Goal: Browse casually: Explore the website without a specific task or goal

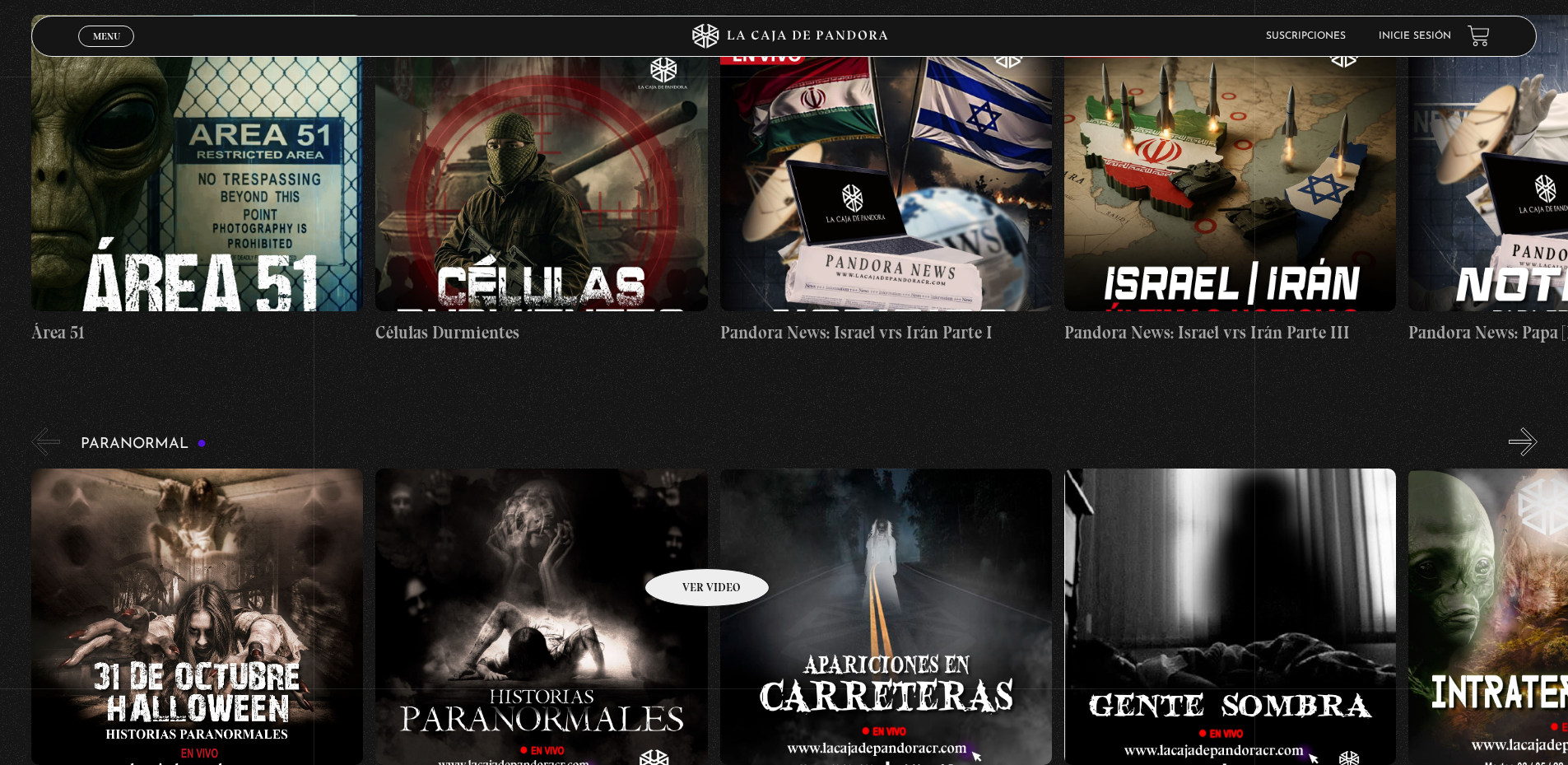
scroll to position [576, 0]
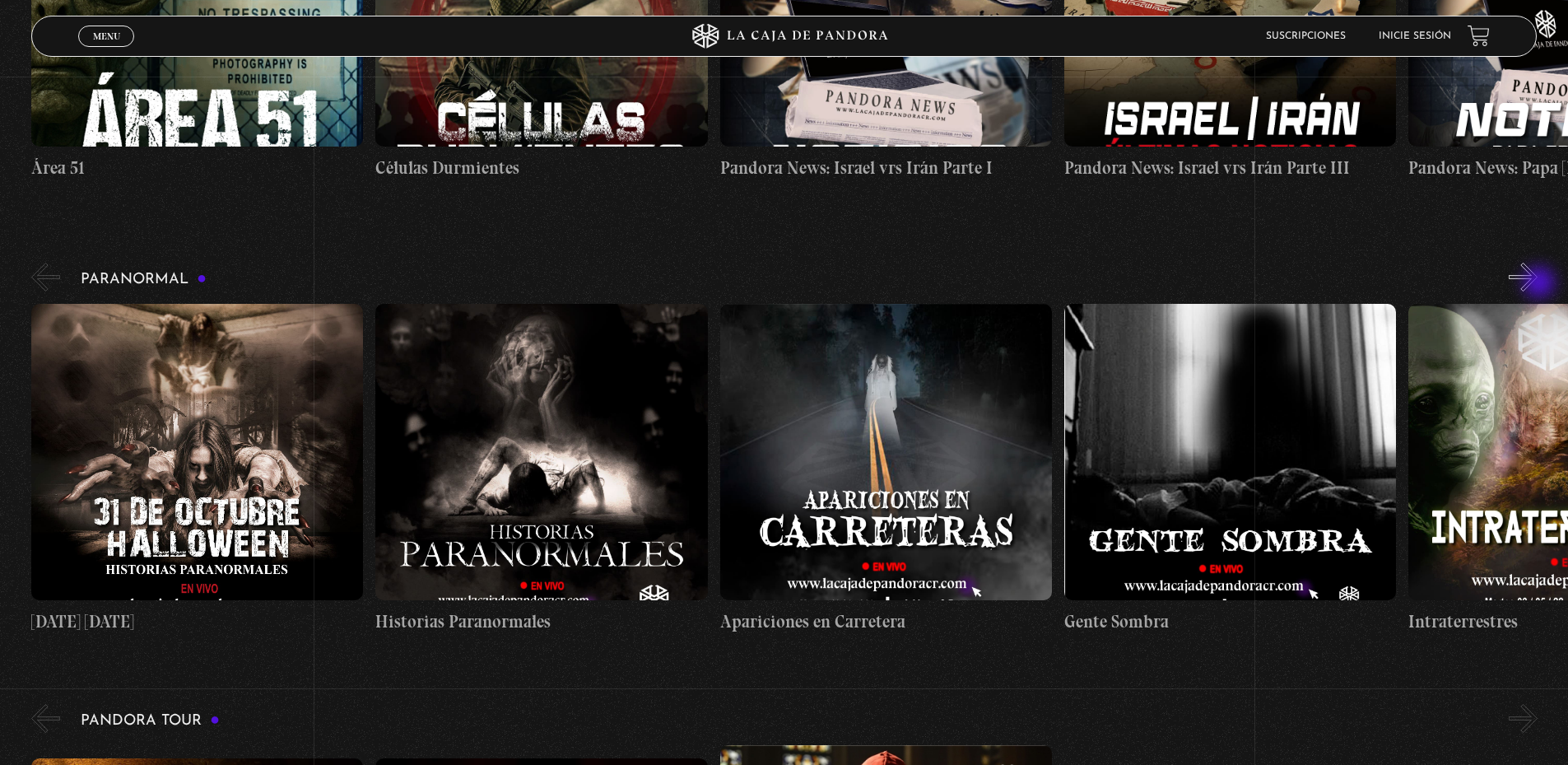
click at [1537, 284] on button "»" at bounding box center [1522, 276] width 29 height 29
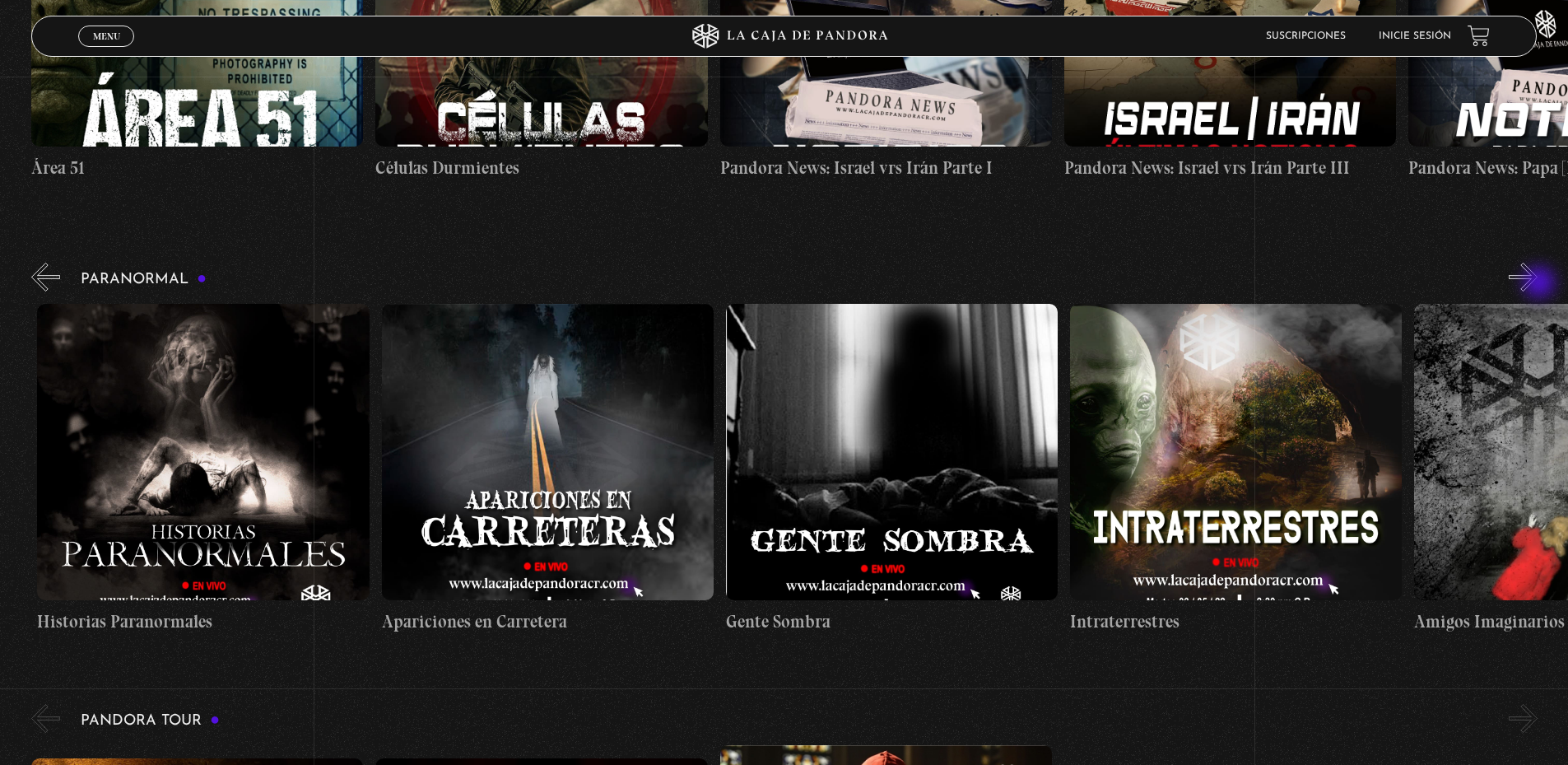
click at [1537, 284] on button "»" at bounding box center [1522, 276] width 29 height 29
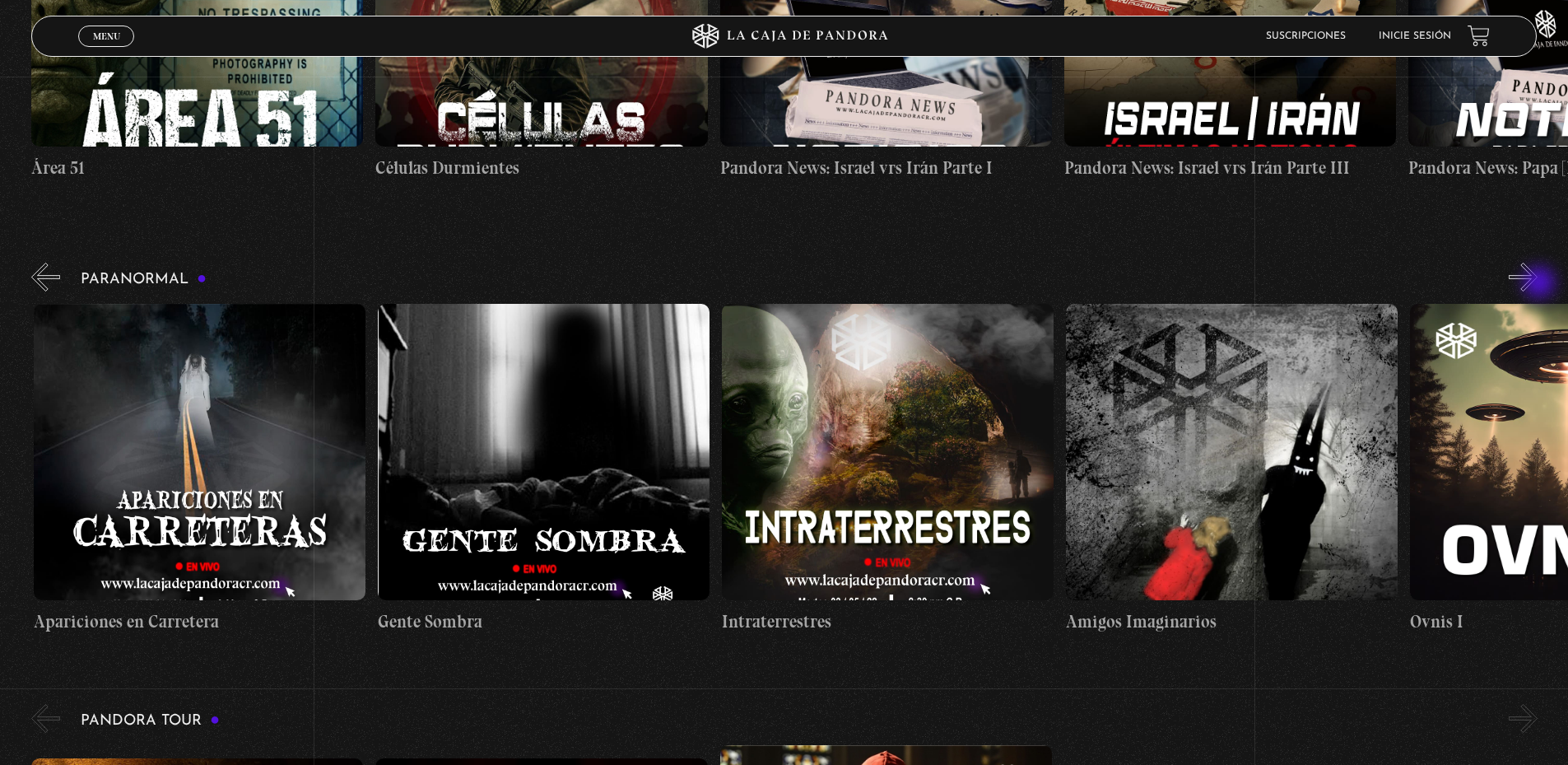
click at [1537, 284] on button "»" at bounding box center [1522, 276] width 29 height 29
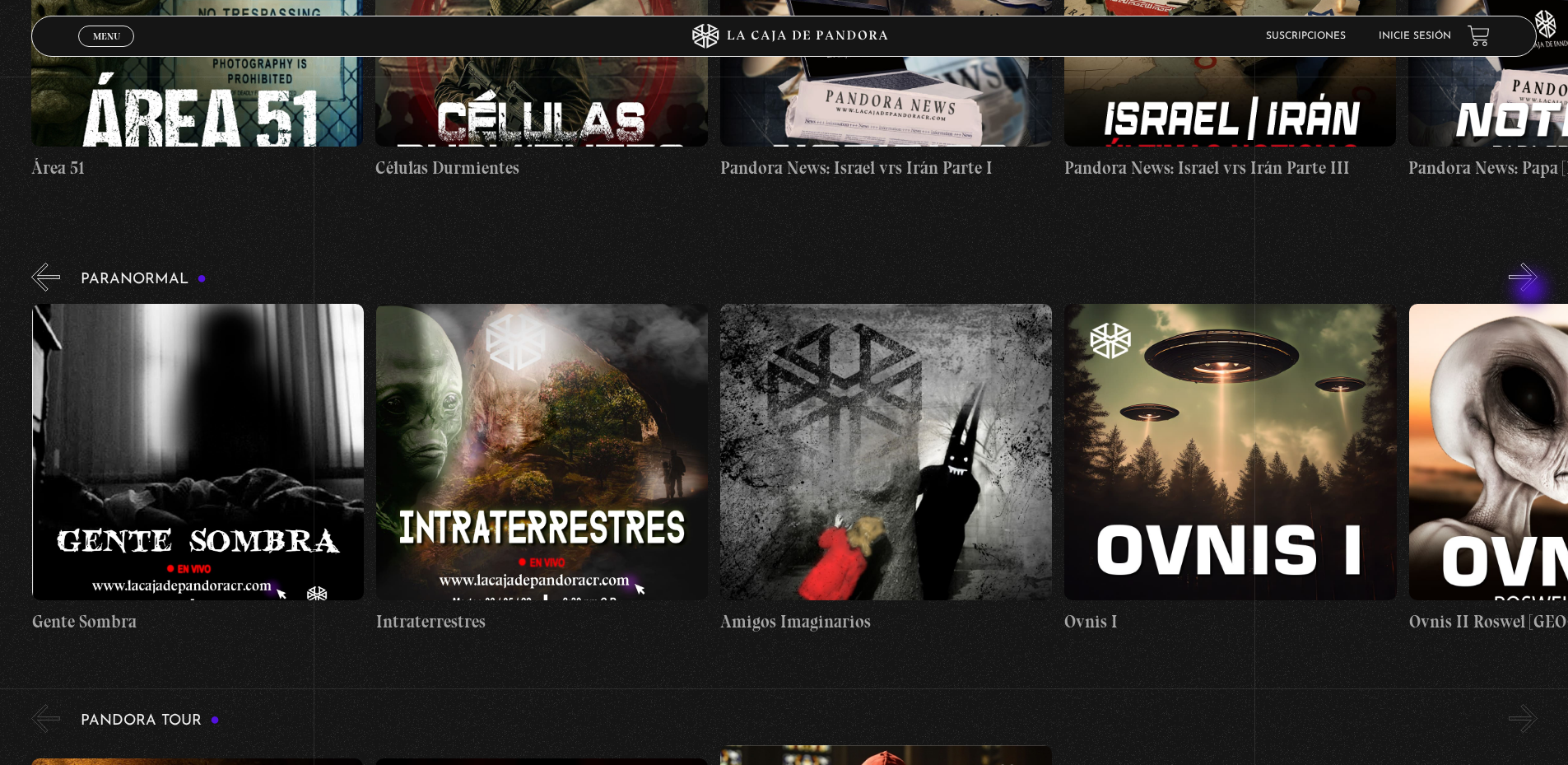
scroll to position [0, 1033]
click at [1537, 280] on button "»" at bounding box center [1522, 276] width 29 height 29
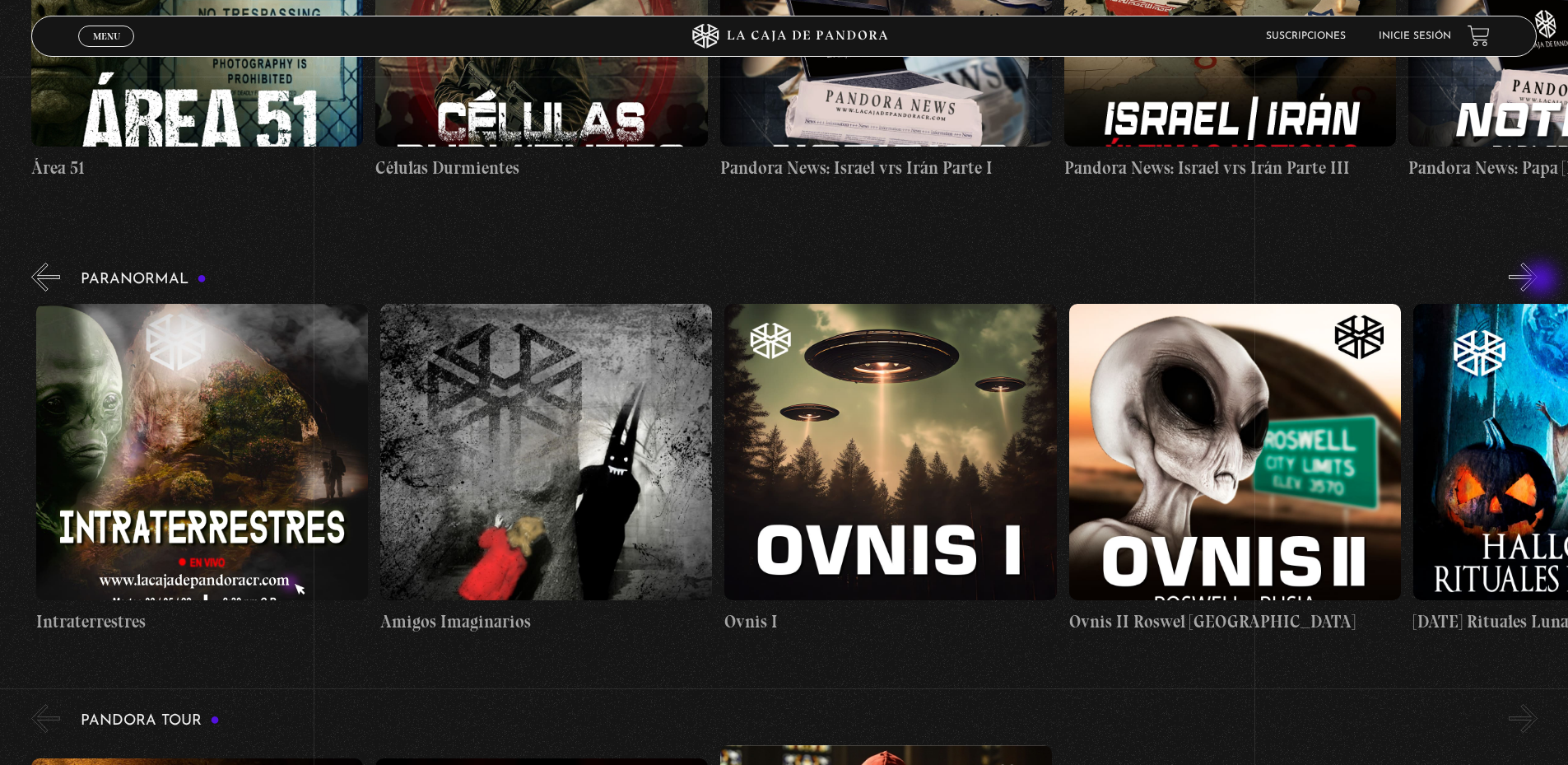
click at [1537, 280] on button "»" at bounding box center [1522, 276] width 29 height 29
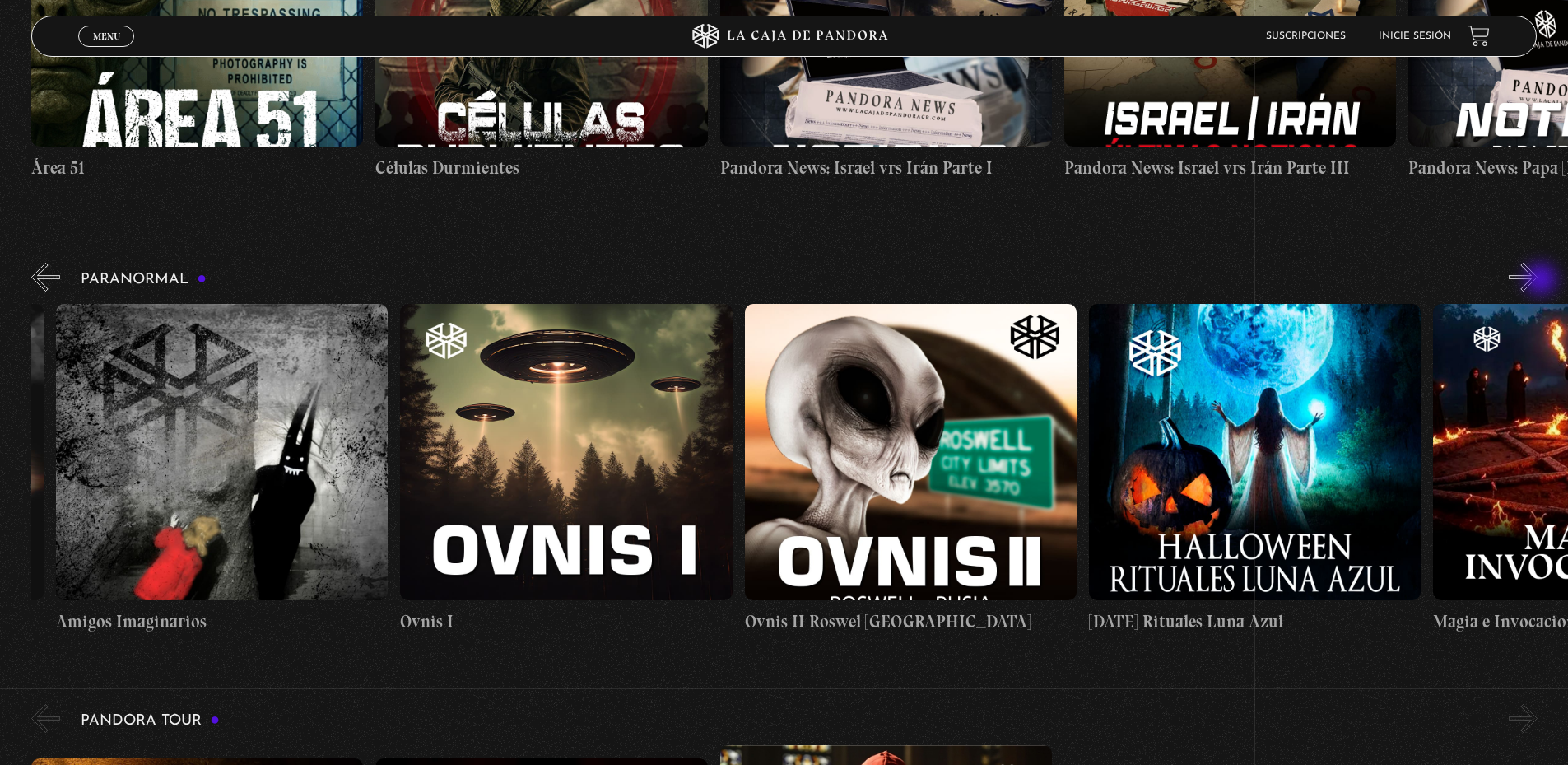
click at [1537, 280] on button "»" at bounding box center [1522, 276] width 29 height 29
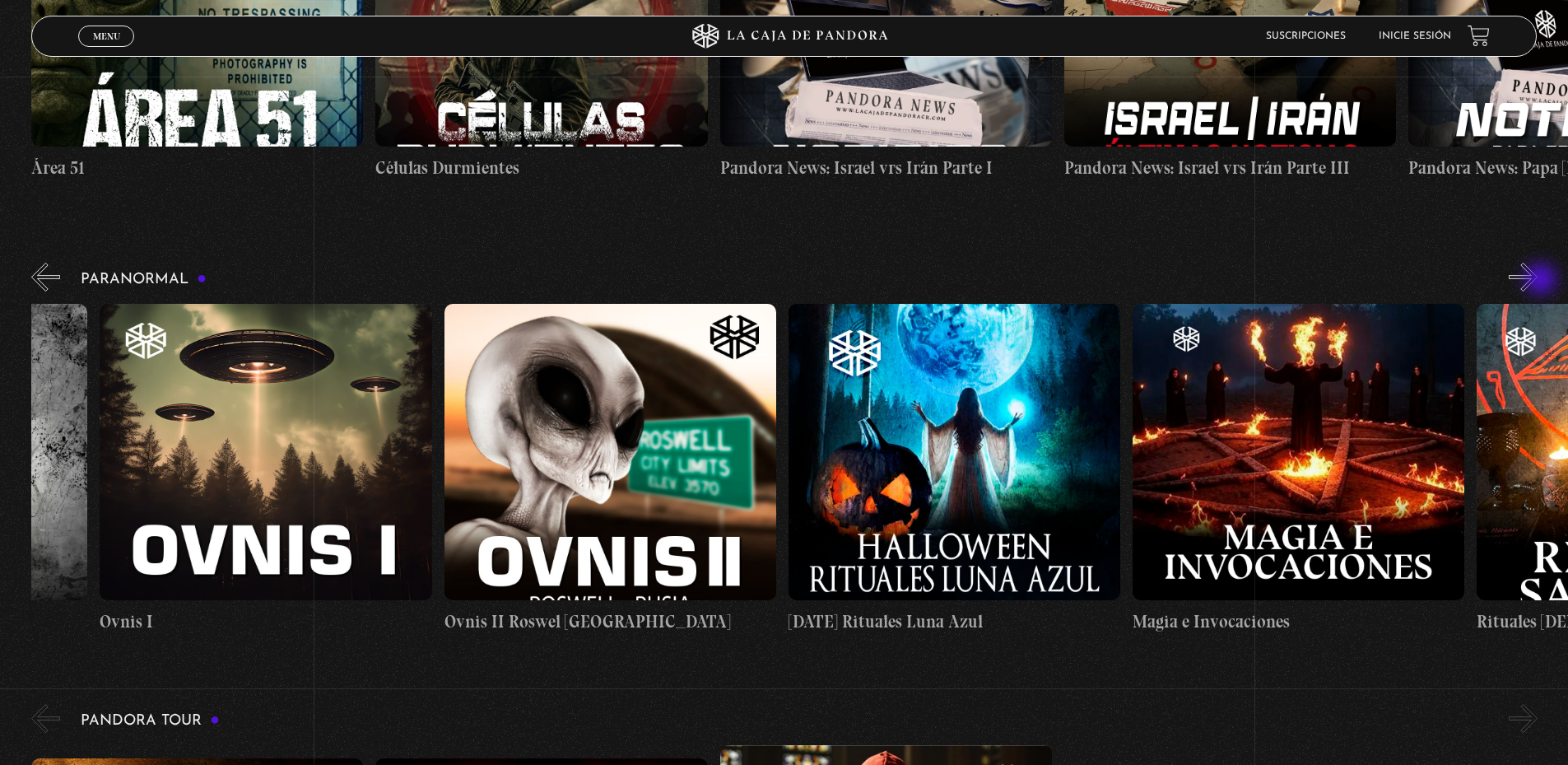
click at [1537, 280] on button "»" at bounding box center [1522, 276] width 29 height 29
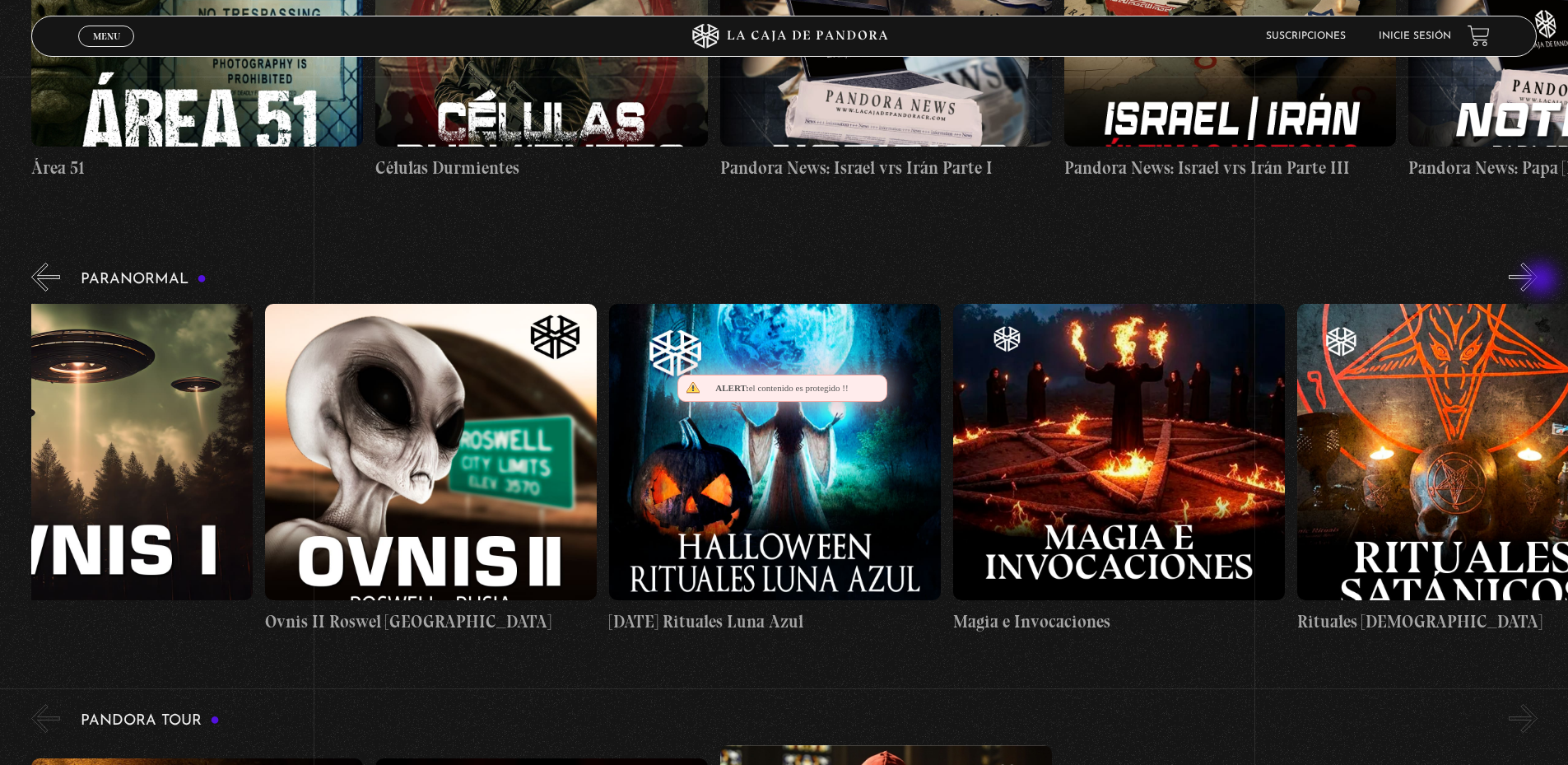
scroll to position [0, 2237]
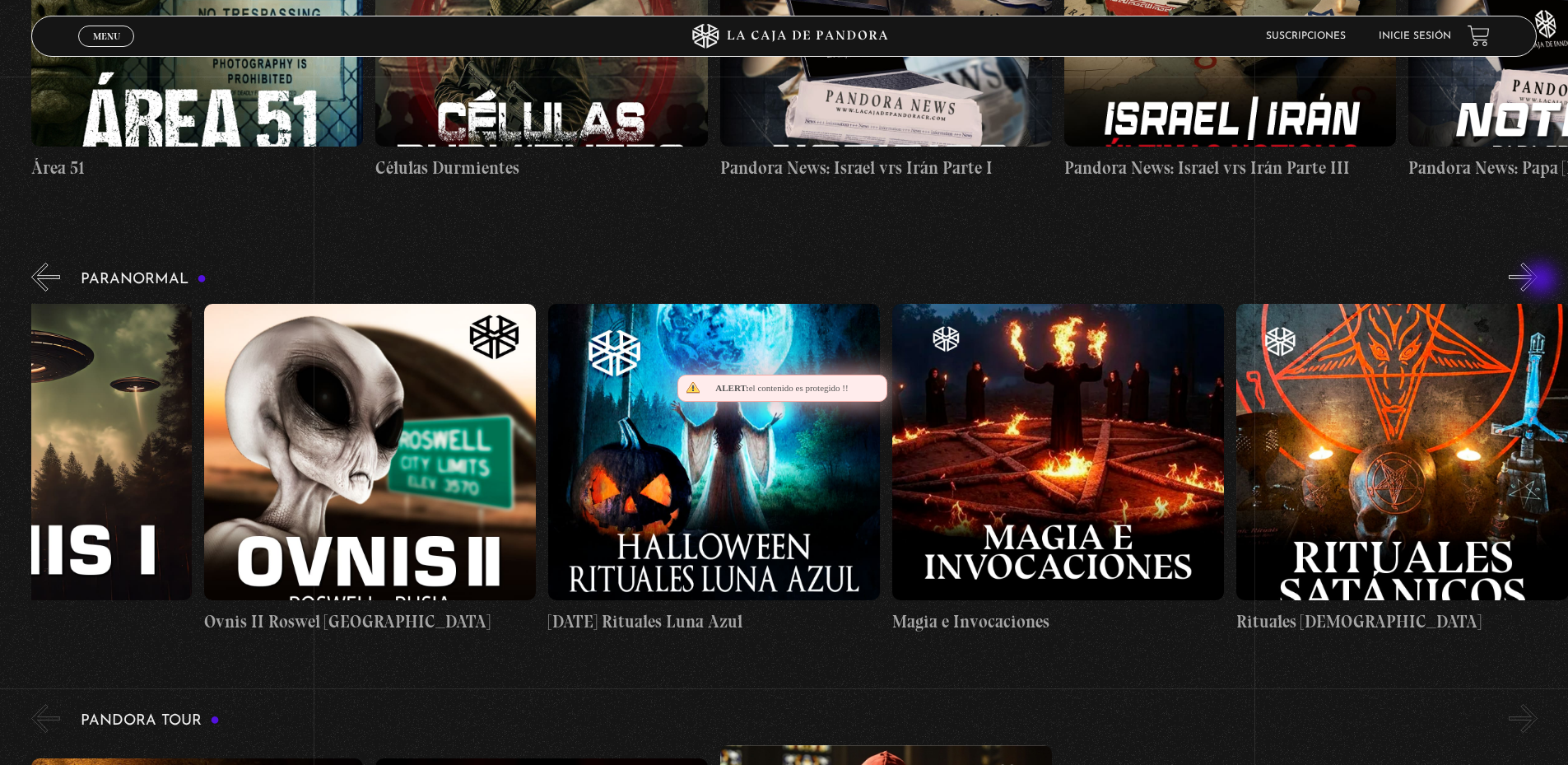
click at [1537, 280] on button "»" at bounding box center [1522, 276] width 29 height 29
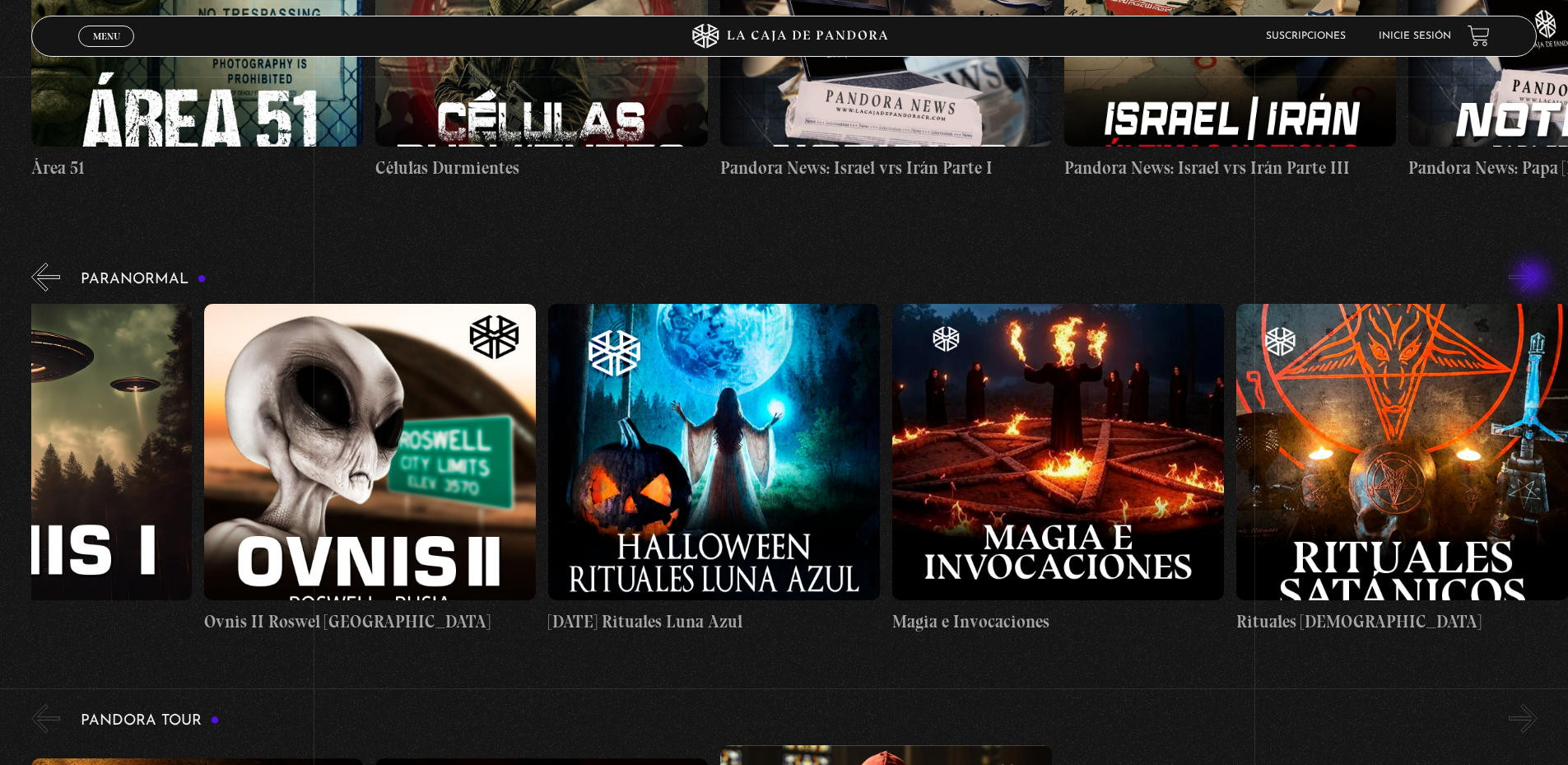
click at [1534, 276] on button "»" at bounding box center [1522, 276] width 29 height 29
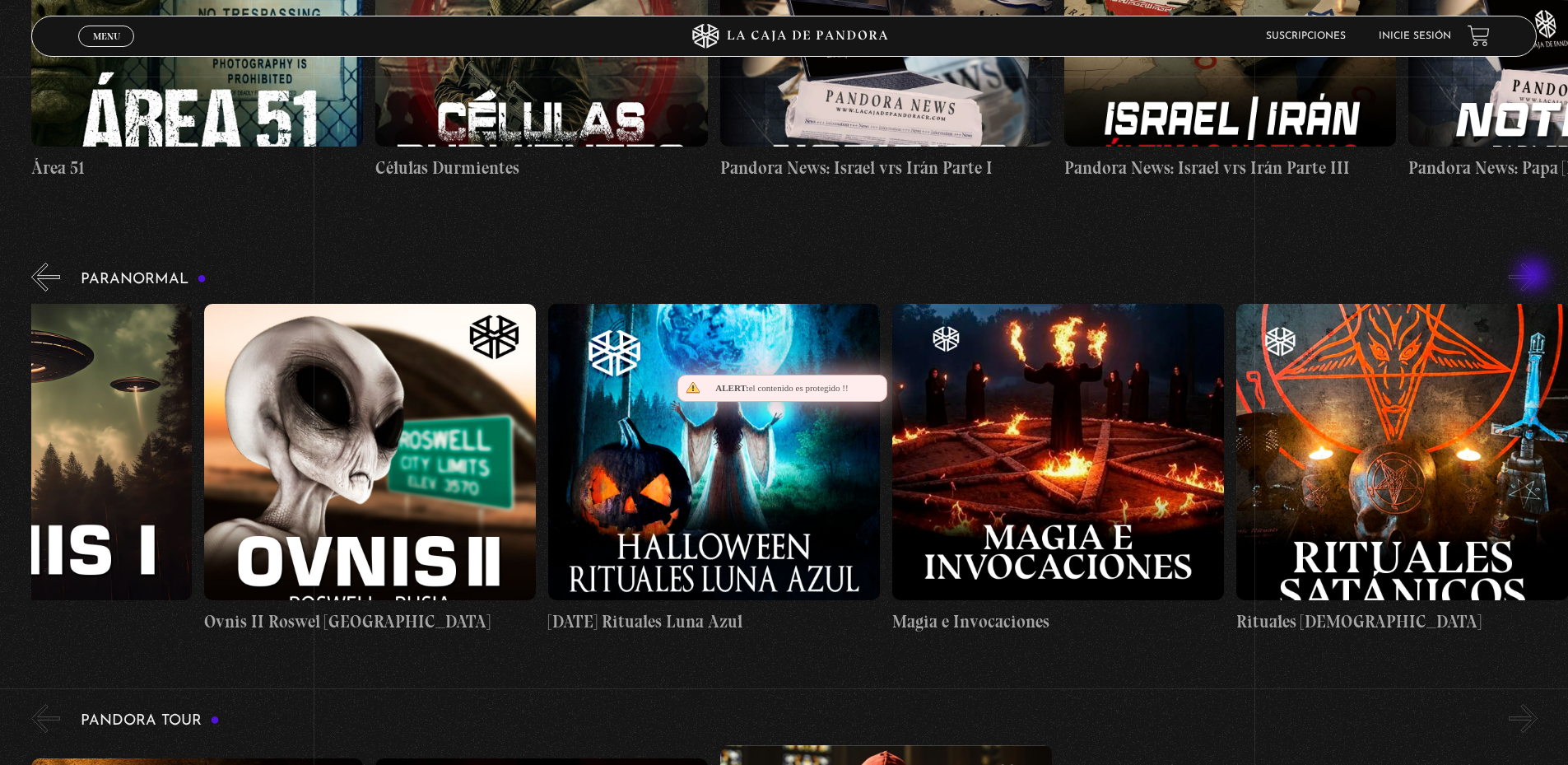
click at [1534, 276] on button "»" at bounding box center [1522, 276] width 29 height 29
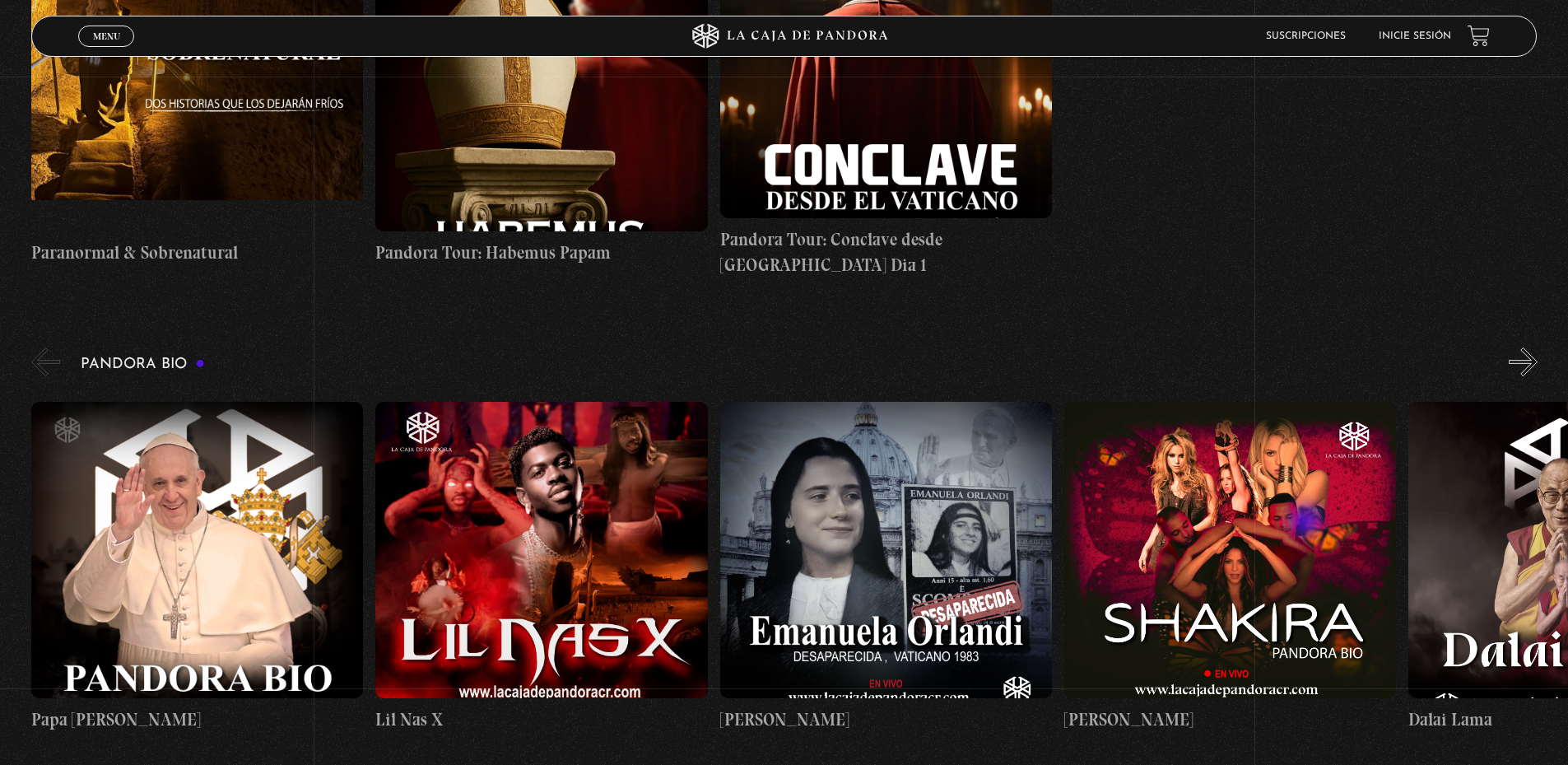
scroll to position [1481, 0]
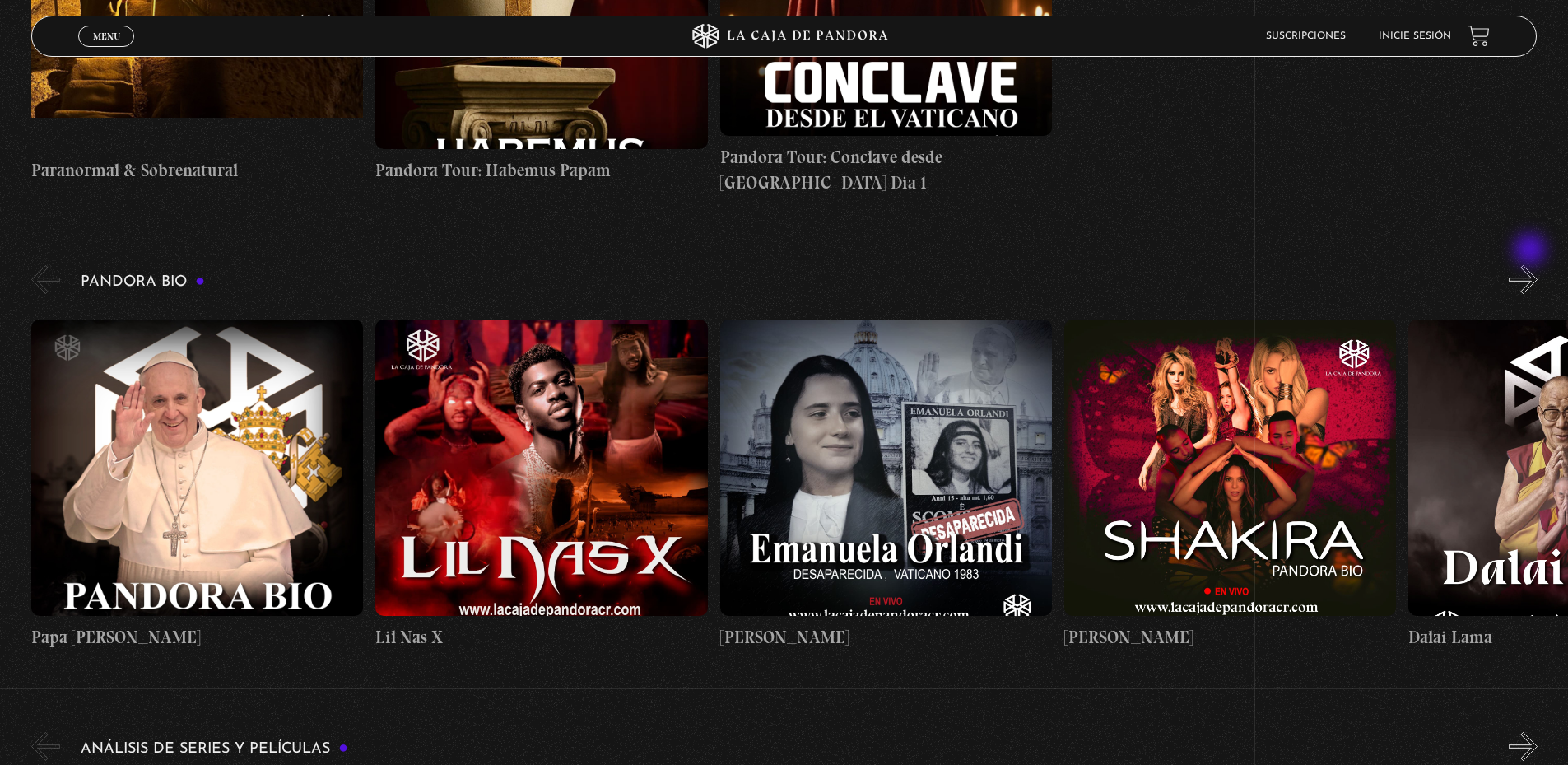
click at [1532, 265] on button "»" at bounding box center [1522, 279] width 29 height 29
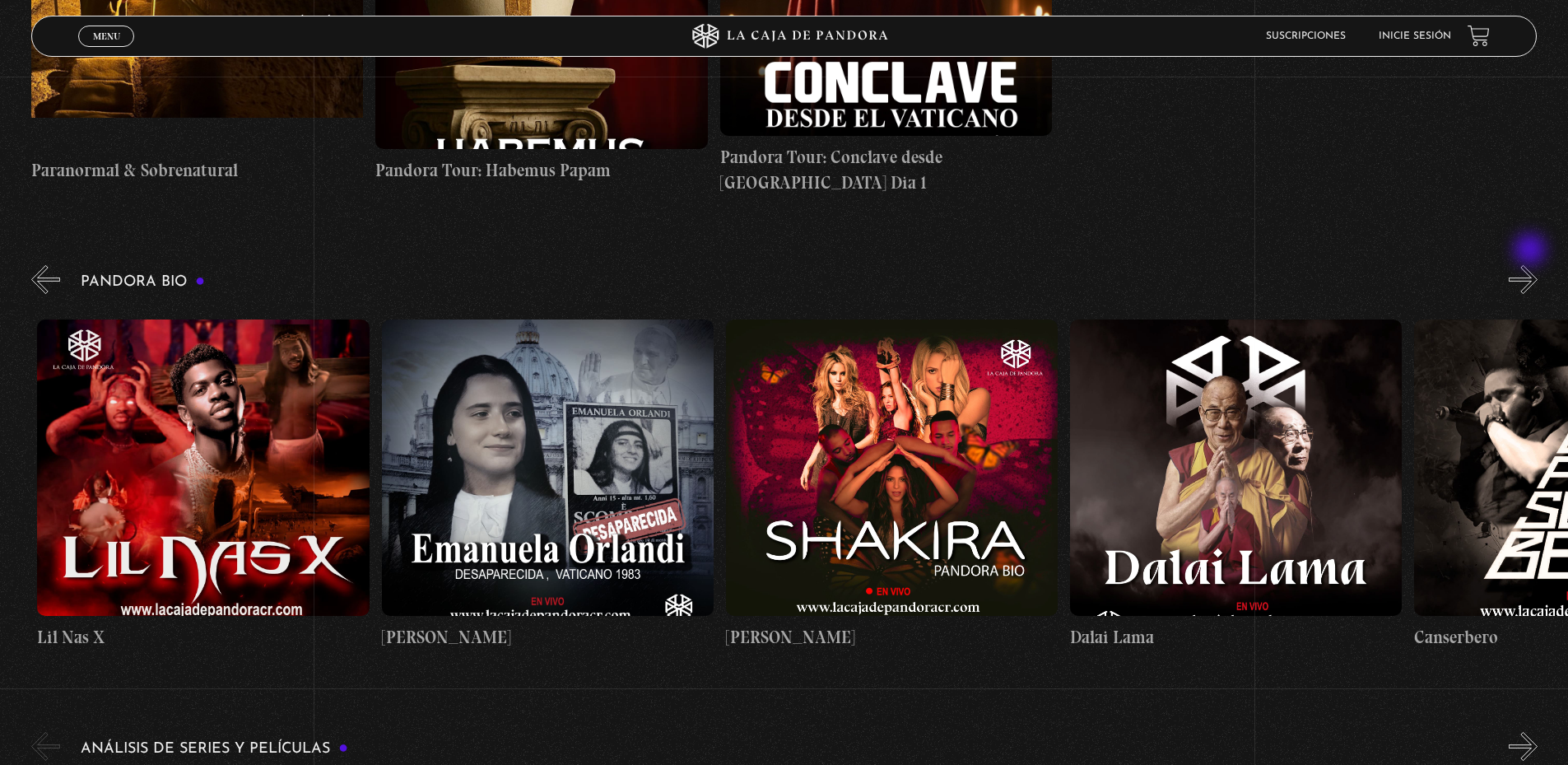
click at [1532, 265] on button "»" at bounding box center [1522, 279] width 29 height 29
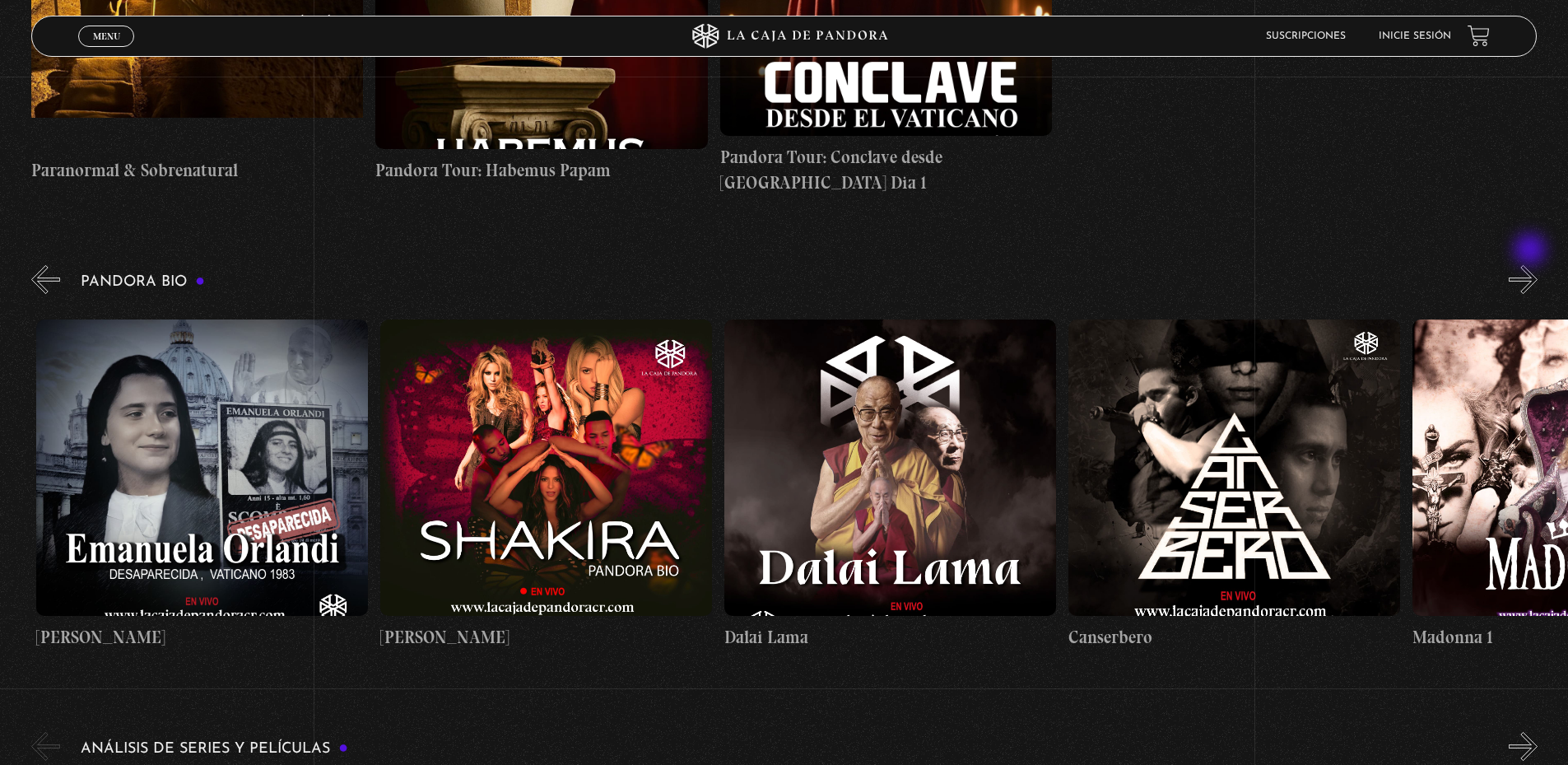
click at [1532, 265] on button "»" at bounding box center [1522, 279] width 29 height 29
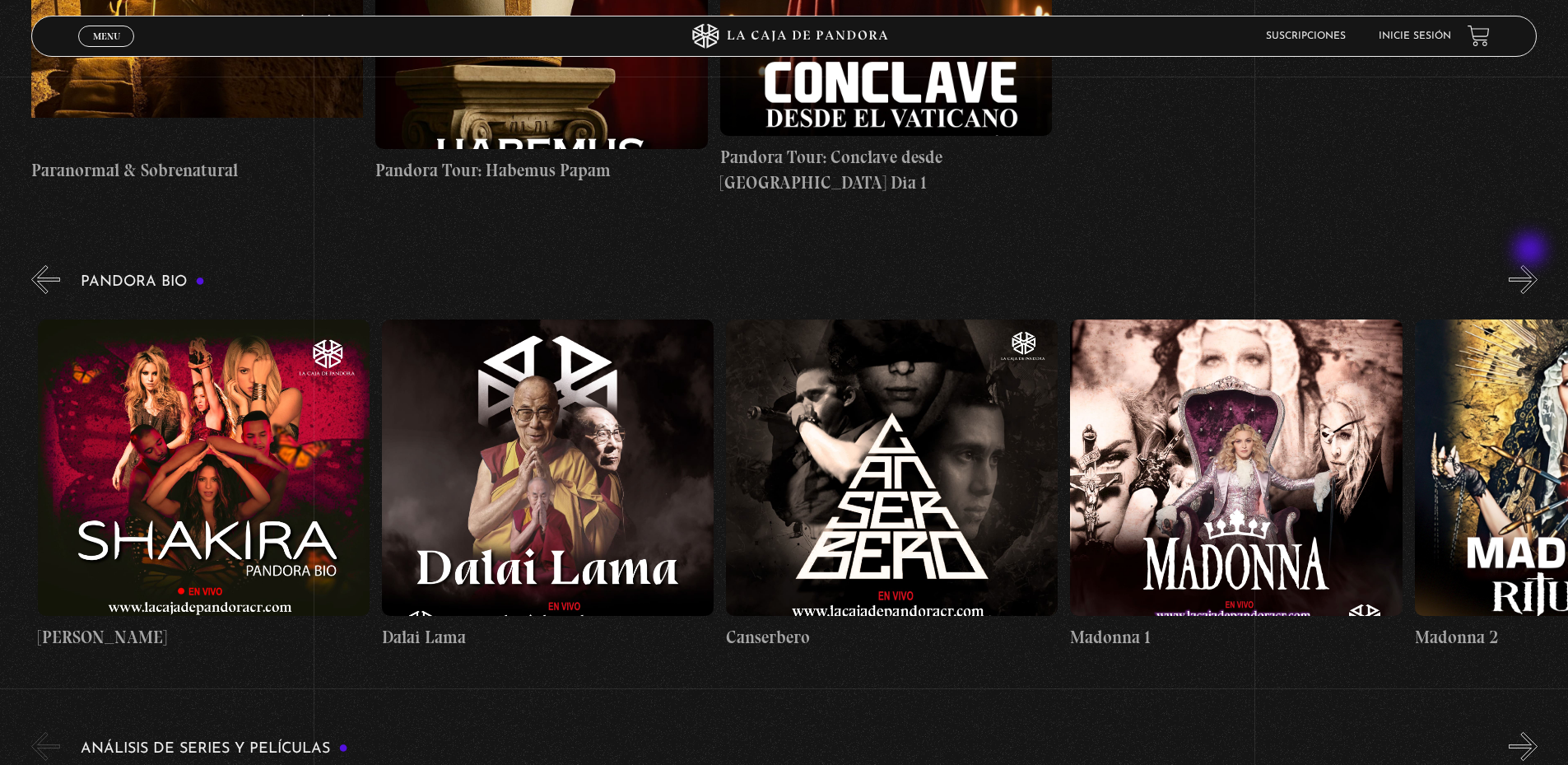
click at [1532, 265] on button "»" at bounding box center [1522, 279] width 29 height 29
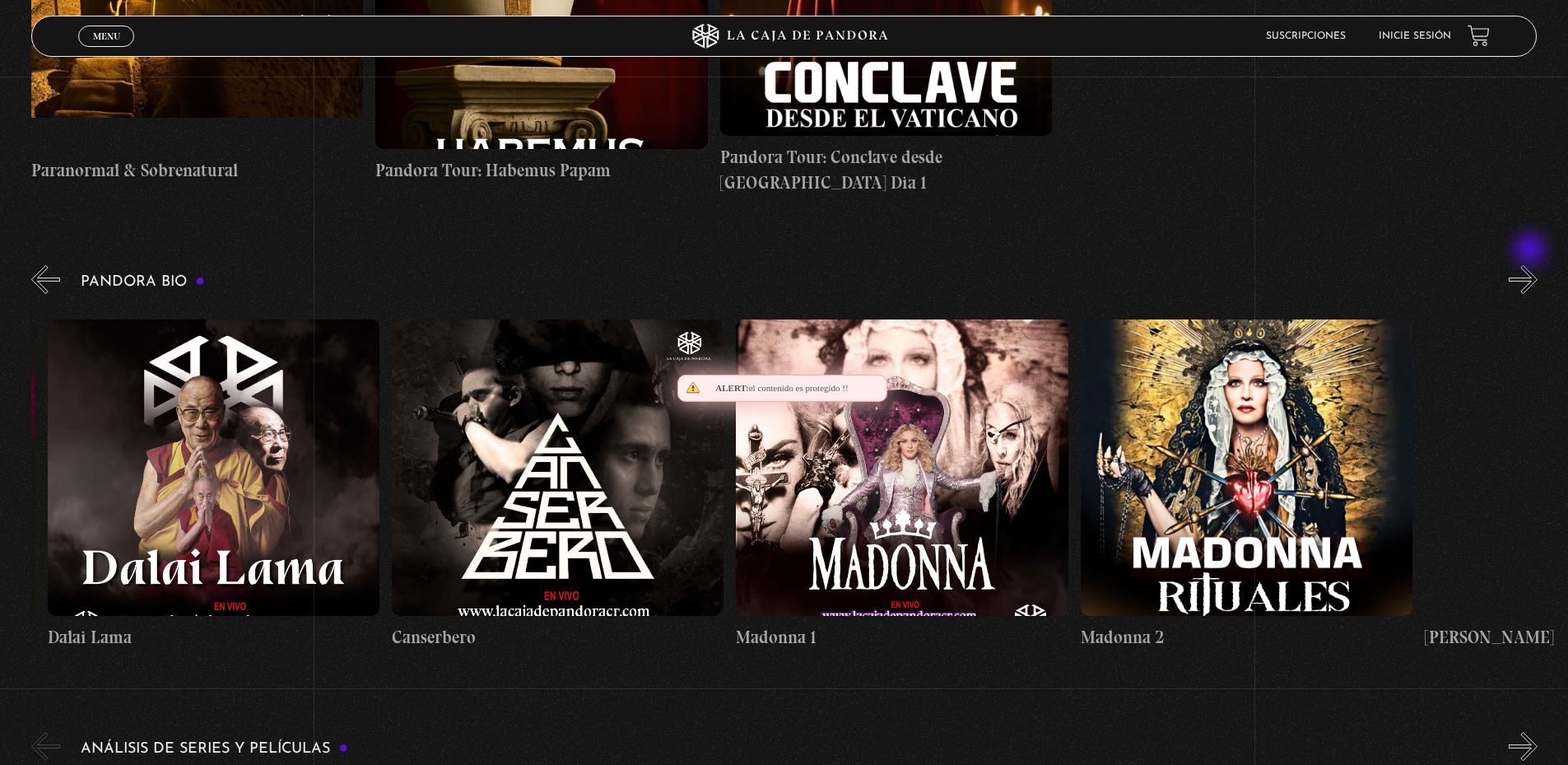
click at [1532, 265] on button "»" at bounding box center [1522, 279] width 29 height 29
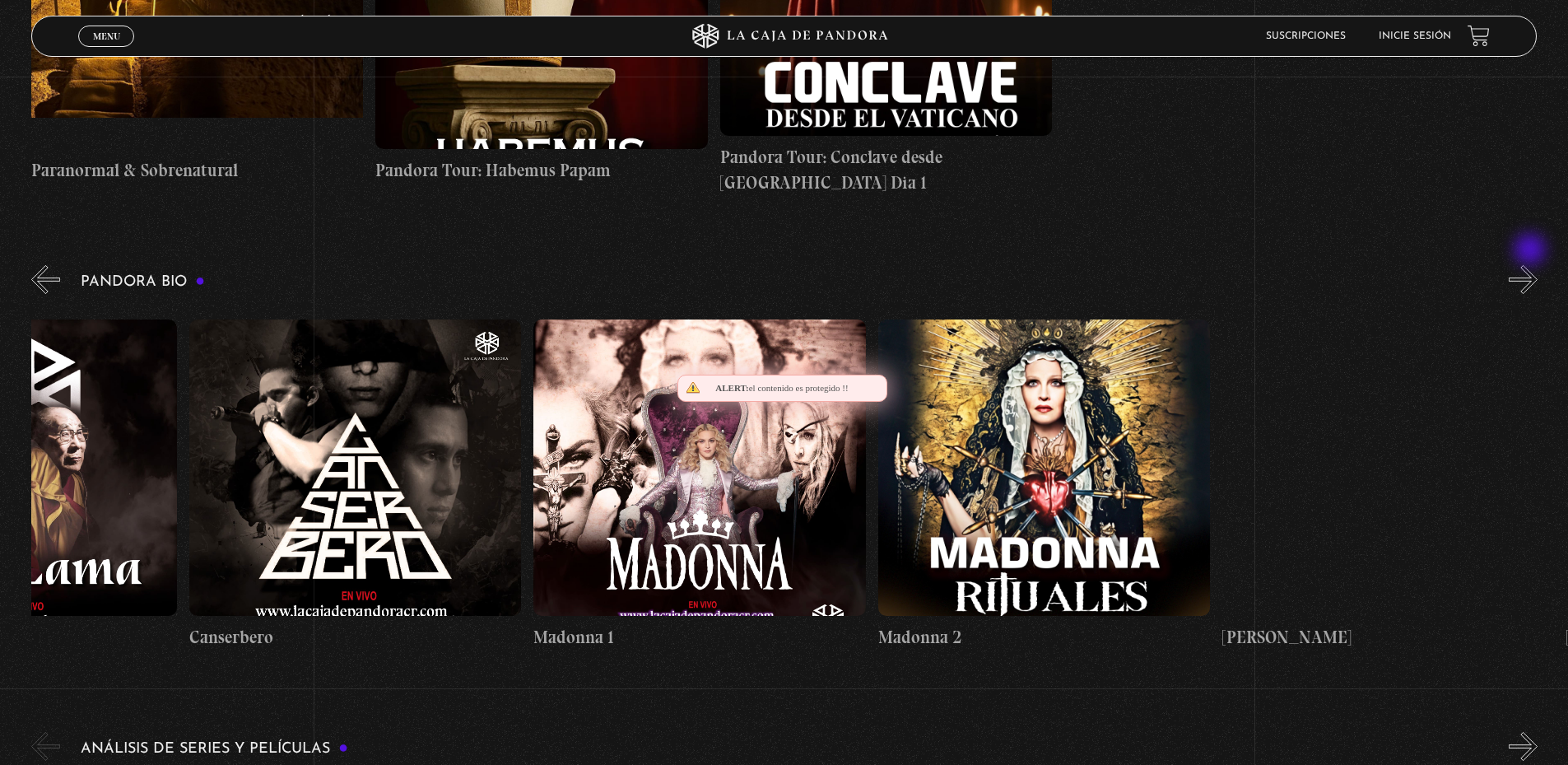
click at [1532, 265] on button "»" at bounding box center [1522, 279] width 29 height 29
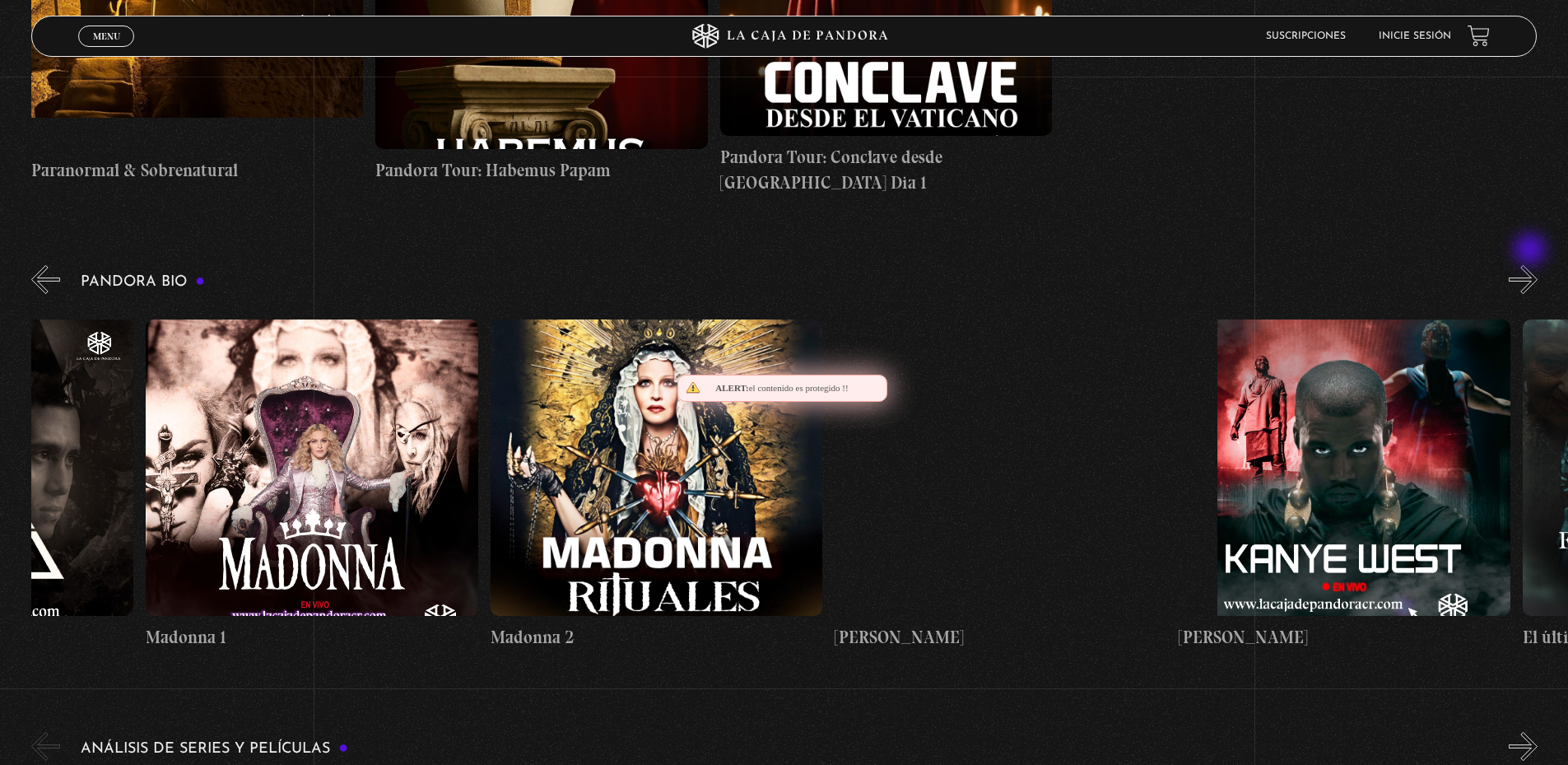
click at [1532, 265] on button "»" at bounding box center [1522, 279] width 29 height 29
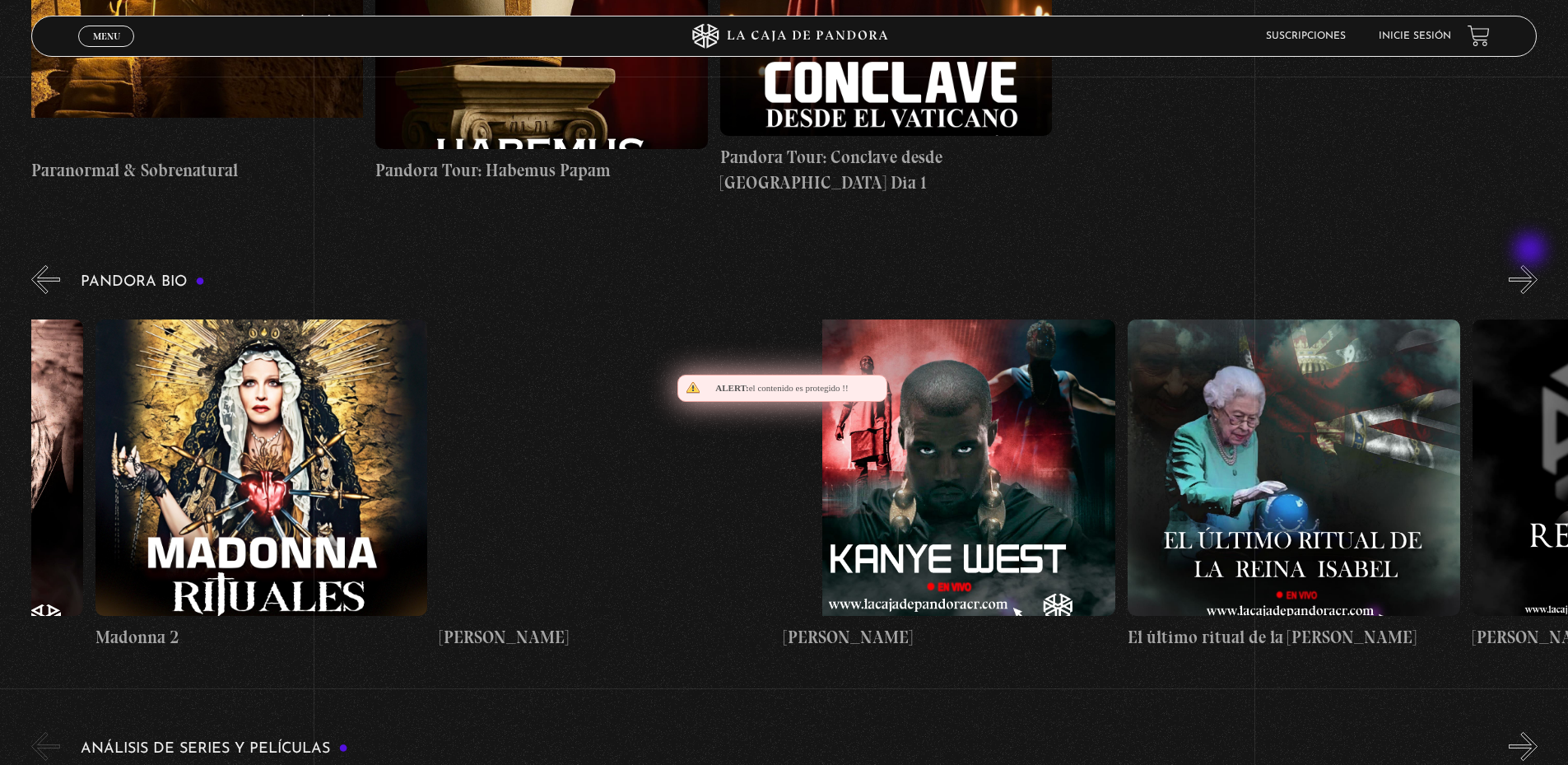
click at [1532, 265] on button "»" at bounding box center [1522, 279] width 29 height 29
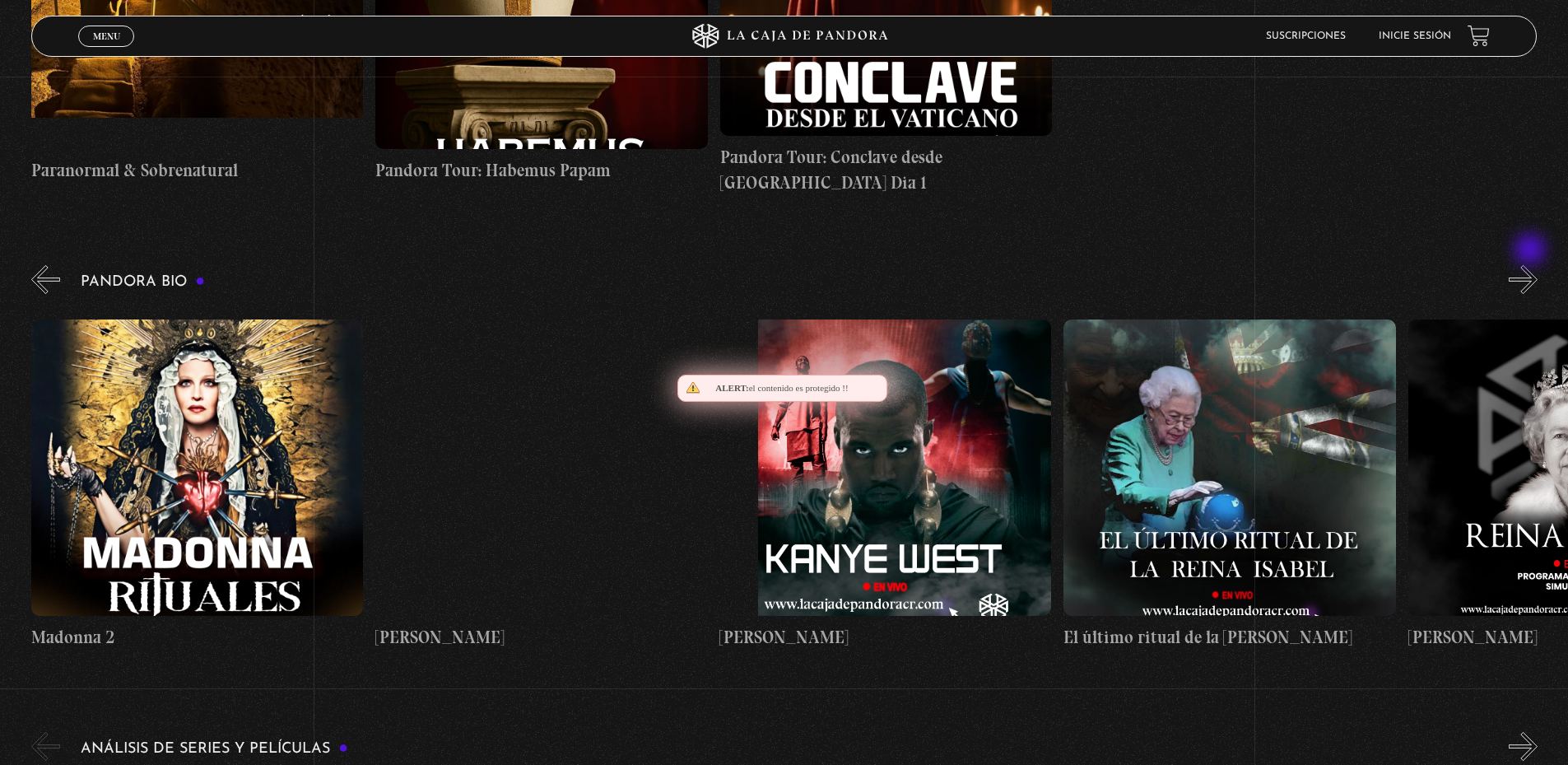
click at [1532, 265] on button "»" at bounding box center [1522, 279] width 29 height 29
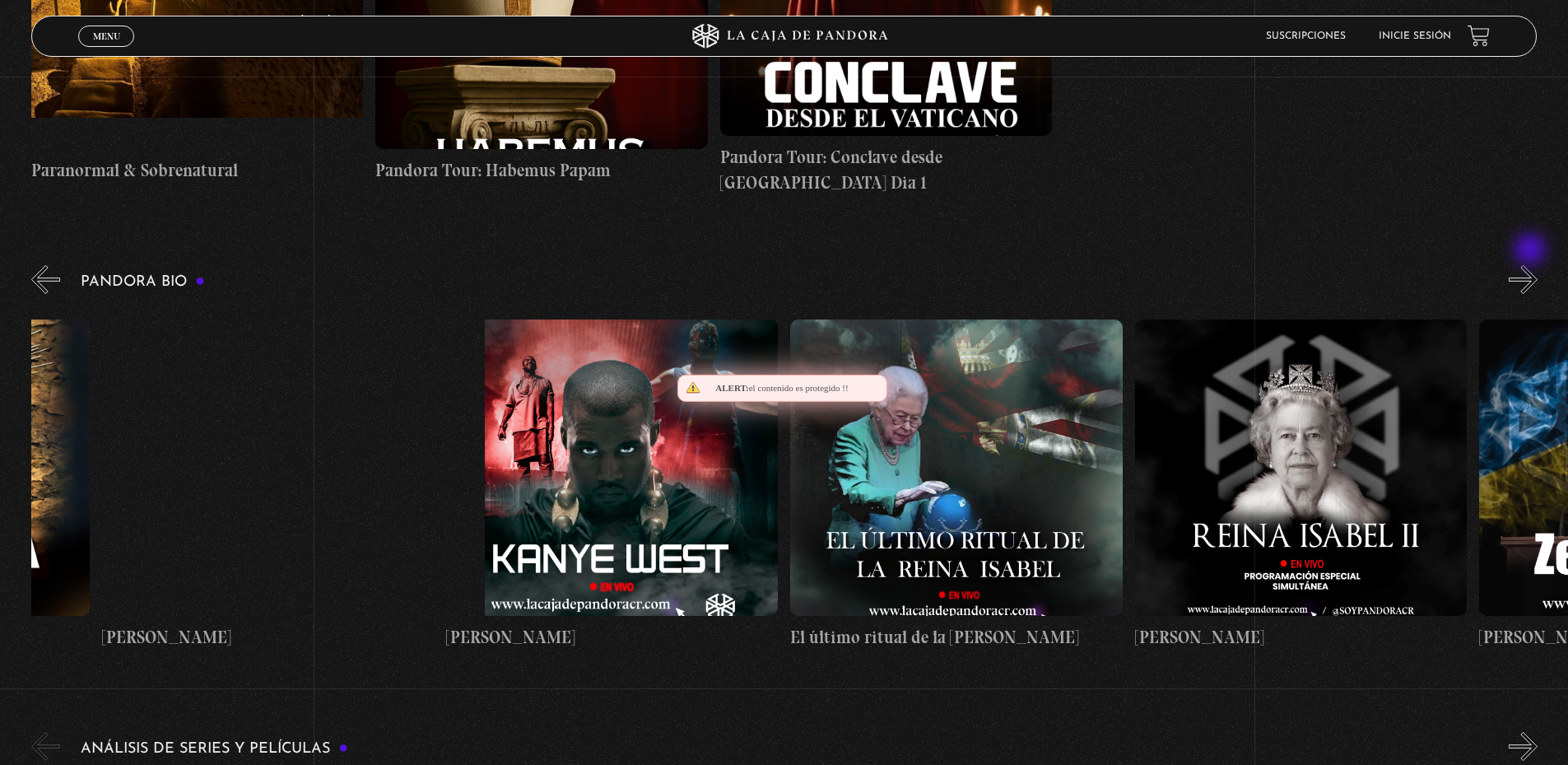
click at [1532, 265] on button "»" at bounding box center [1522, 279] width 29 height 29
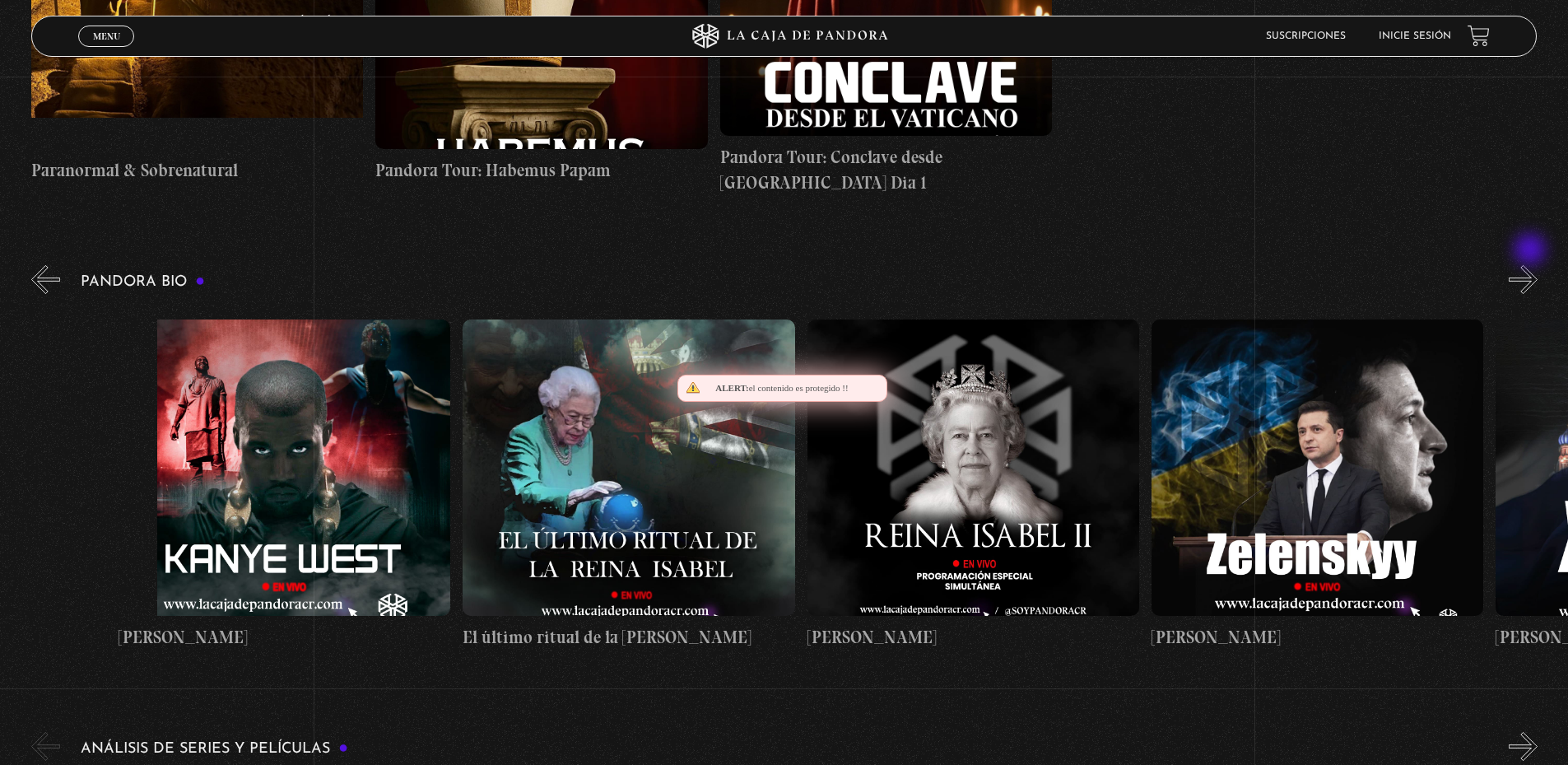
click at [1532, 265] on button "»" at bounding box center [1522, 279] width 29 height 29
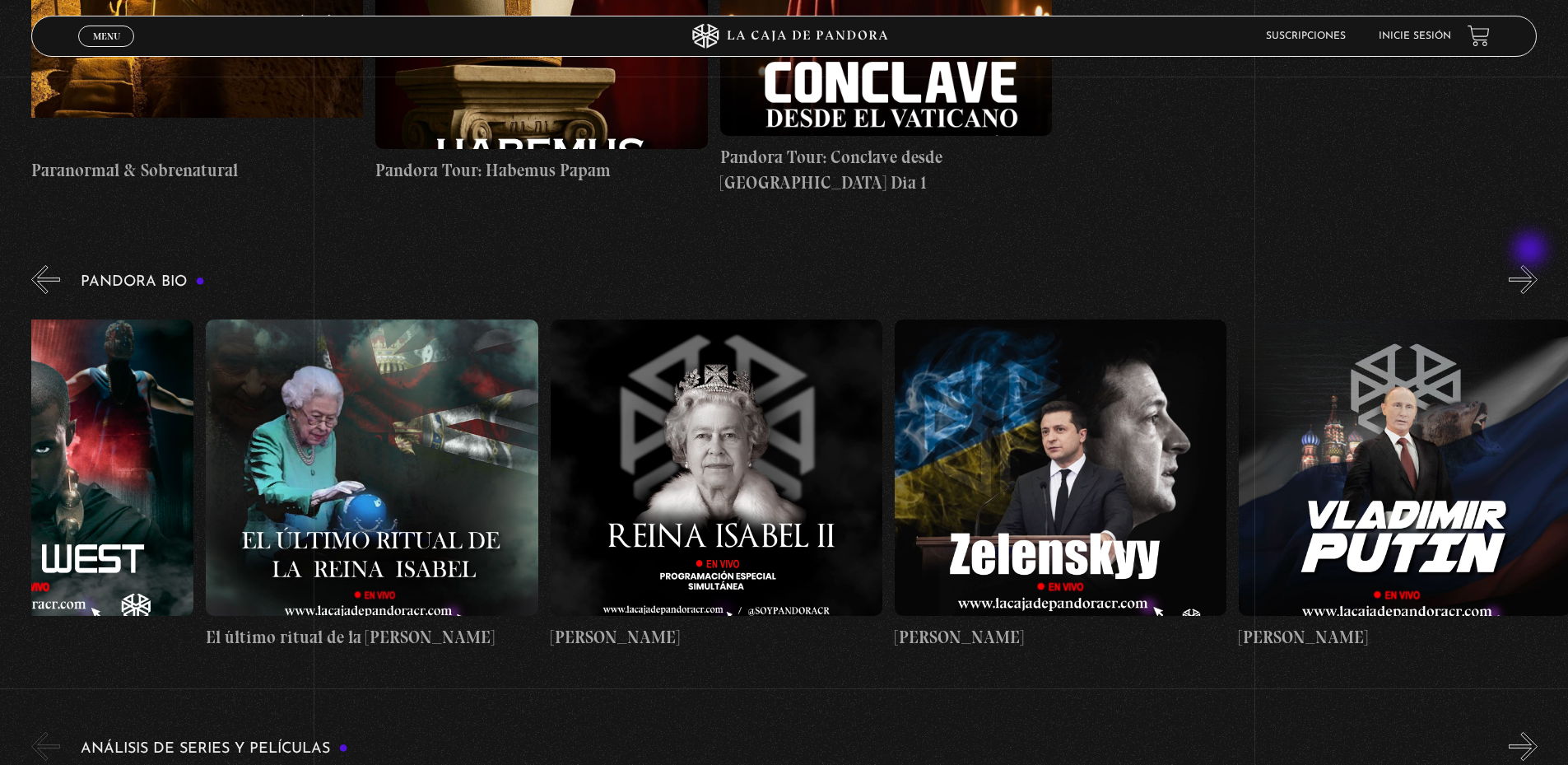
click at [1532, 265] on button "»" at bounding box center [1522, 279] width 29 height 29
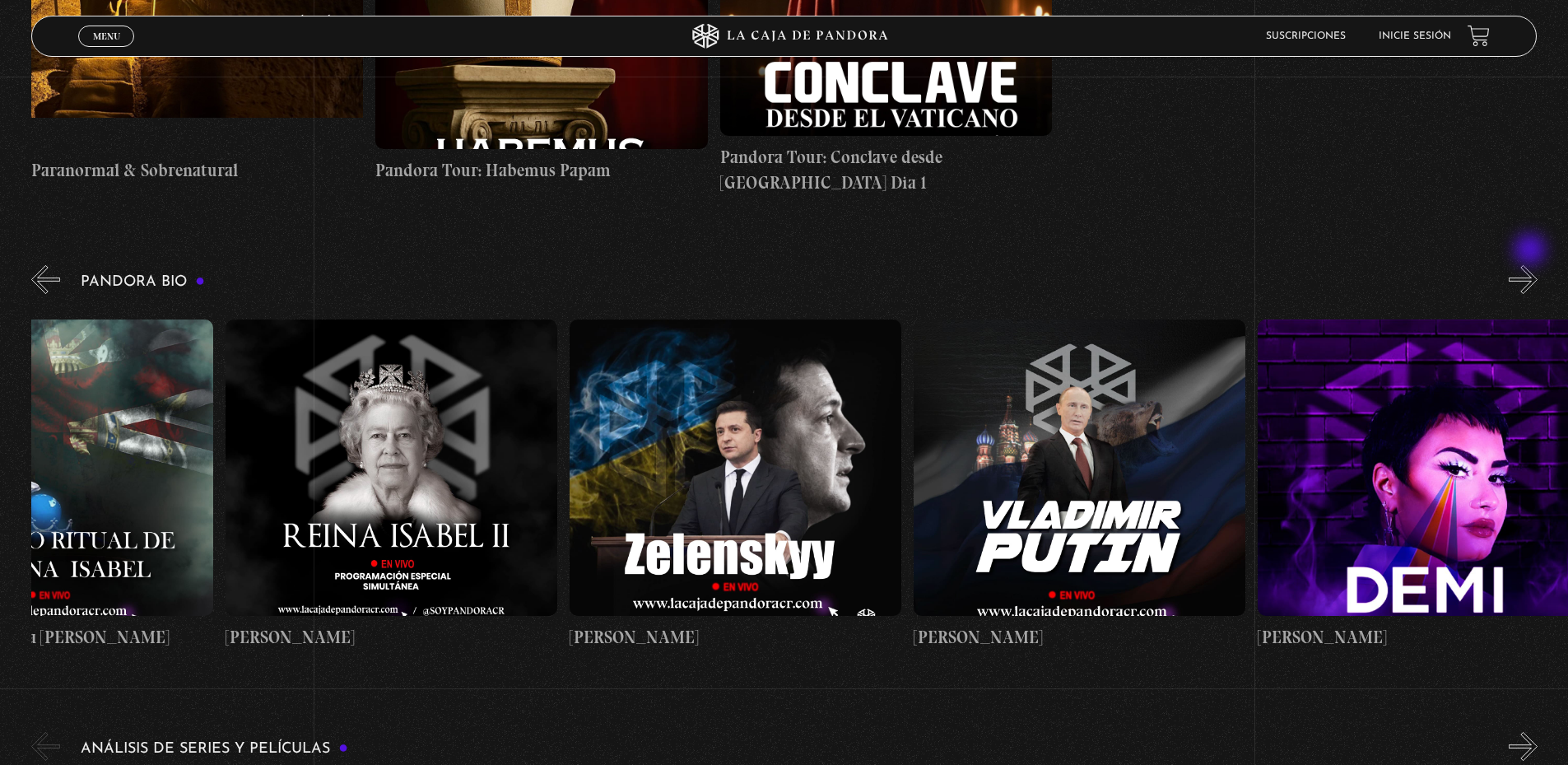
click at [1532, 265] on button "»" at bounding box center [1522, 279] width 29 height 29
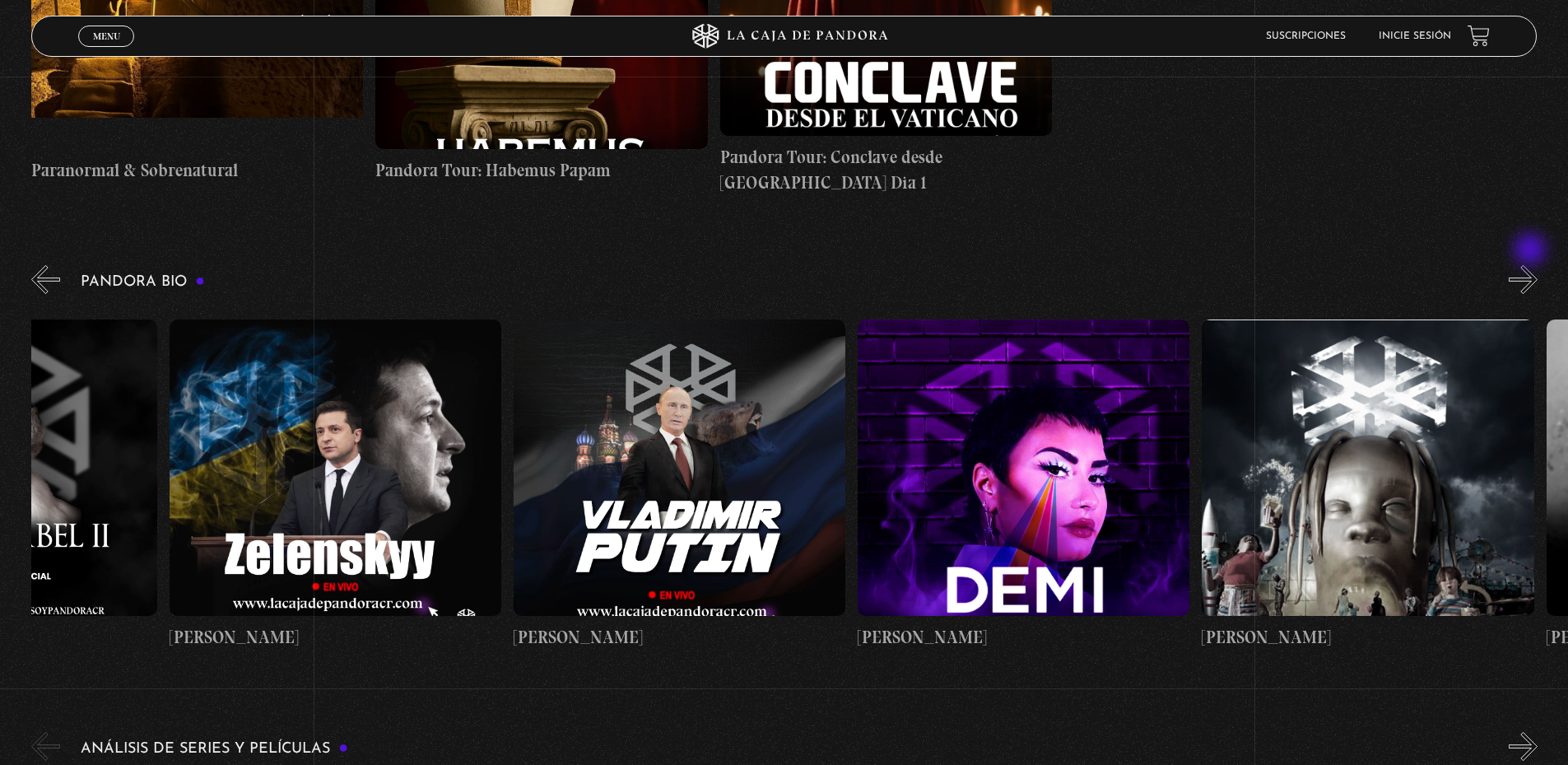
click at [1532, 265] on button "»" at bounding box center [1522, 279] width 29 height 29
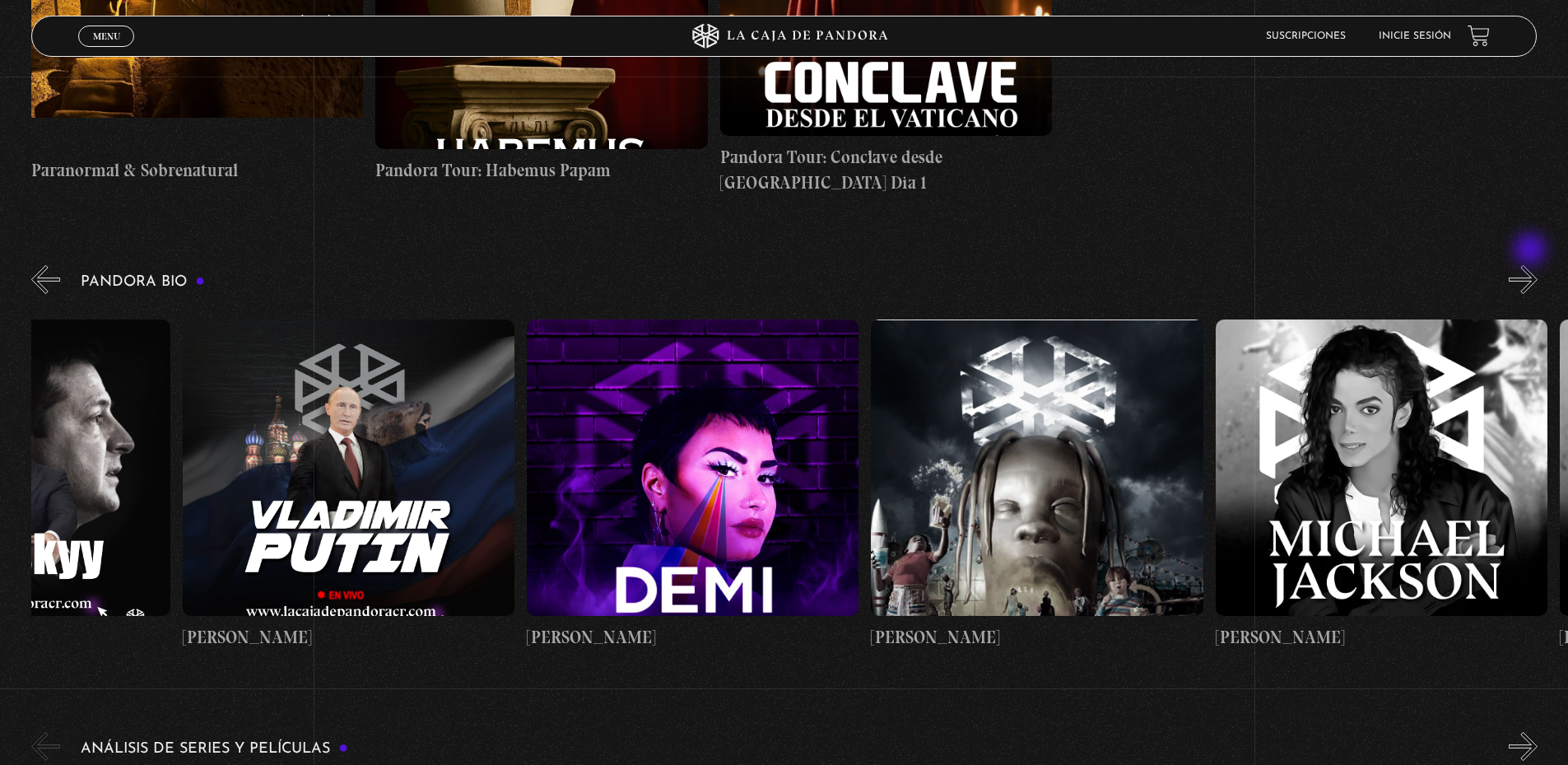
click at [1532, 265] on button "»" at bounding box center [1522, 279] width 29 height 29
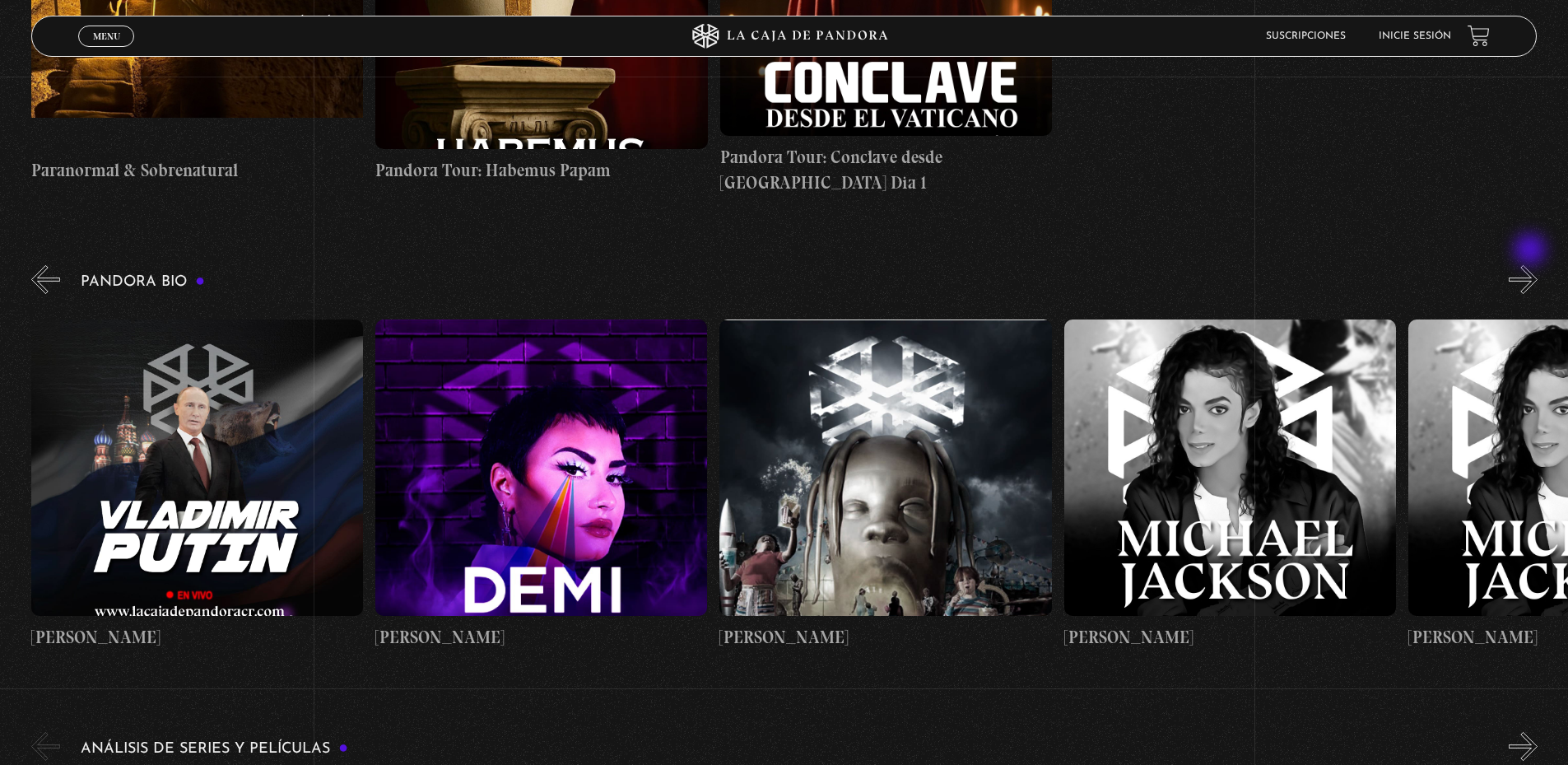
click at [1532, 265] on button "»" at bounding box center [1522, 279] width 29 height 29
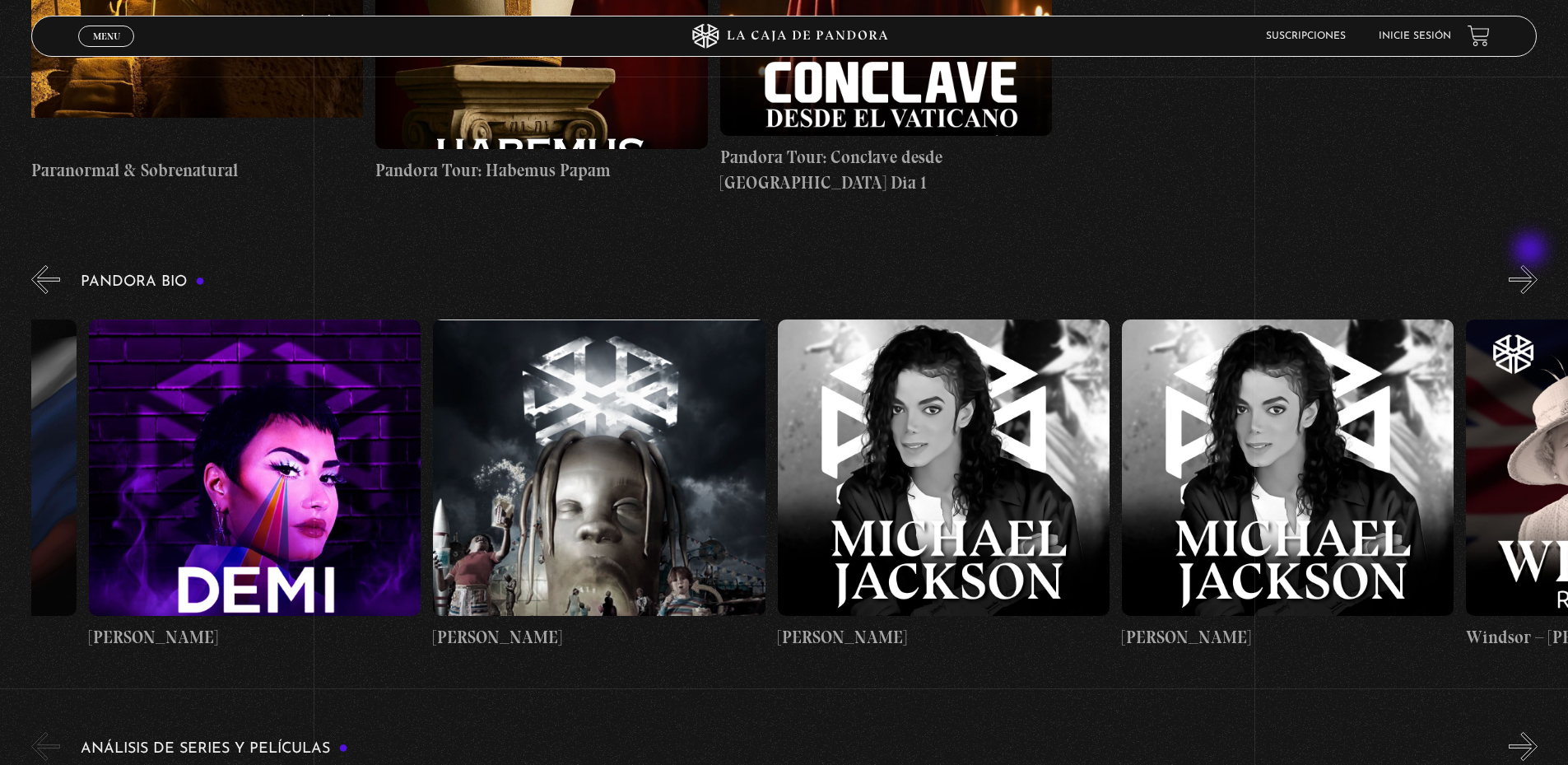
click at [1532, 265] on button "»" at bounding box center [1522, 279] width 29 height 29
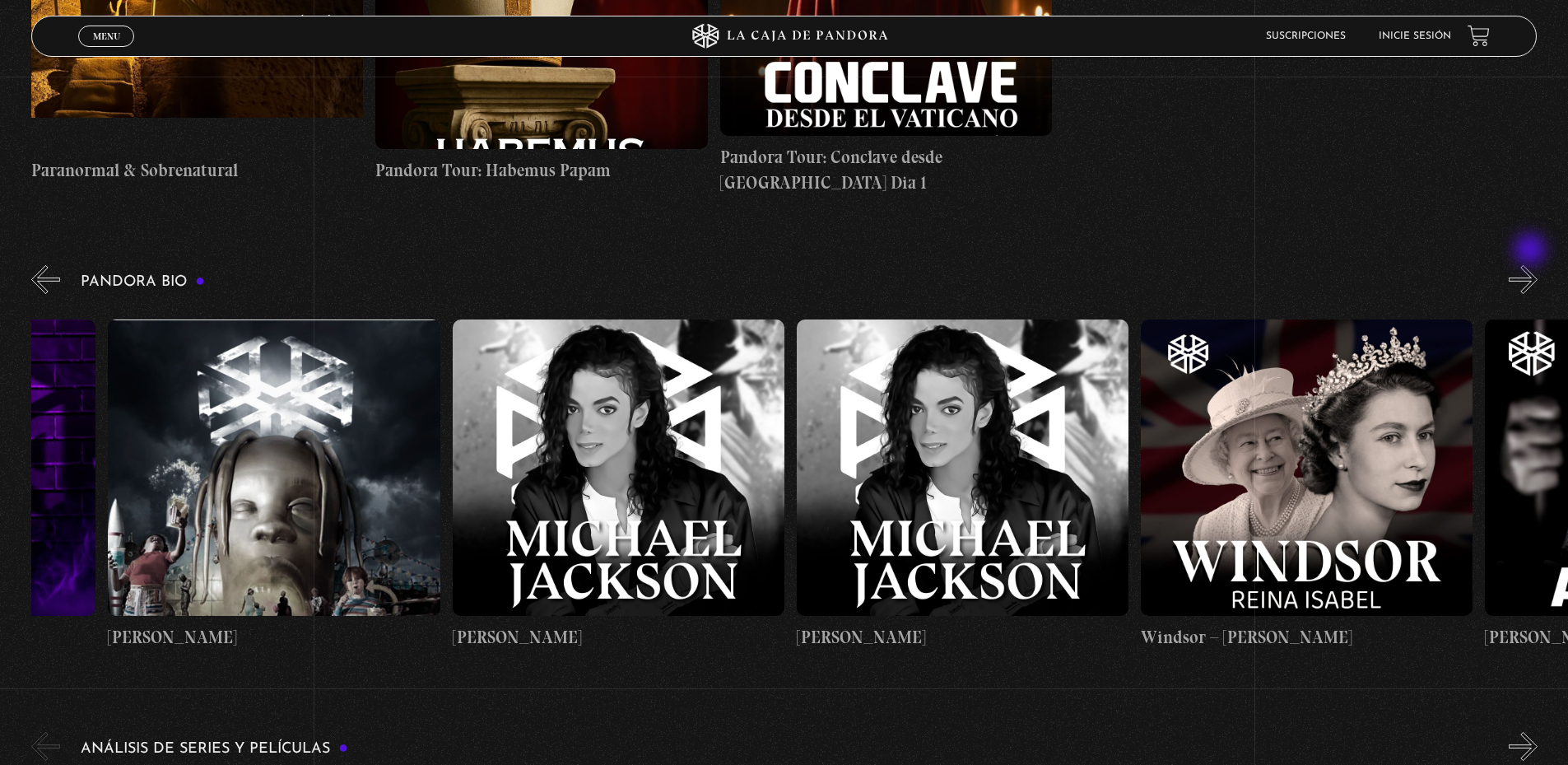
click at [1532, 265] on button "»" at bounding box center [1522, 279] width 29 height 29
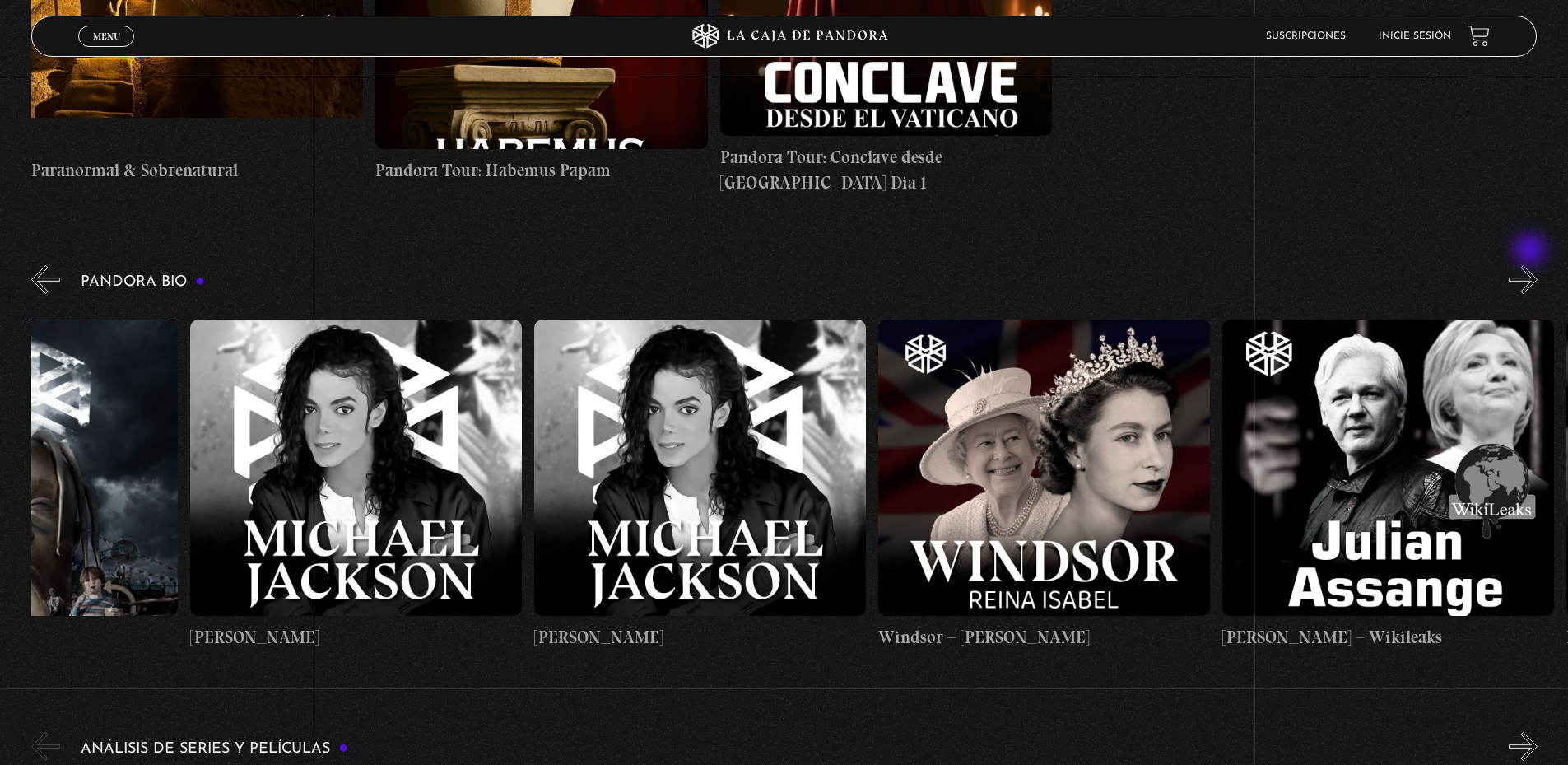
click at [1532, 265] on button "»" at bounding box center [1522, 279] width 29 height 29
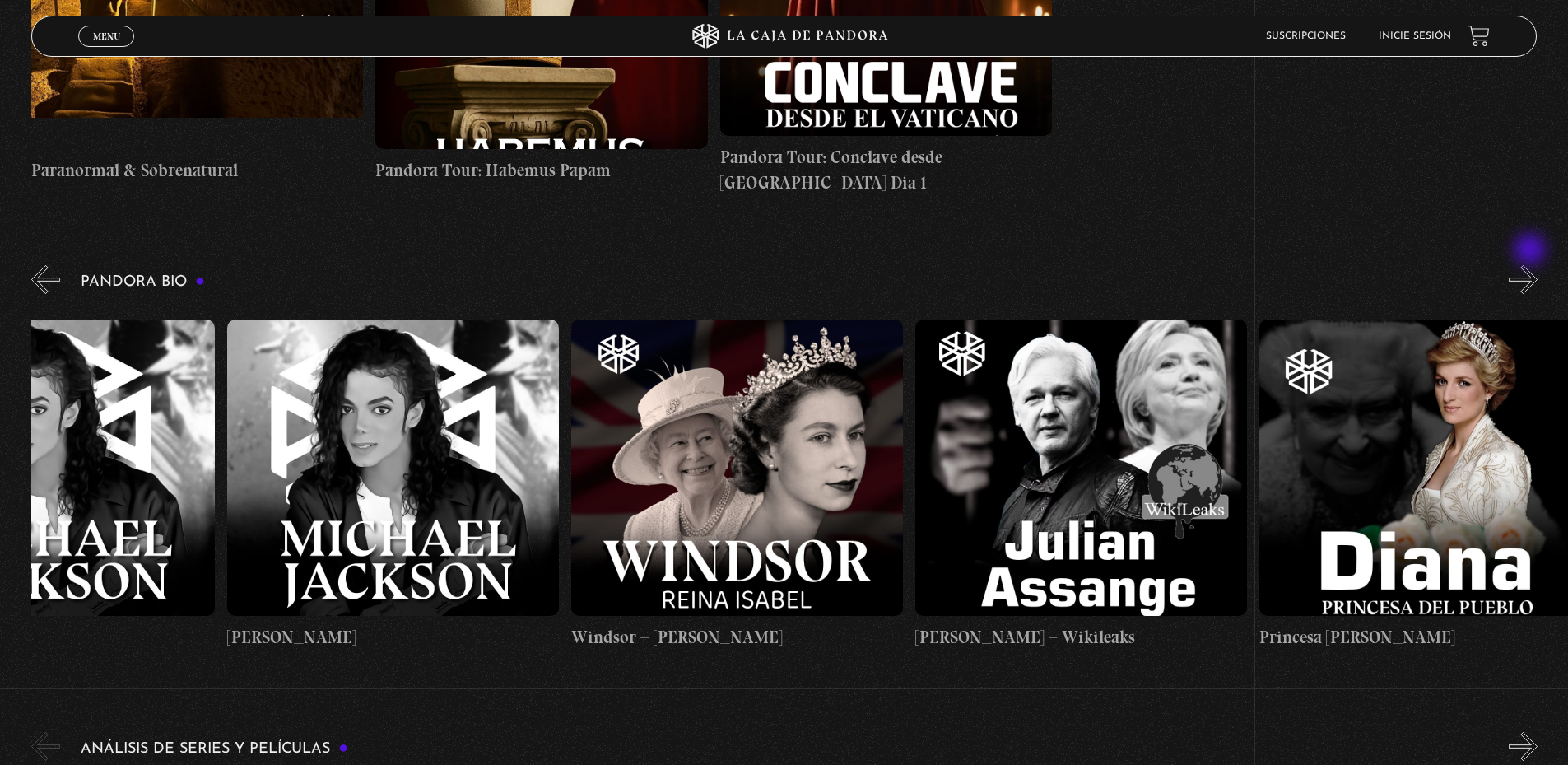
click at [1532, 265] on button "»" at bounding box center [1522, 279] width 29 height 29
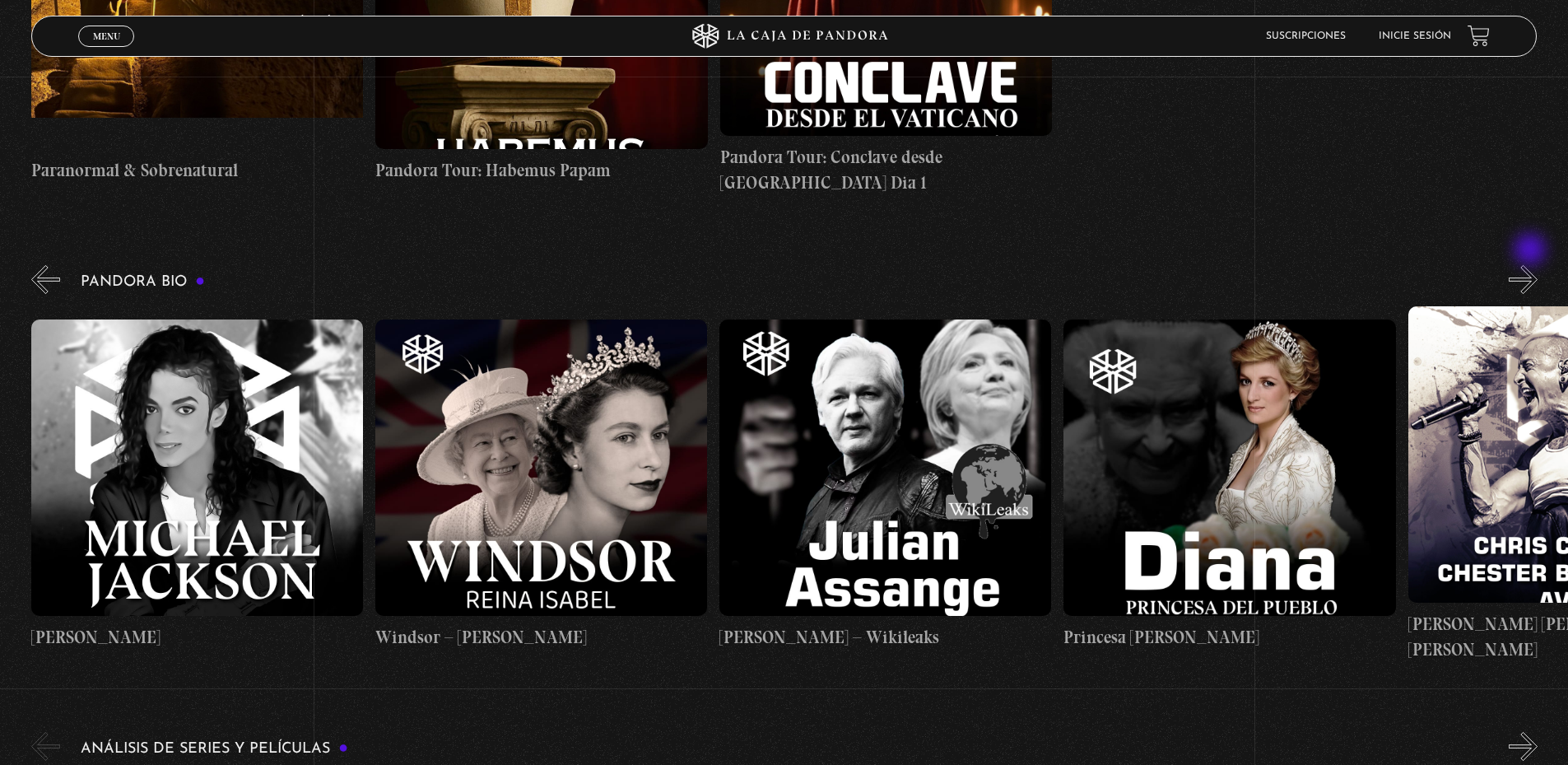
click at [1532, 265] on button "»" at bounding box center [1522, 279] width 29 height 29
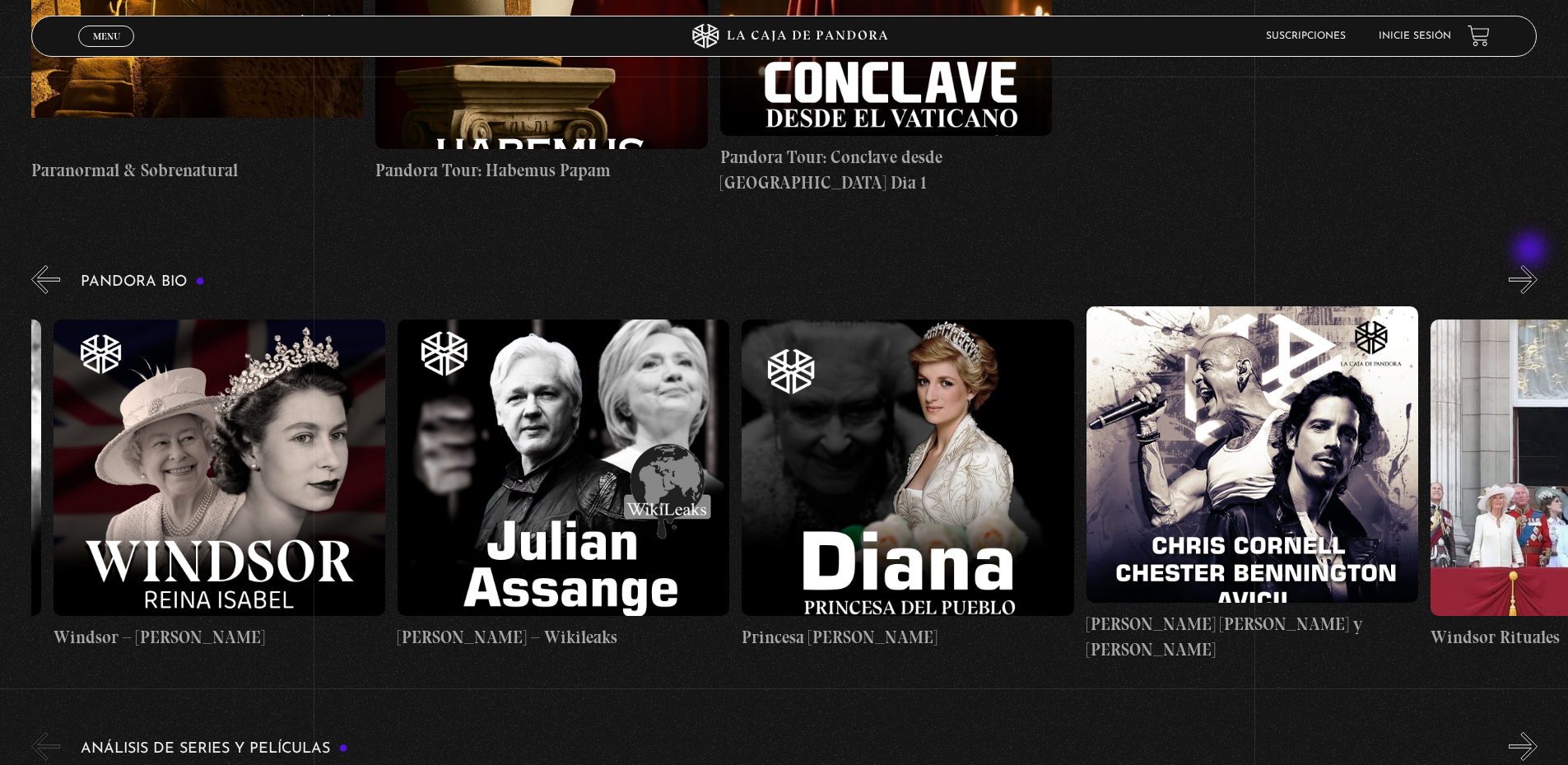
click at [1532, 265] on button "»" at bounding box center [1522, 279] width 29 height 29
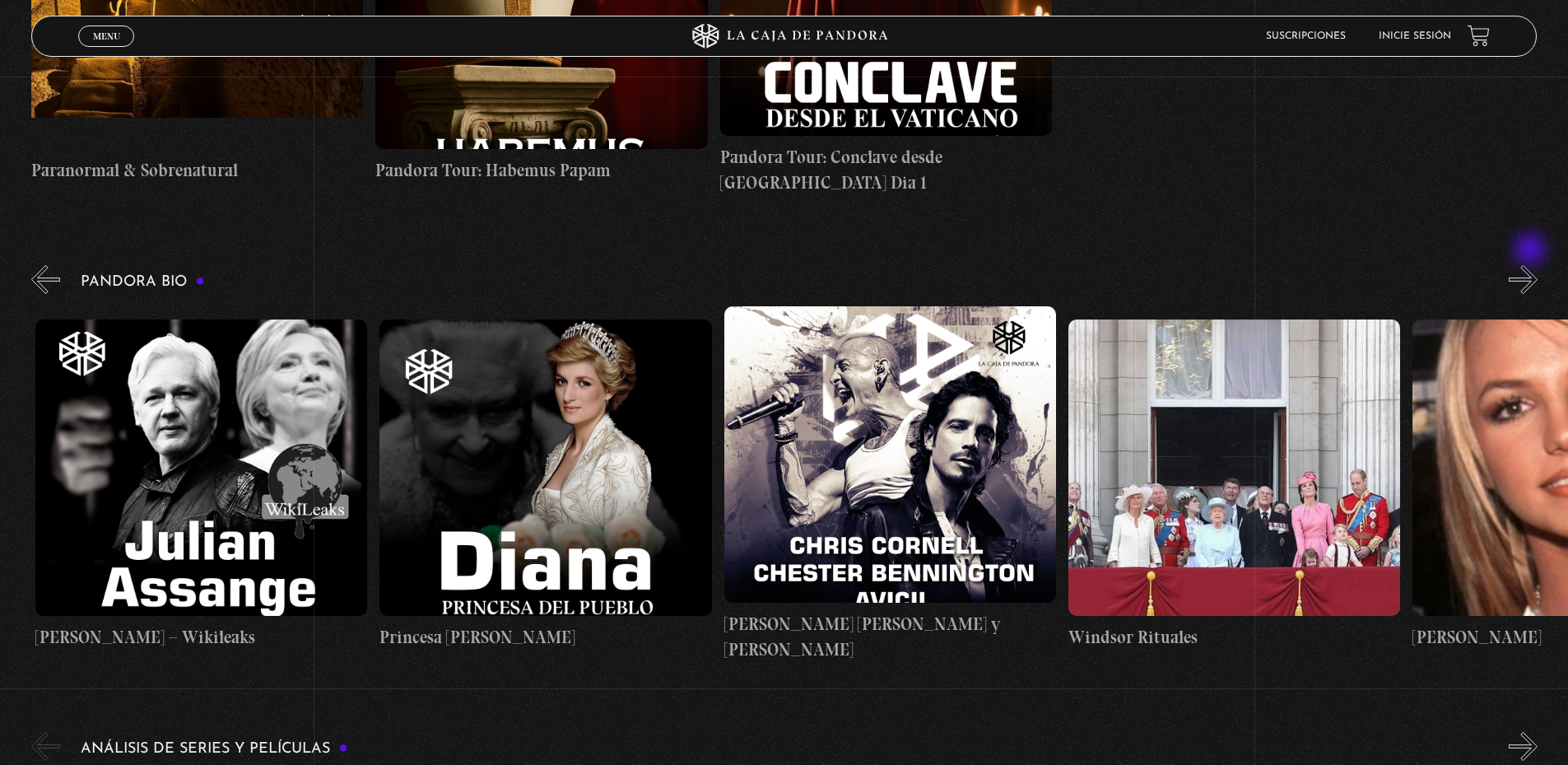
click at [1532, 265] on button "»" at bounding box center [1522, 279] width 29 height 29
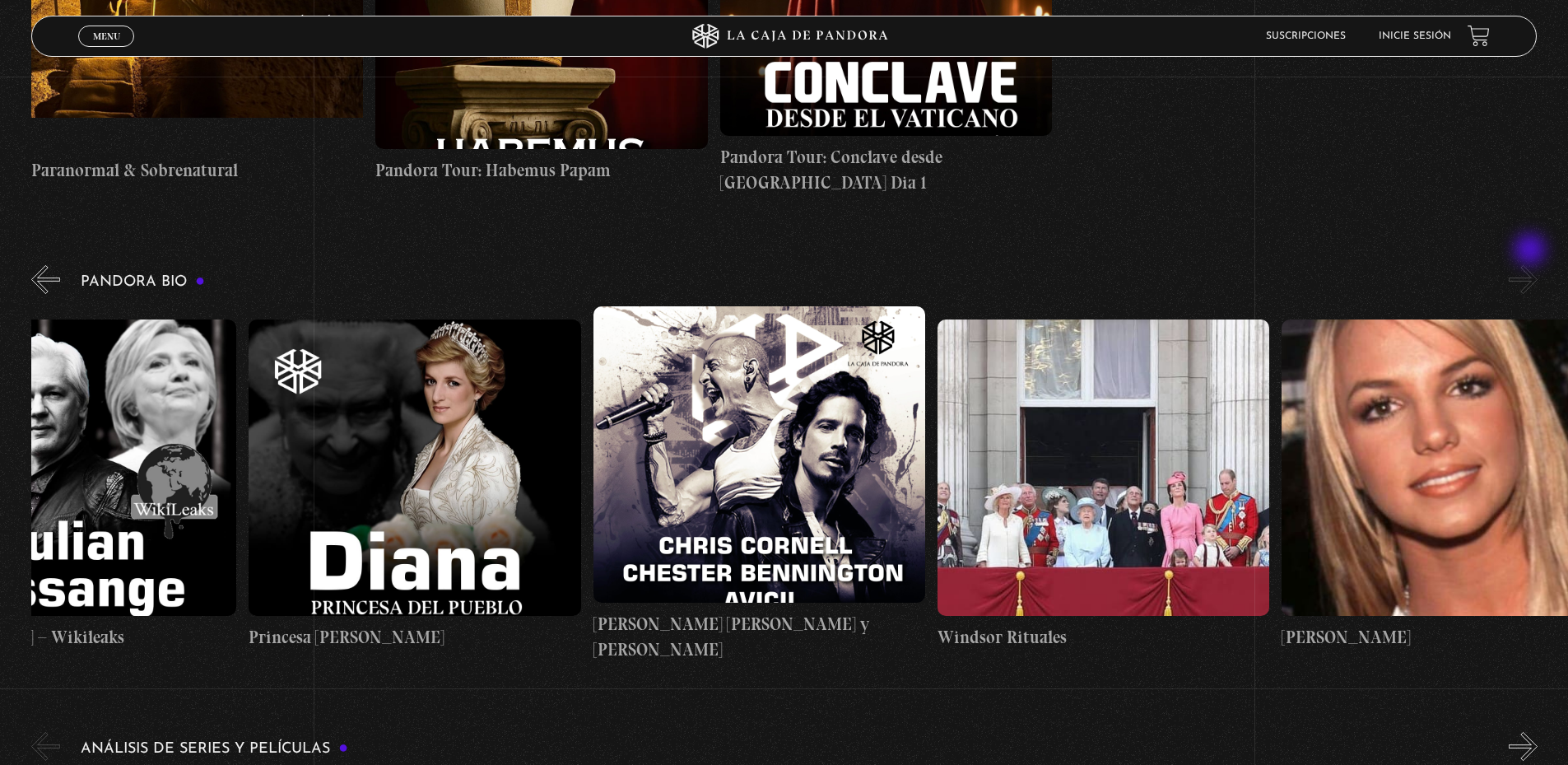
scroll to position [0, 6711]
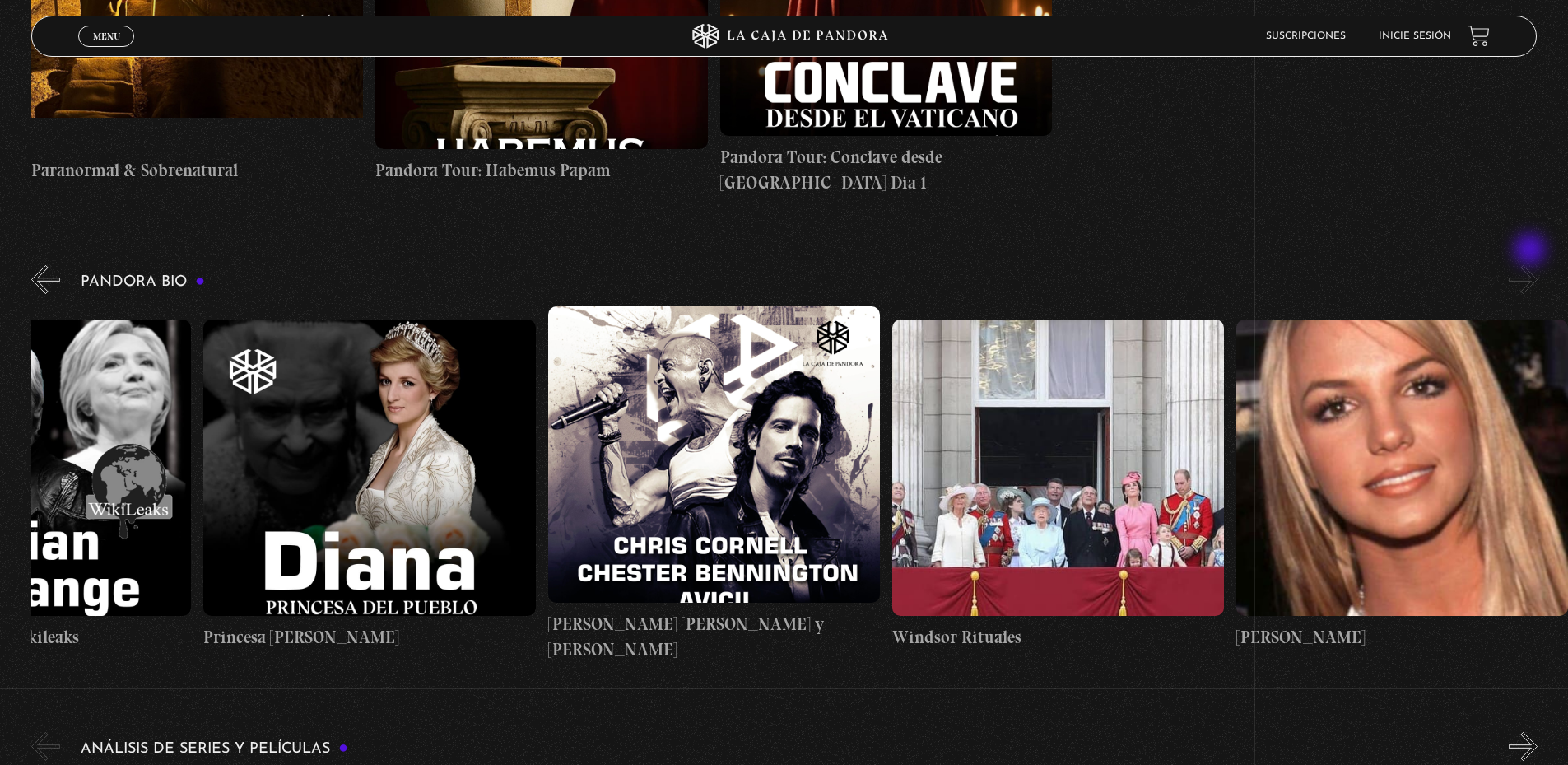
click at [1532, 265] on button "»" at bounding box center [1522, 279] width 29 height 29
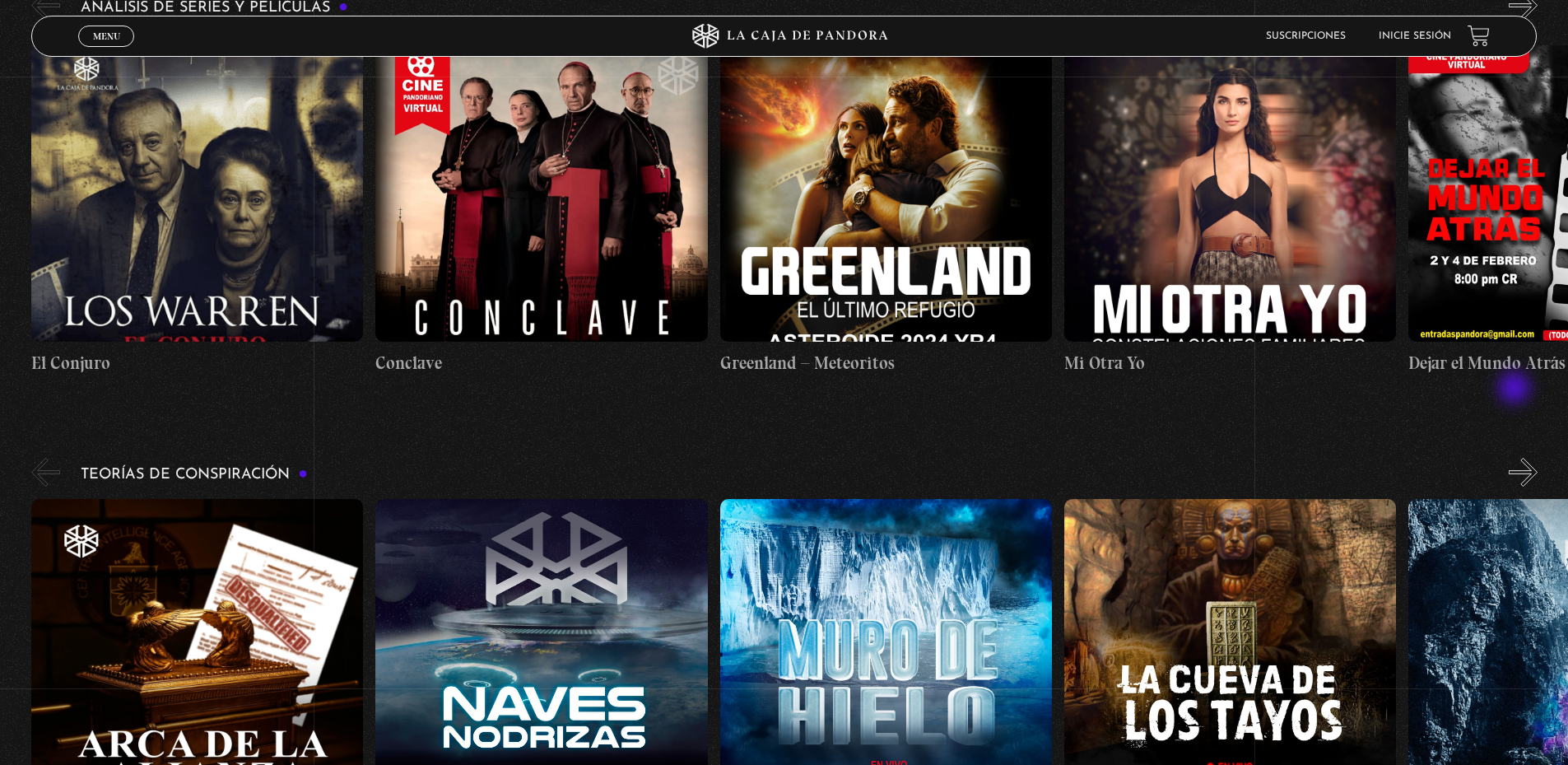
scroll to position [2304, 0]
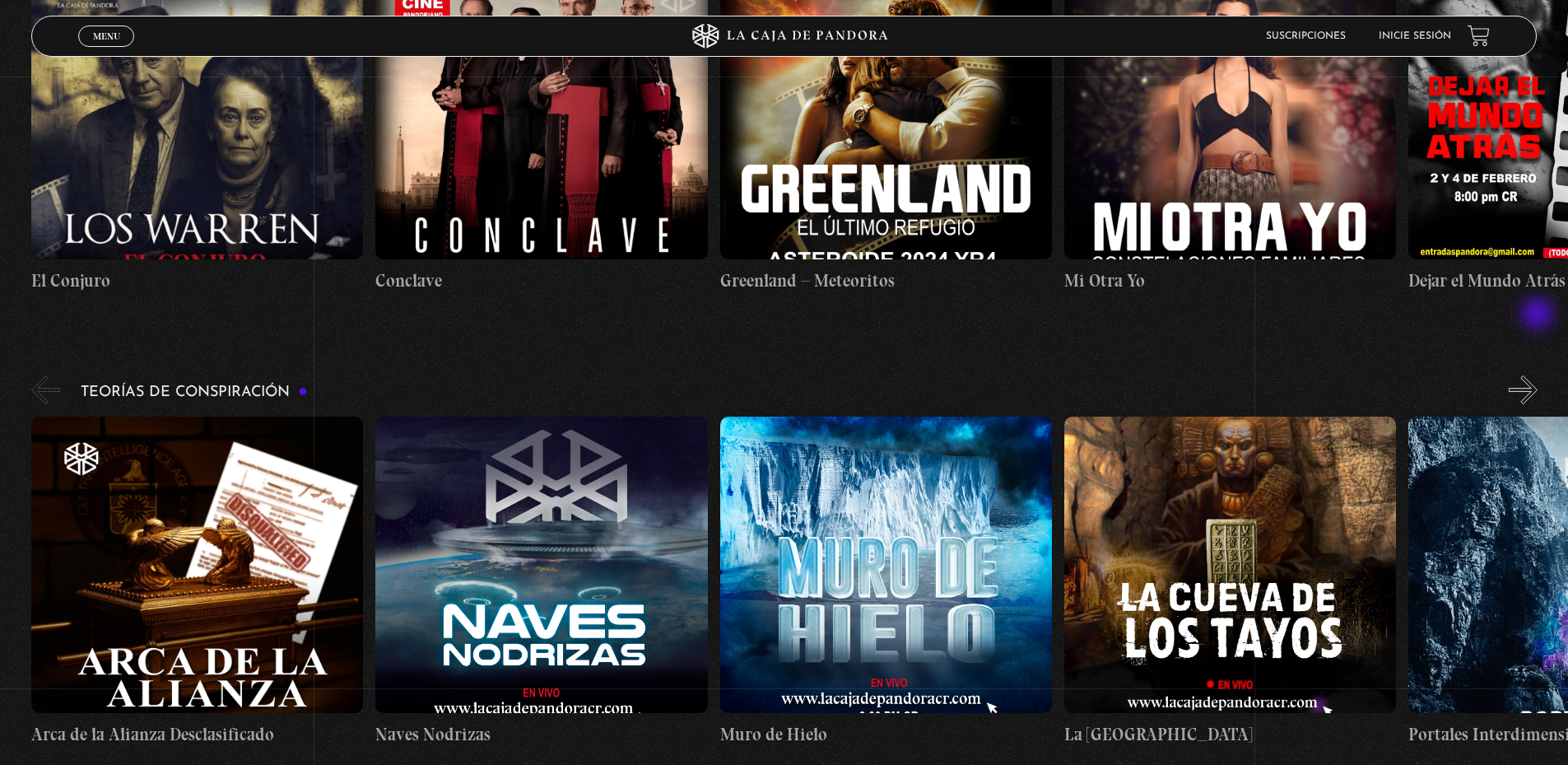
click at [1537, 375] on button "»" at bounding box center [1522, 390] width 29 height 29
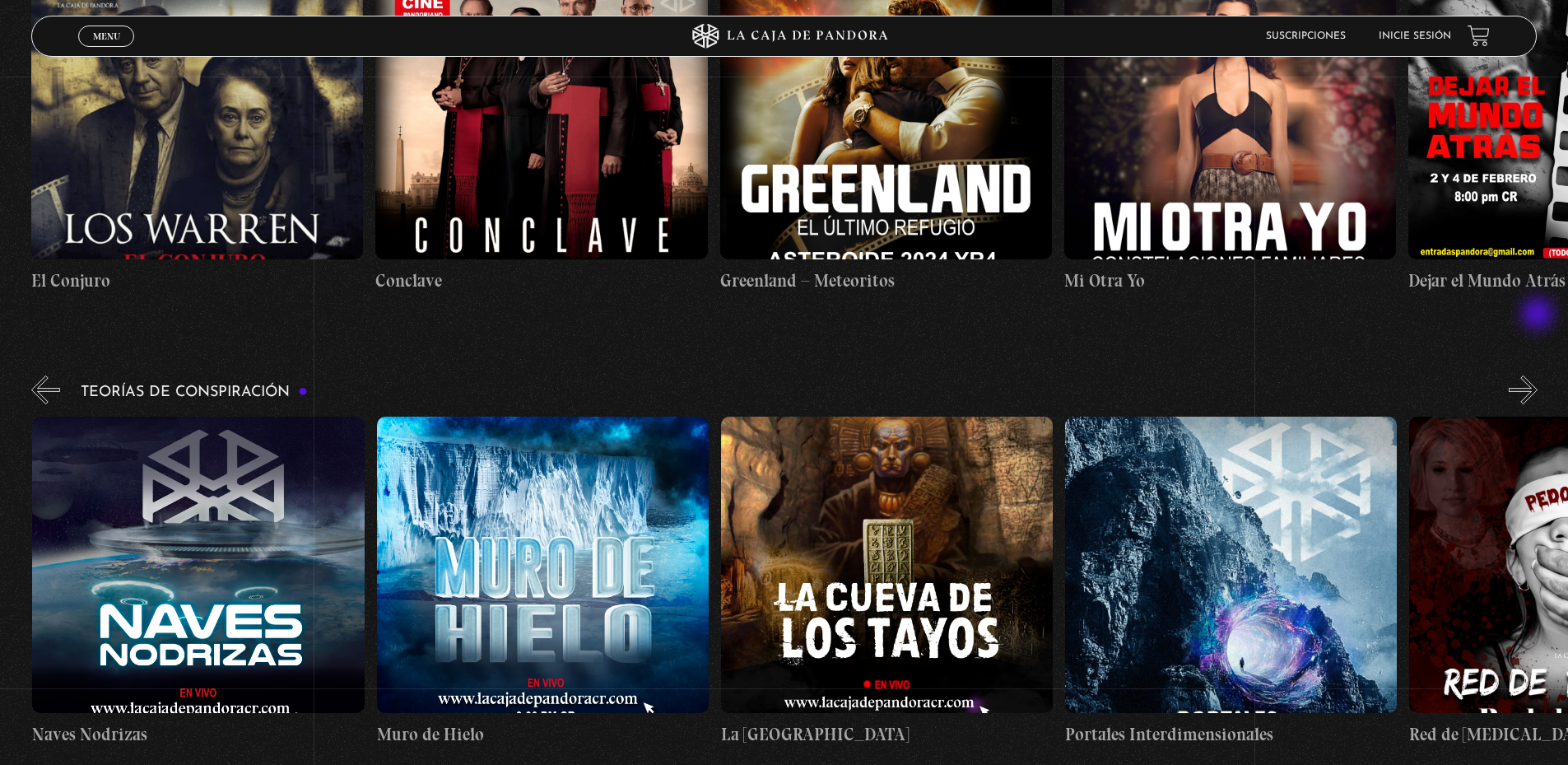
click at [1537, 375] on button "»" at bounding box center [1522, 390] width 29 height 29
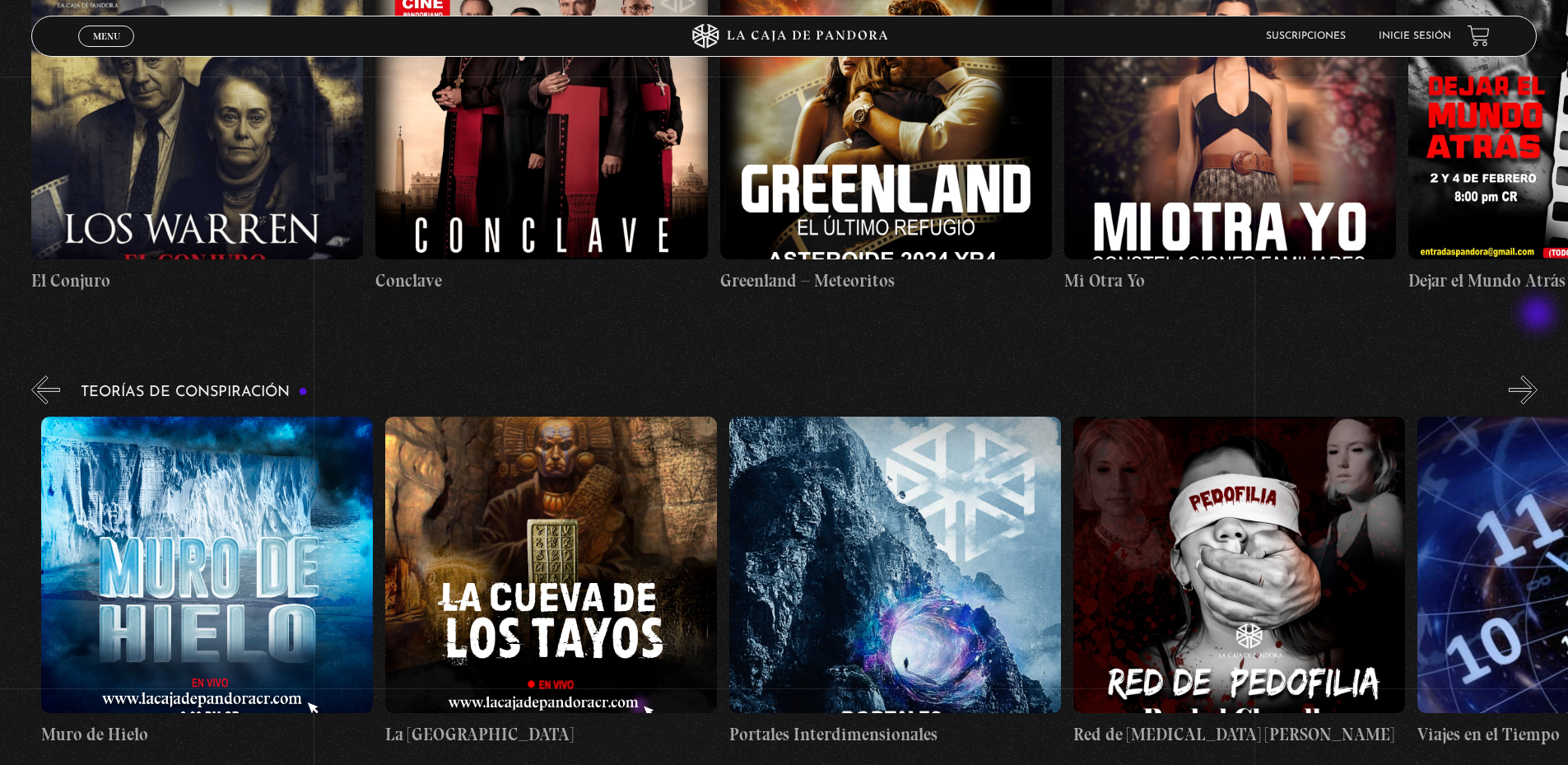
click at [1537, 375] on button "»" at bounding box center [1522, 390] width 29 height 29
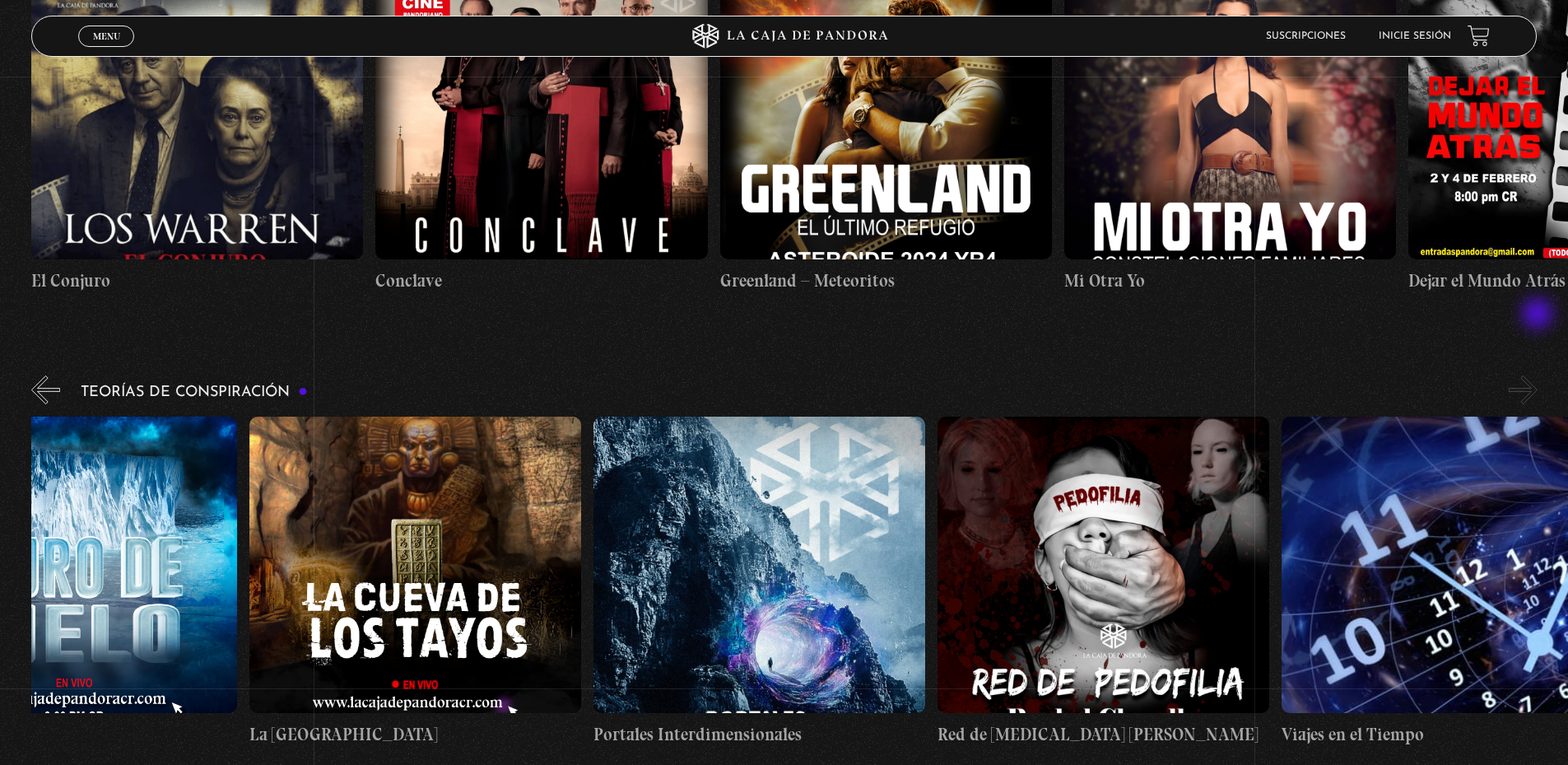
scroll to position [0, 861]
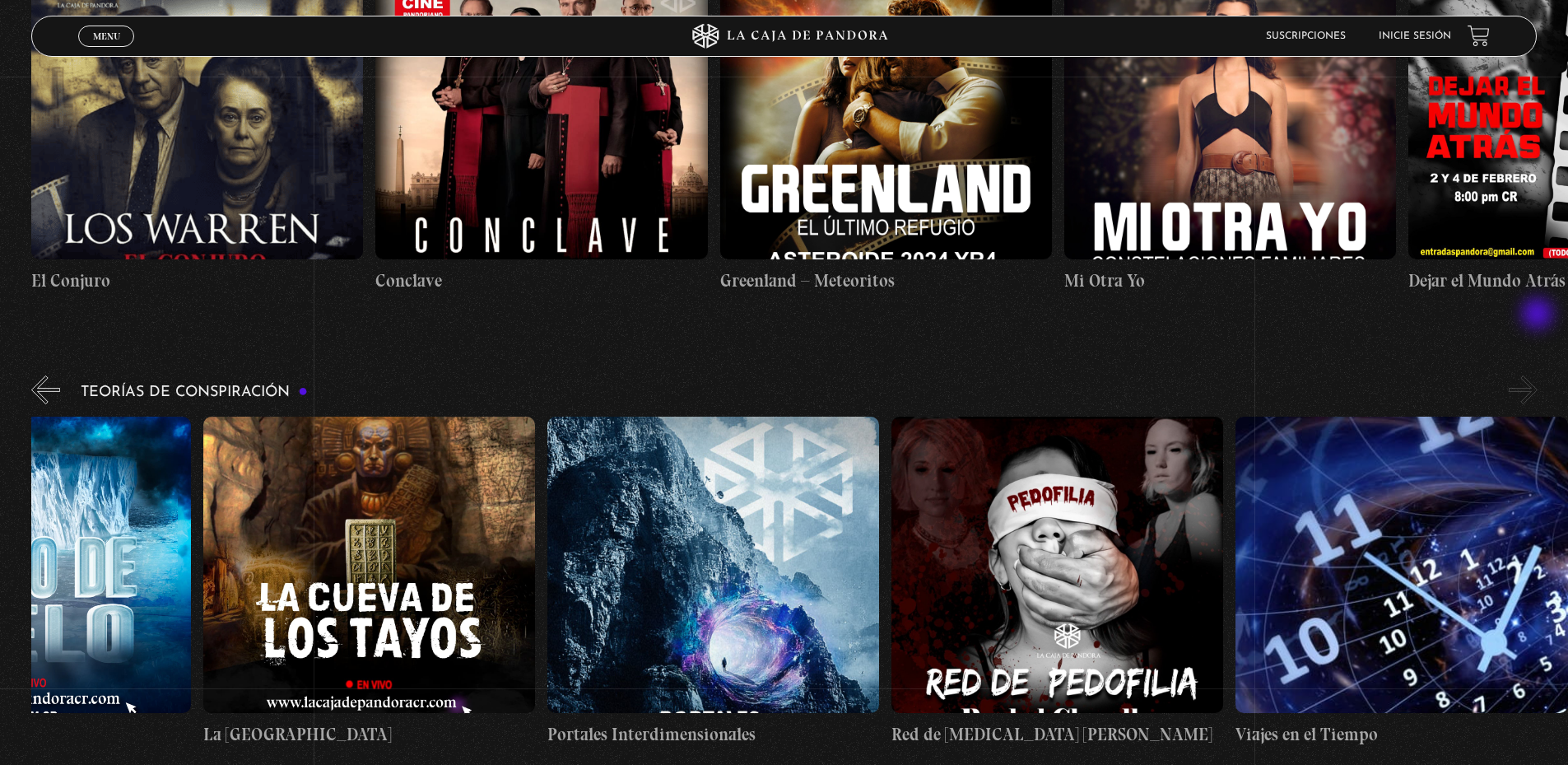
click at [1537, 375] on button "»" at bounding box center [1522, 390] width 29 height 29
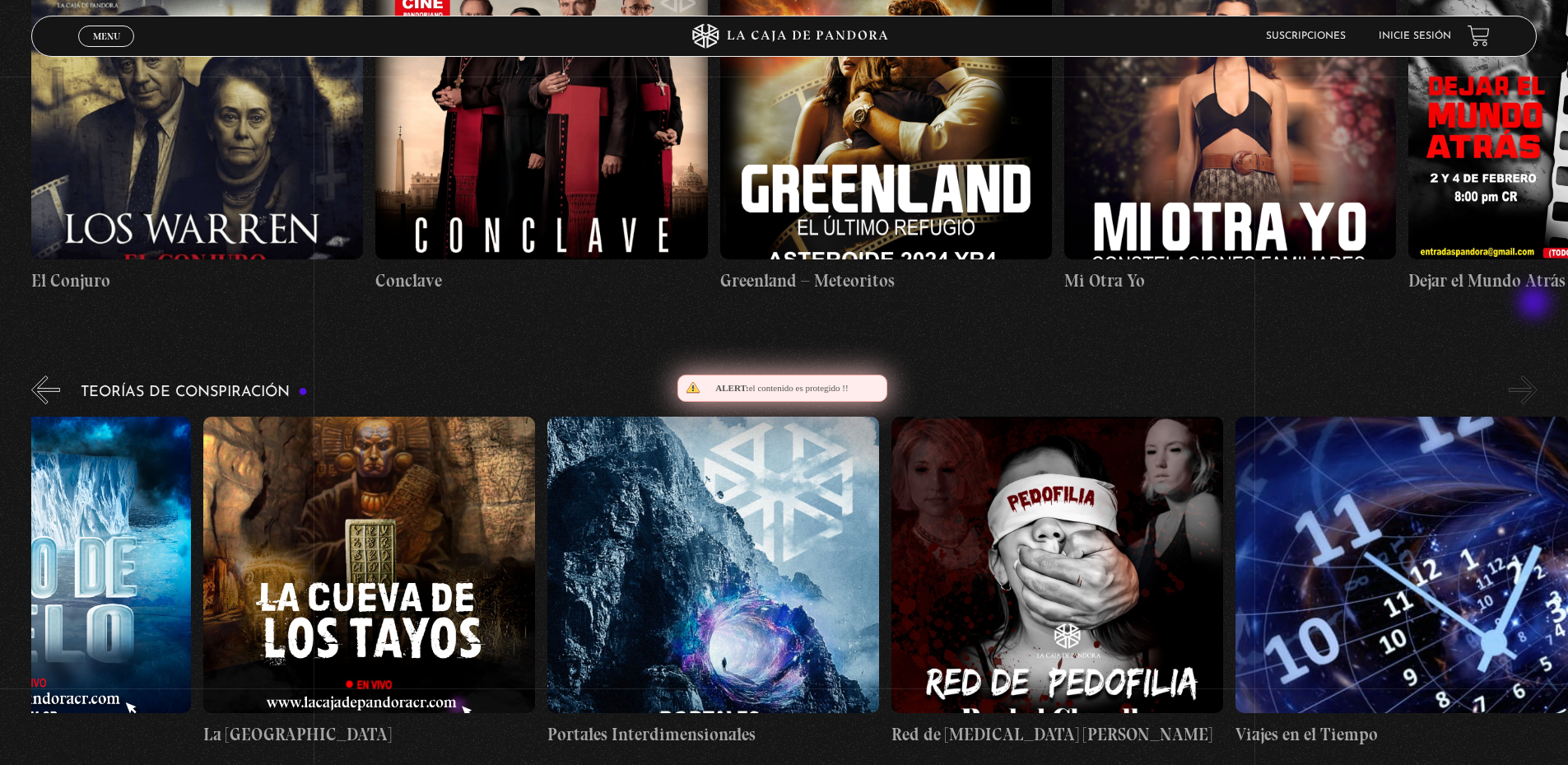
click at [1535, 375] on button "»" at bounding box center [1522, 390] width 29 height 29
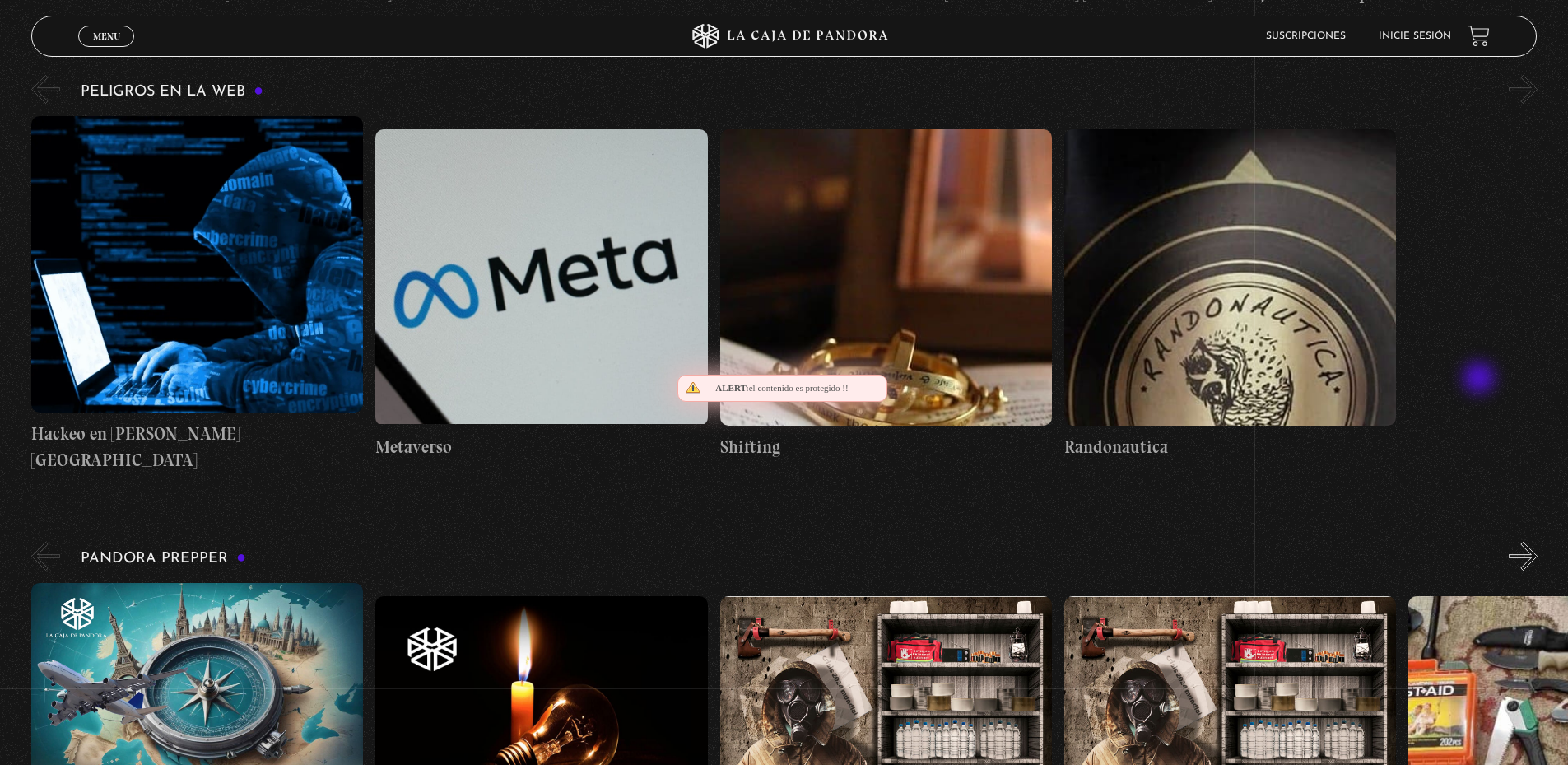
scroll to position [3210, 0]
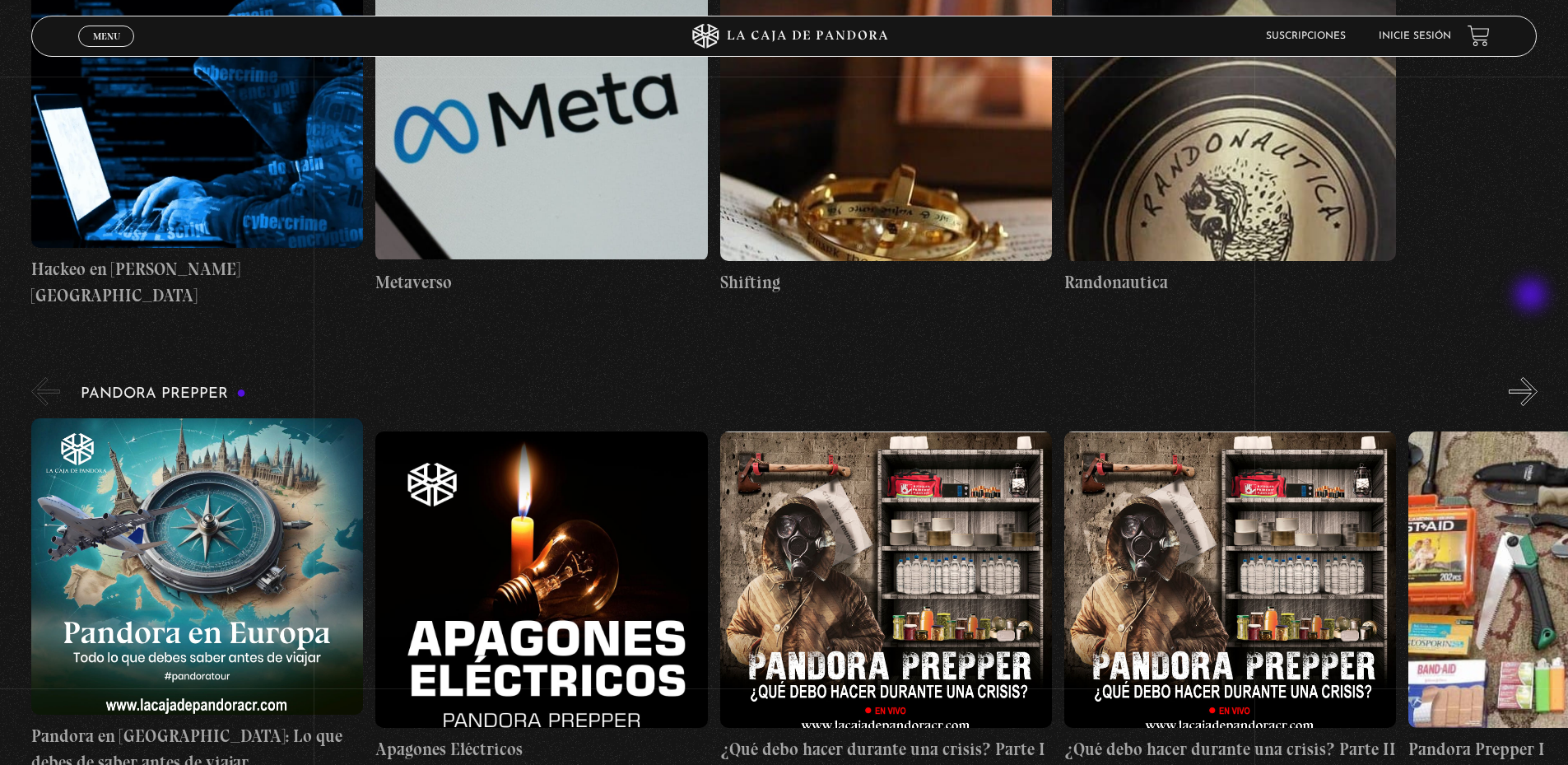
click at [1533, 377] on button "»" at bounding box center [1522, 391] width 29 height 29
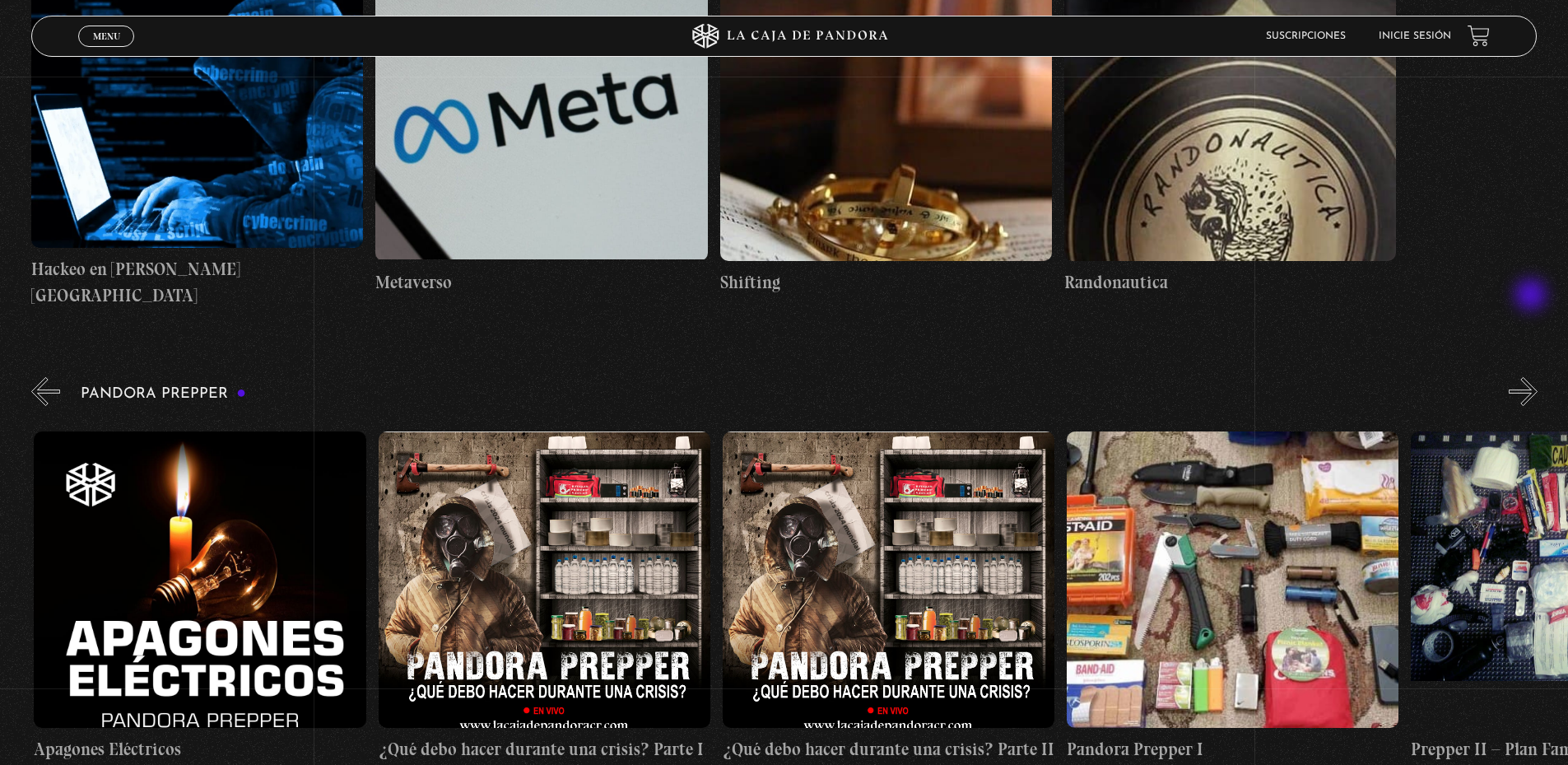
click at [1533, 377] on button "»" at bounding box center [1522, 391] width 29 height 29
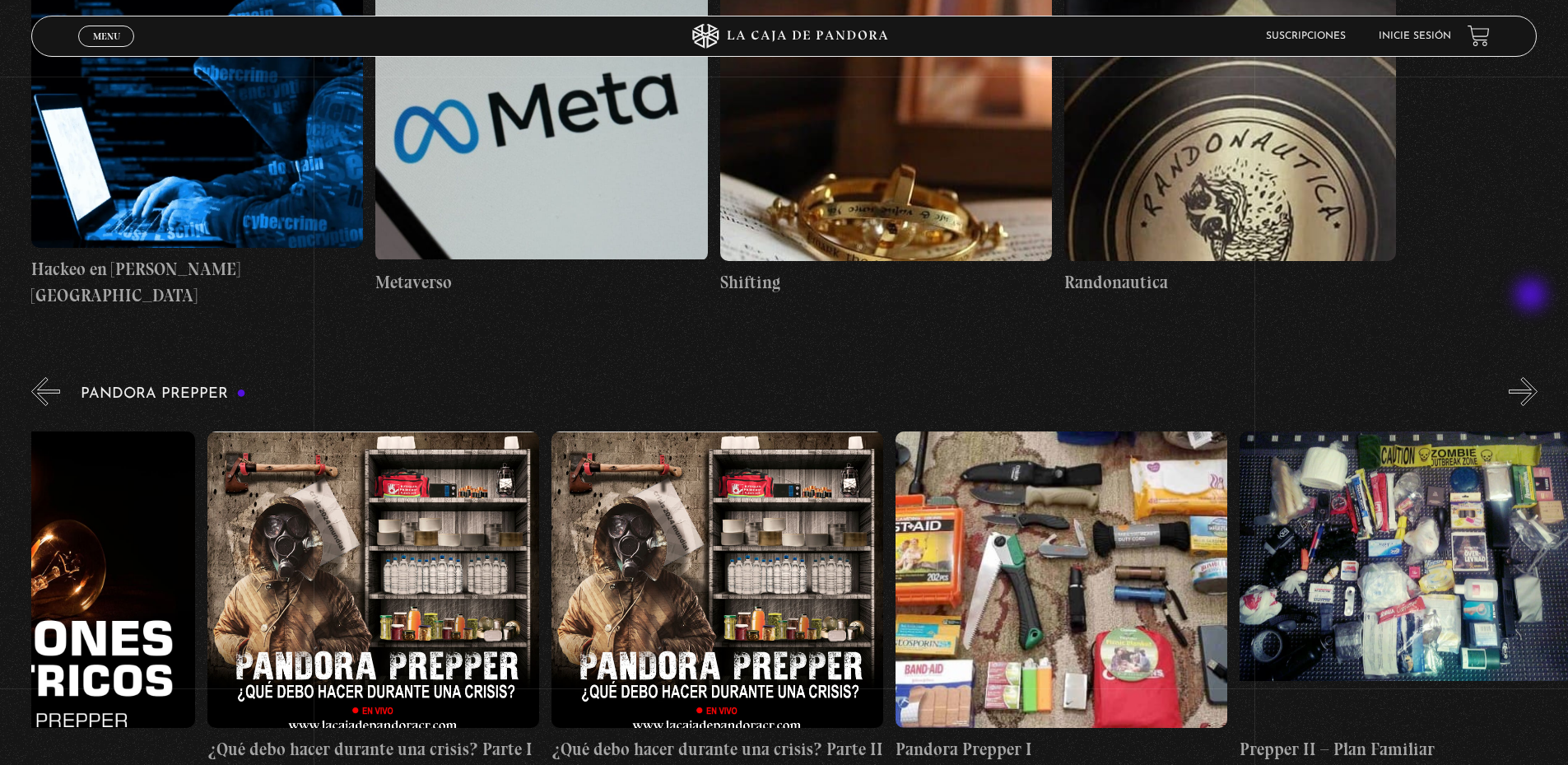
click at [1533, 377] on button "»" at bounding box center [1522, 391] width 29 height 29
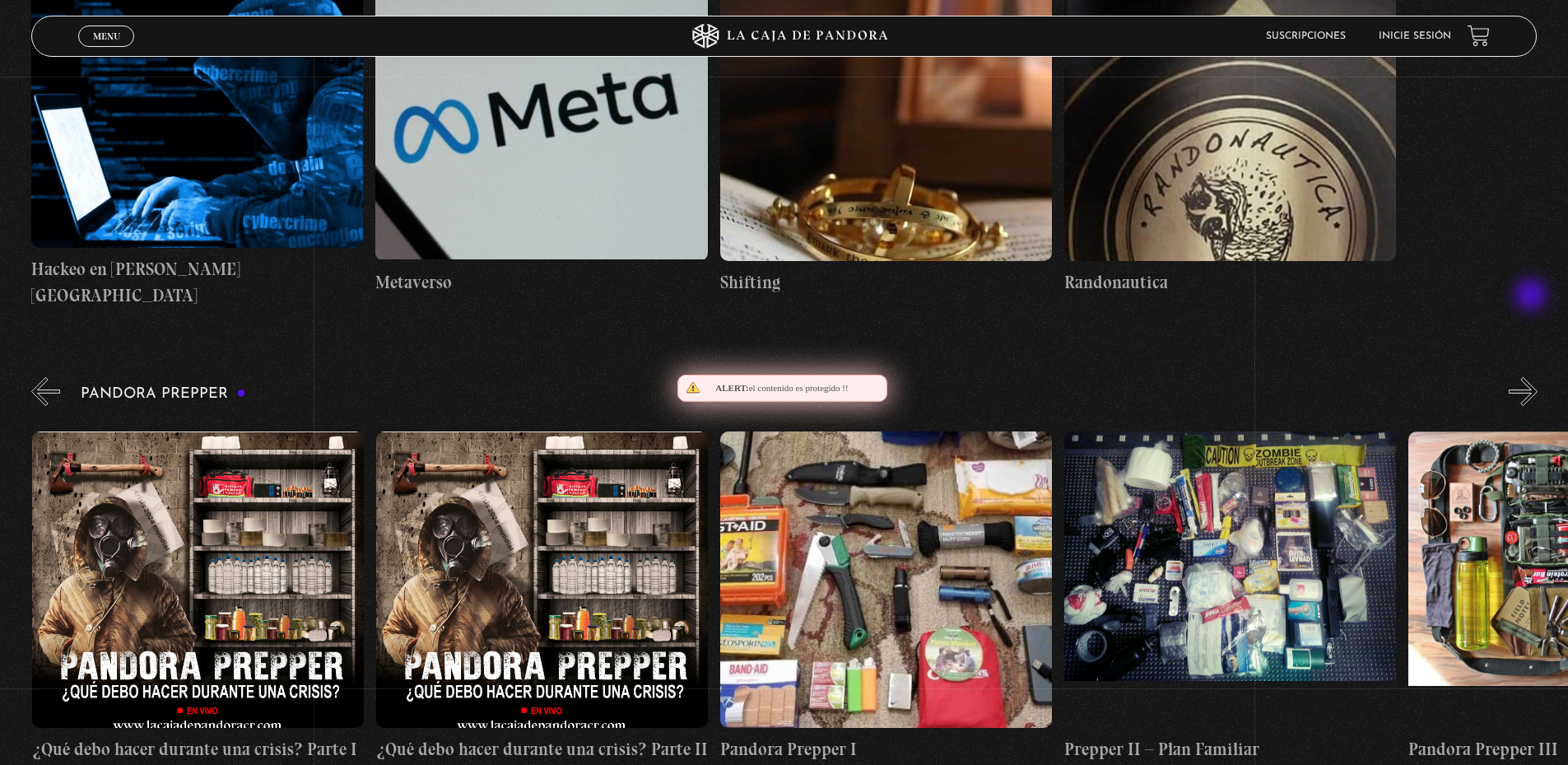
click at [1533, 377] on button "»" at bounding box center [1522, 391] width 29 height 29
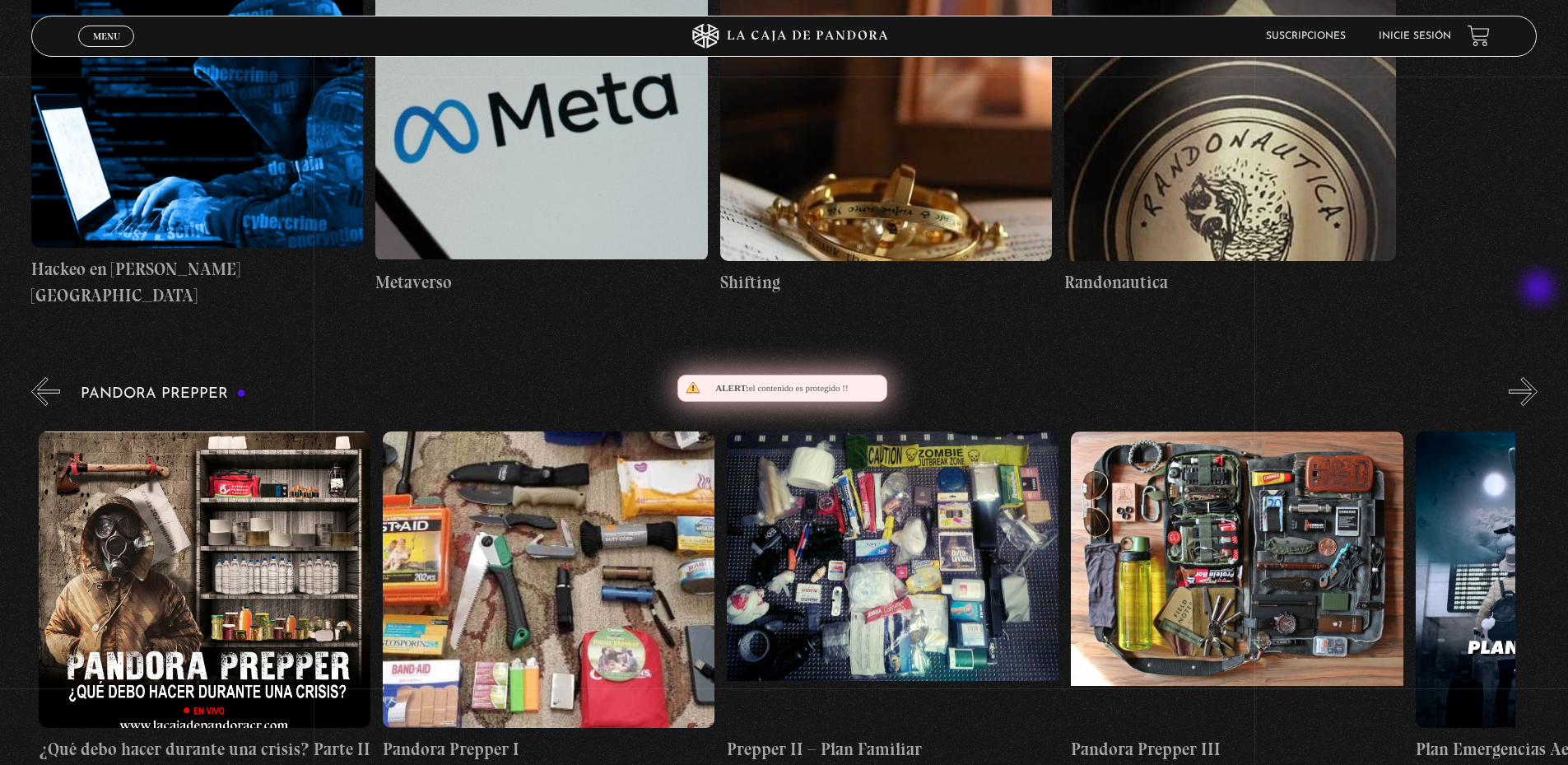
click at [1537, 377] on button "»" at bounding box center [1522, 391] width 29 height 29
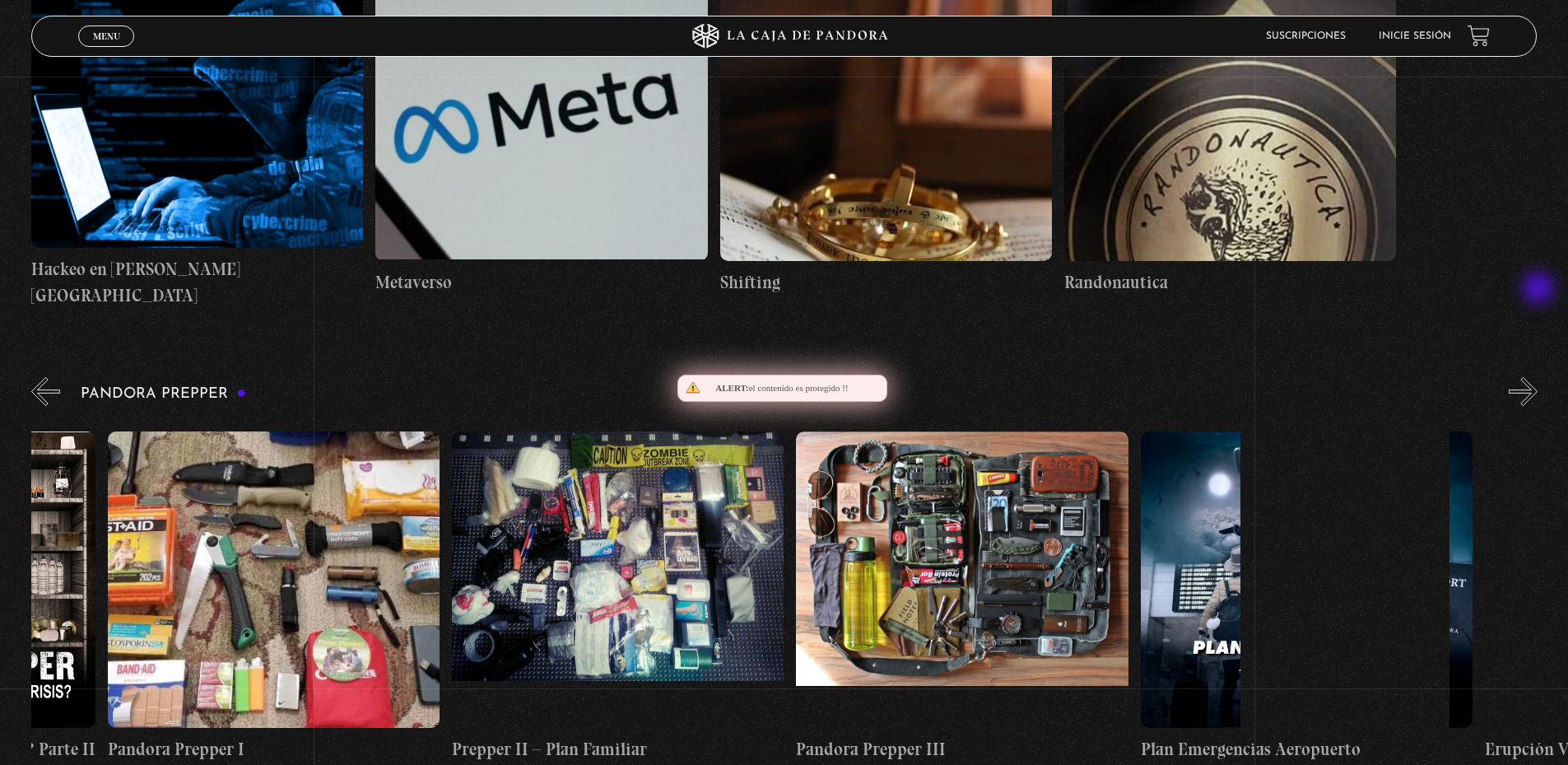
click at [1537, 377] on button "»" at bounding box center [1522, 391] width 29 height 29
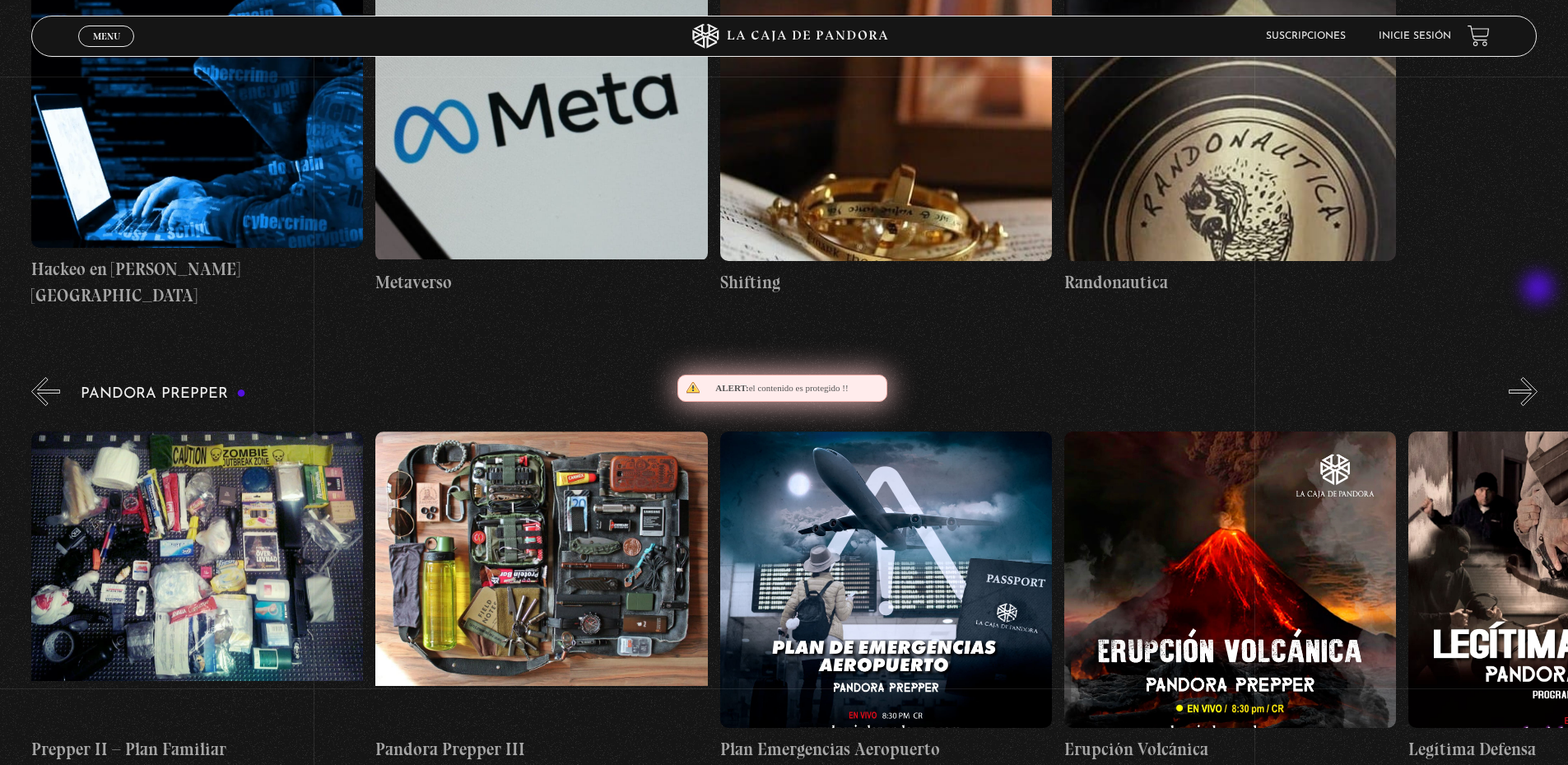
click at [1537, 377] on button "»" at bounding box center [1522, 391] width 29 height 29
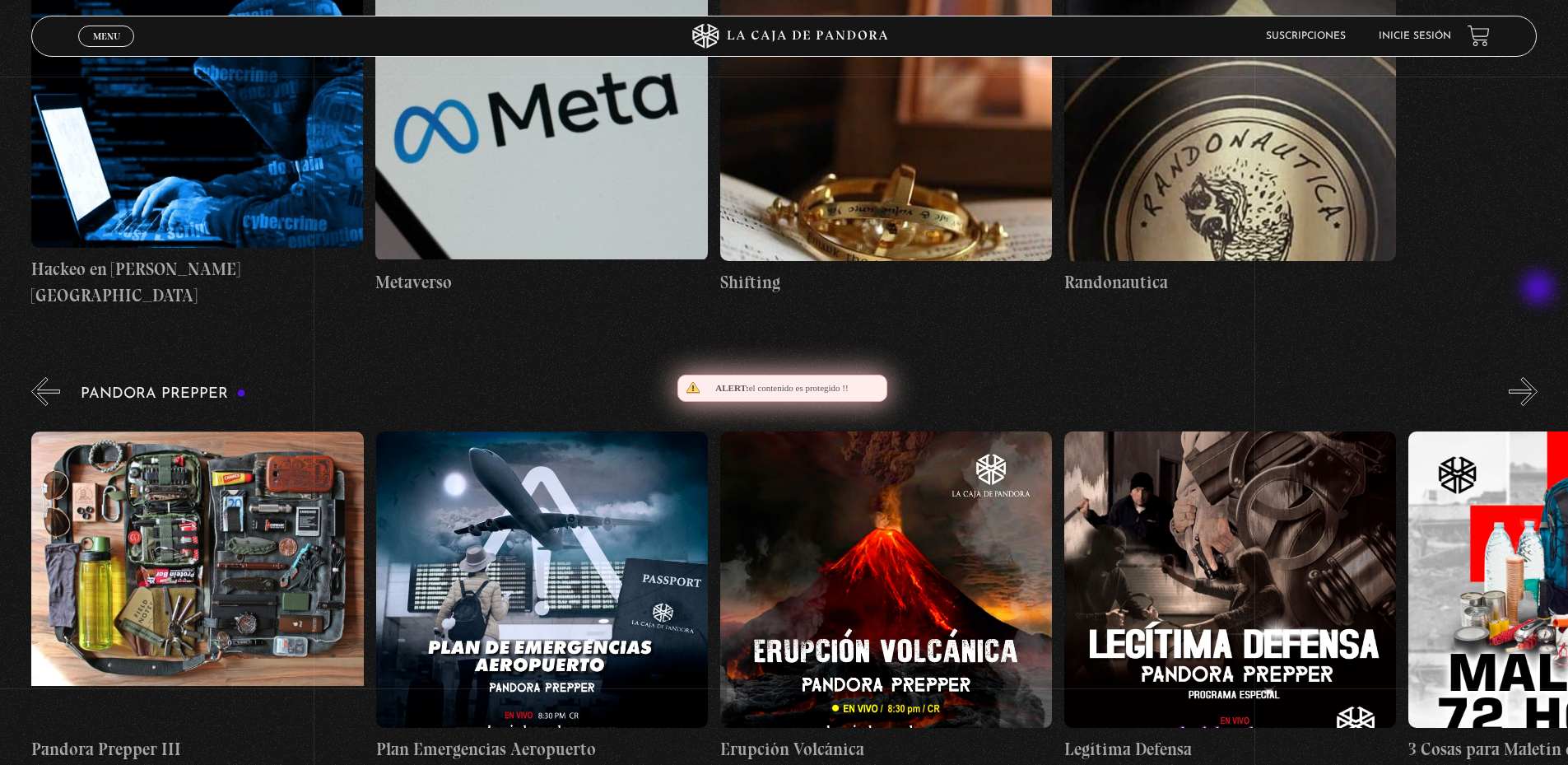
click at [1537, 377] on button "»" at bounding box center [1522, 391] width 29 height 29
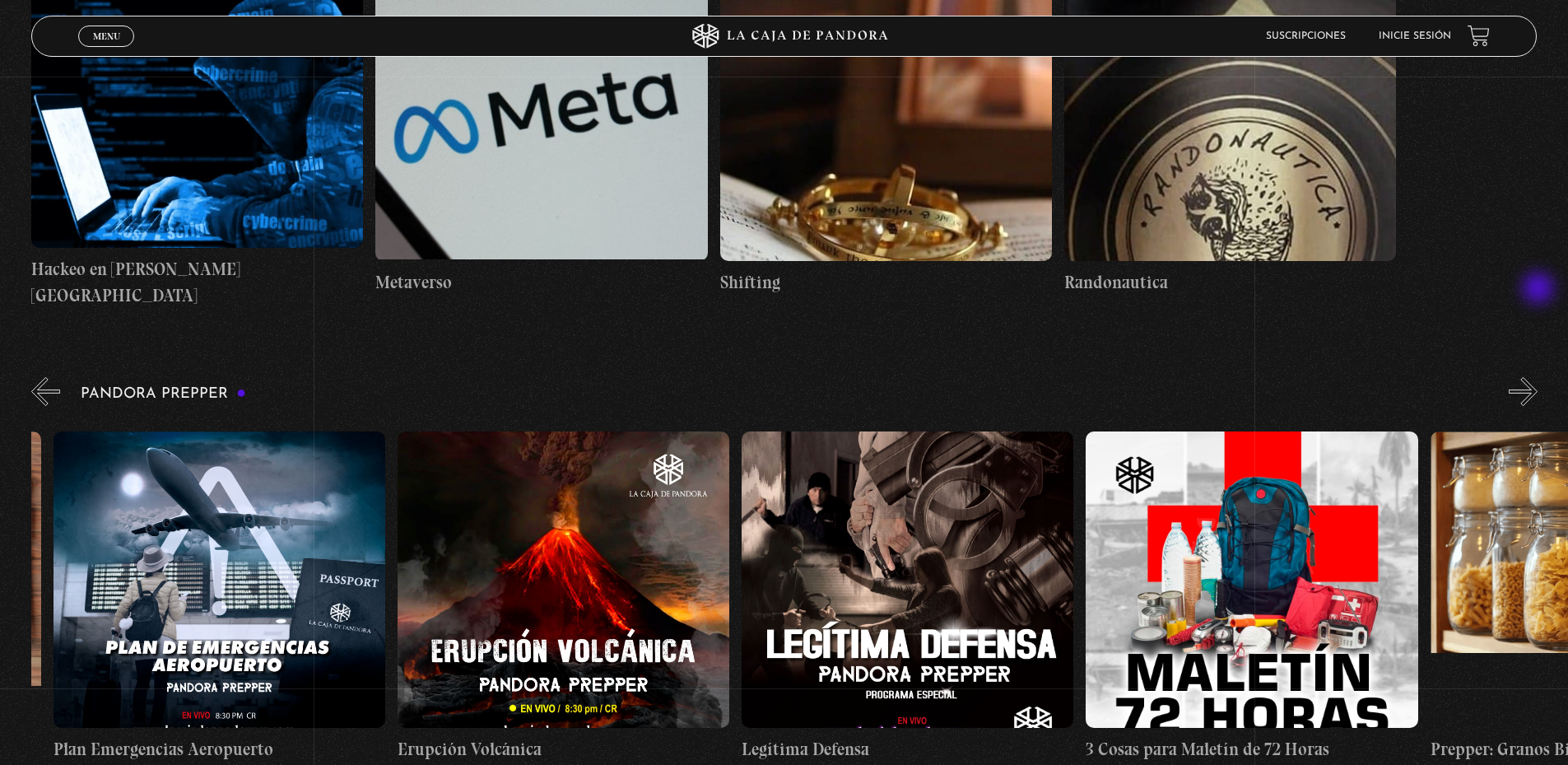
click at [1537, 377] on button "»" at bounding box center [1522, 391] width 29 height 29
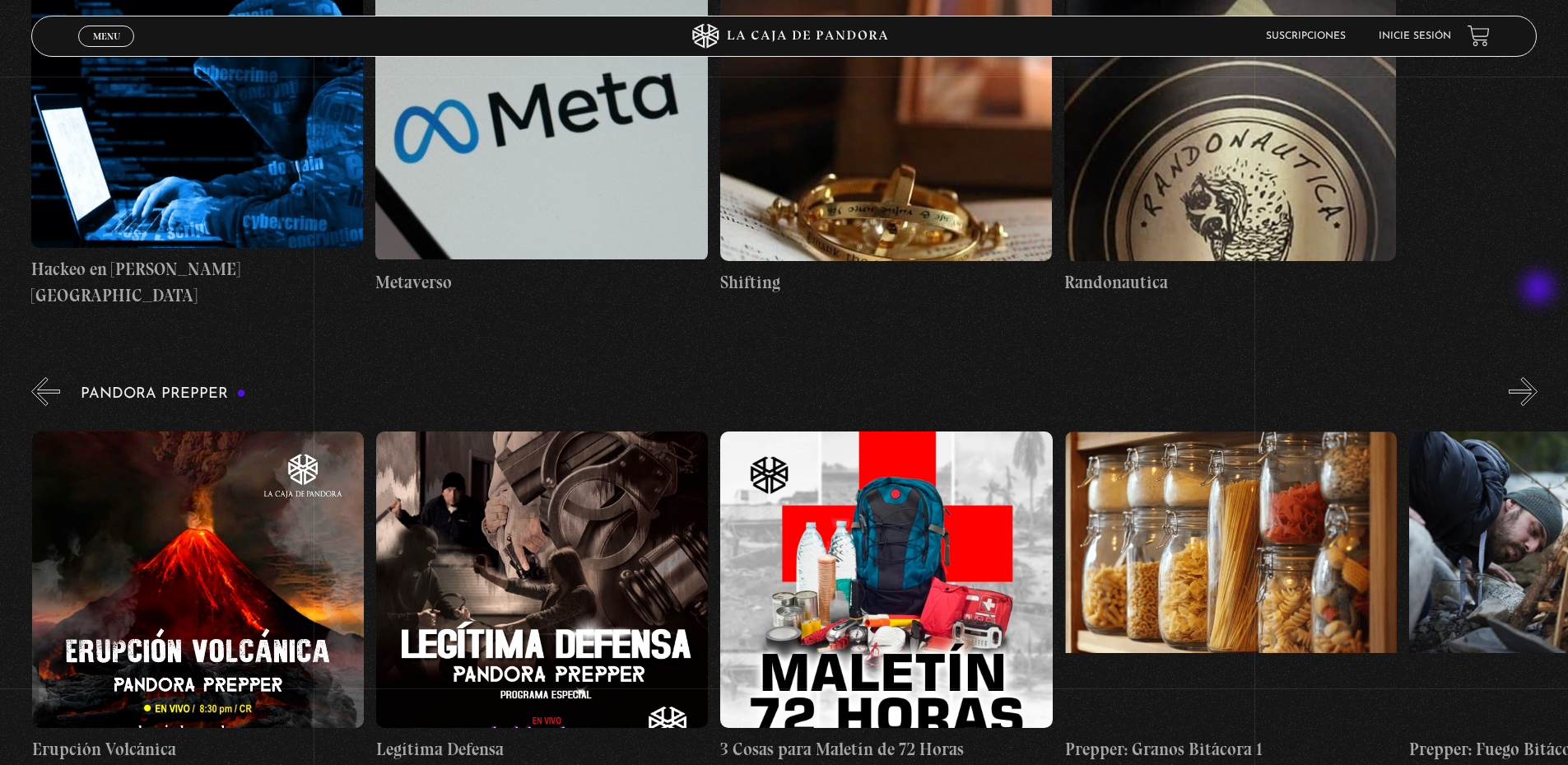
click at [1537, 377] on button "»" at bounding box center [1522, 391] width 29 height 29
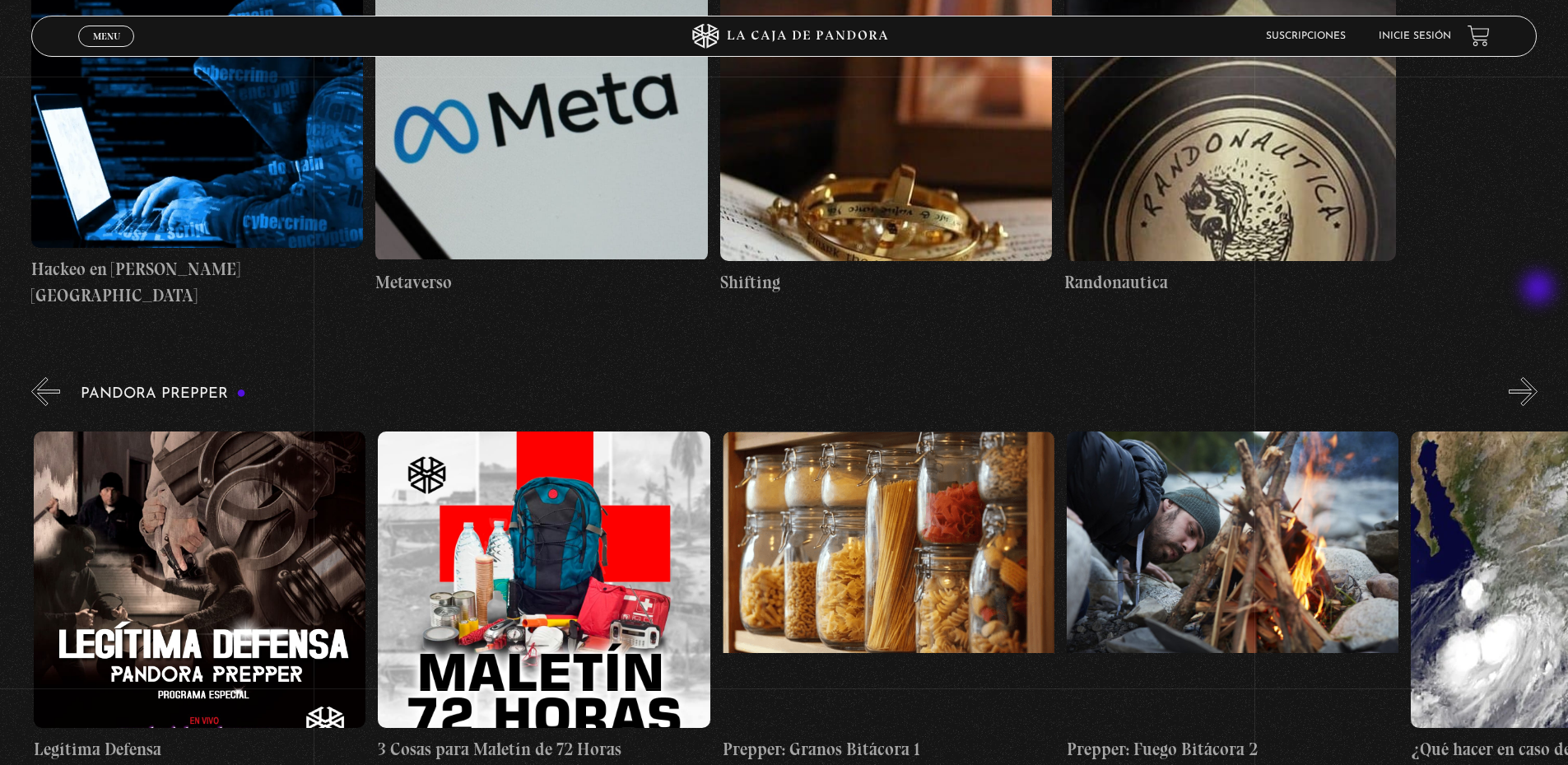
click at [1537, 377] on button "»" at bounding box center [1522, 391] width 29 height 29
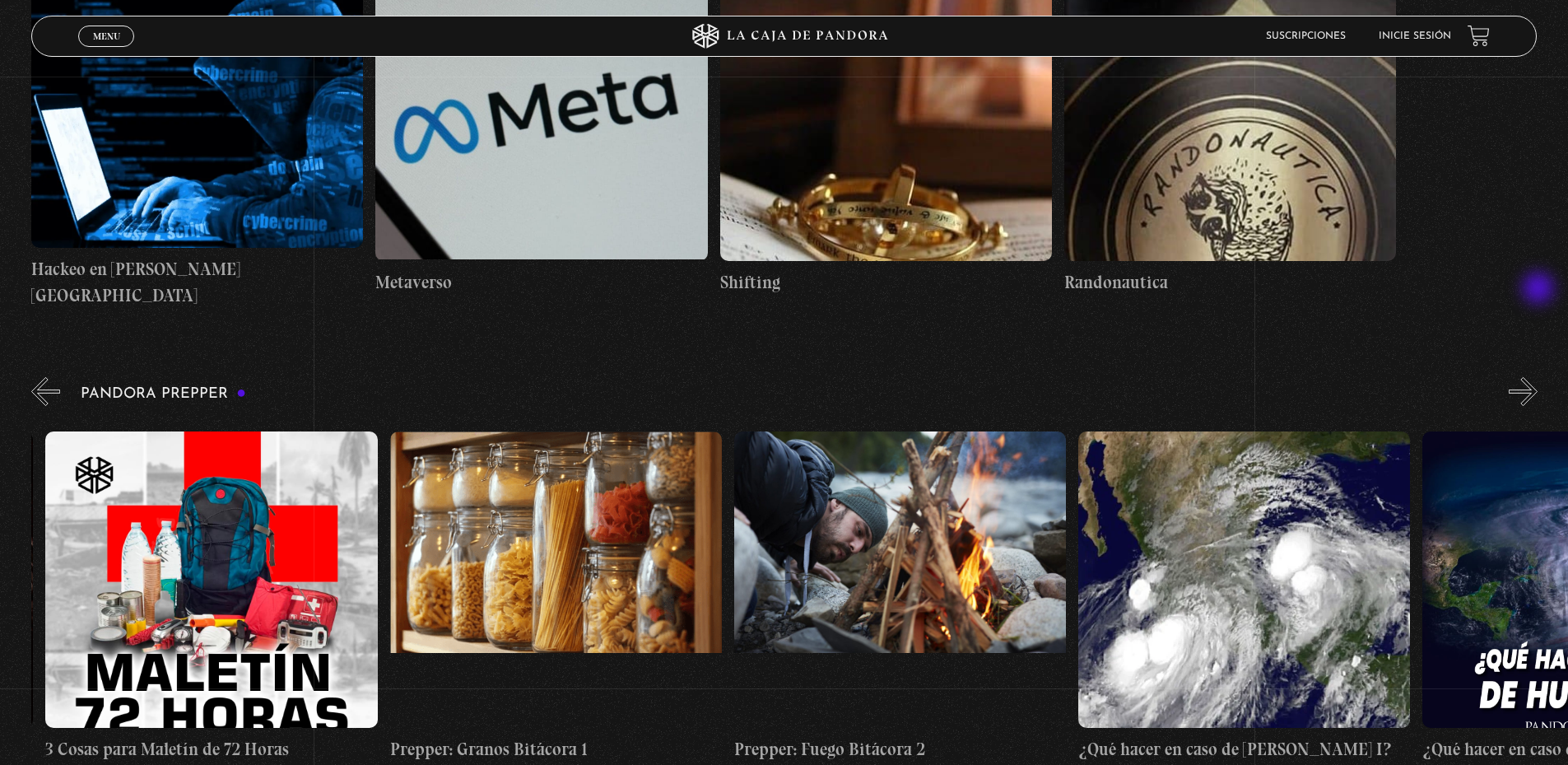
click at [1537, 377] on button "»" at bounding box center [1522, 391] width 29 height 29
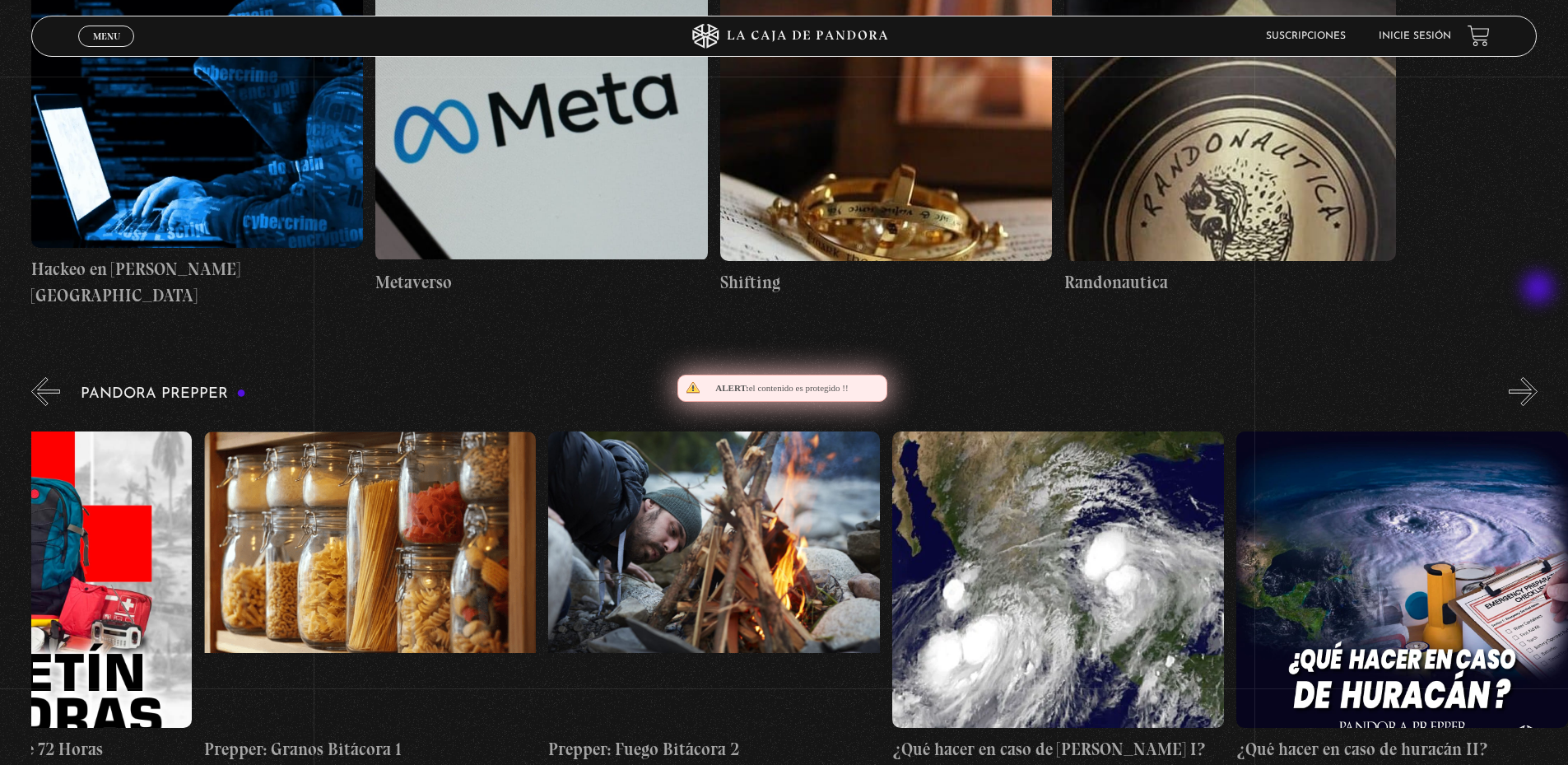
click at [1537, 377] on button "»" at bounding box center [1522, 391] width 29 height 29
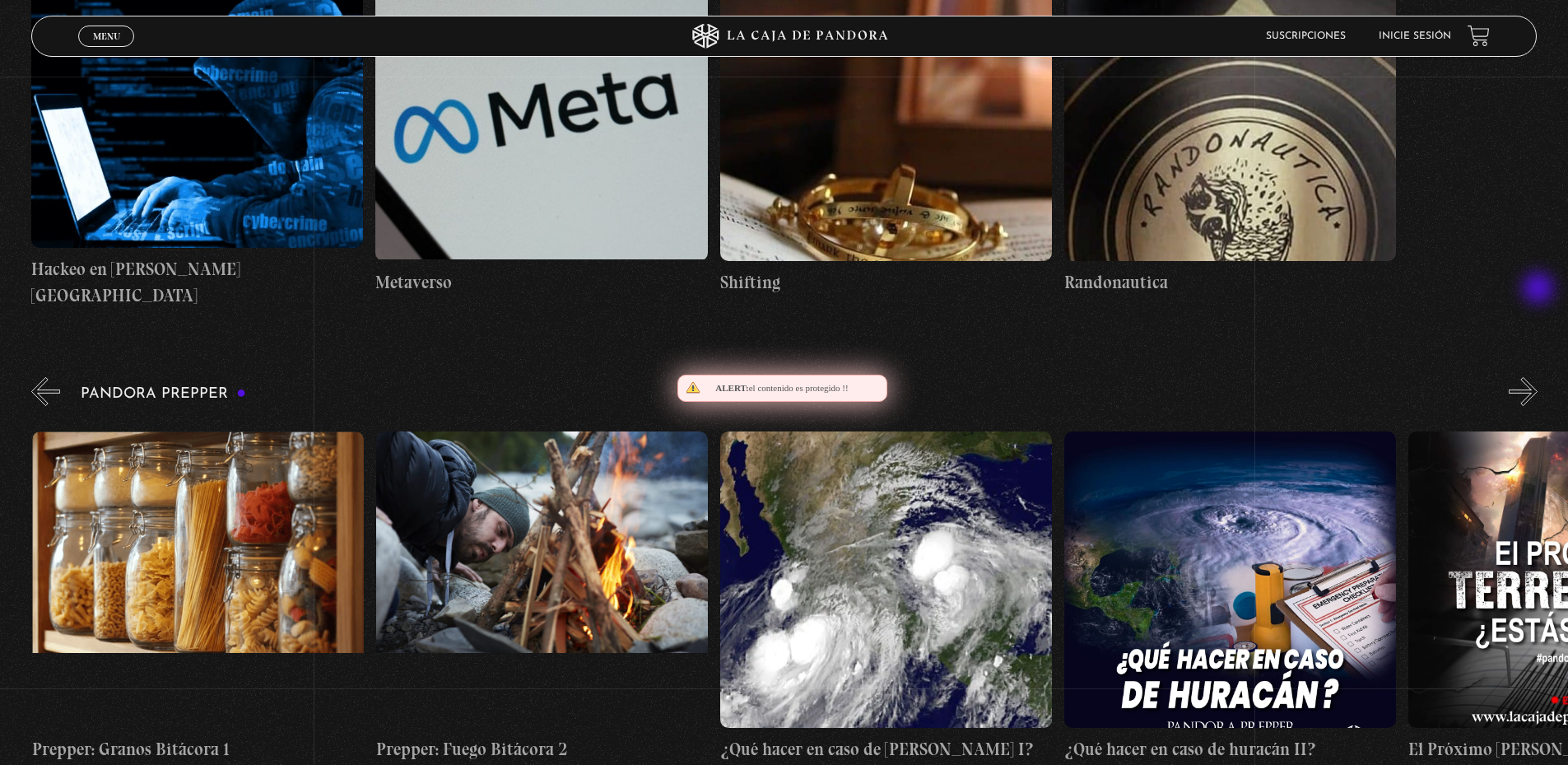
click at [1537, 377] on button "»" at bounding box center [1522, 391] width 29 height 29
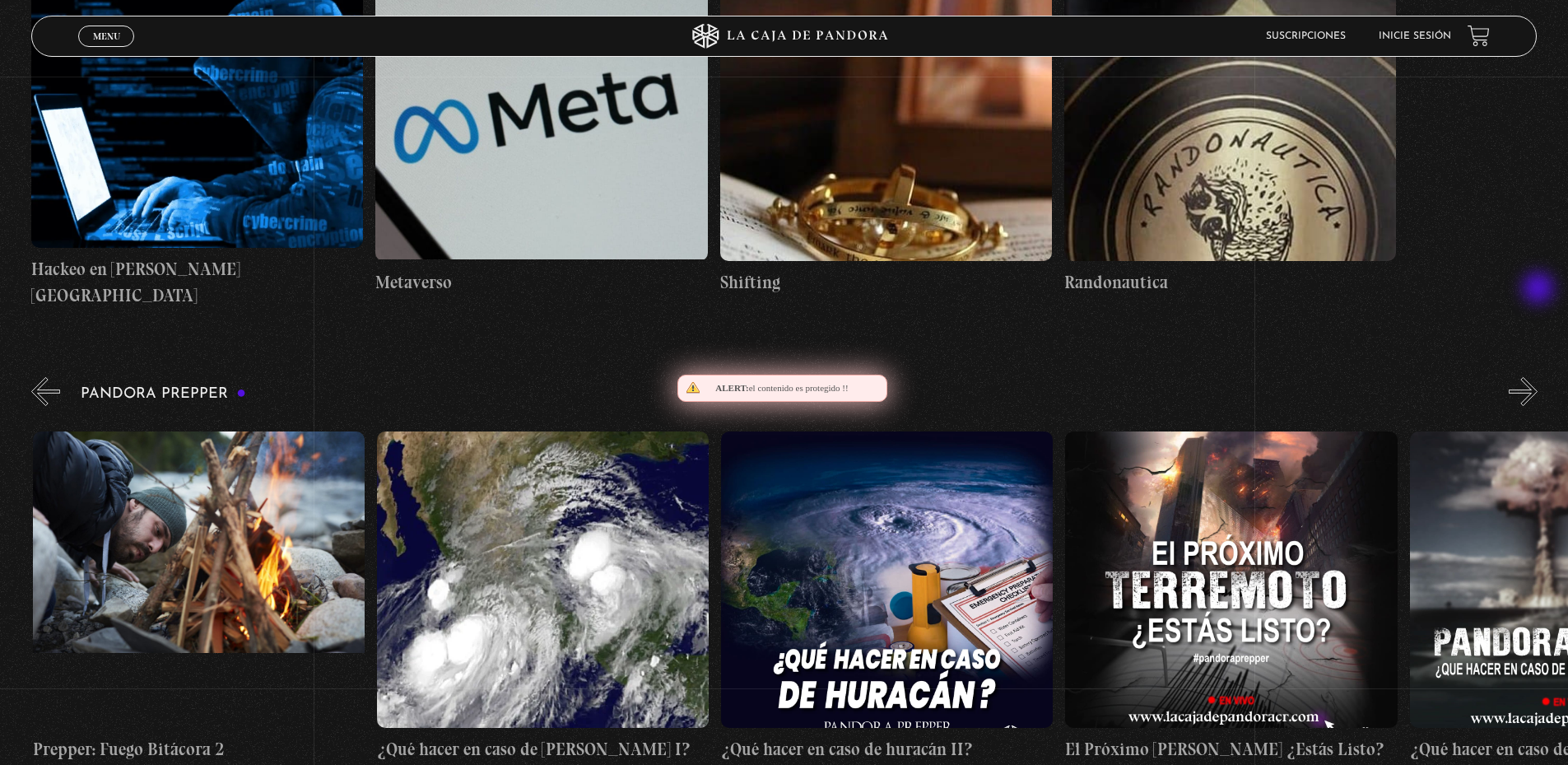
click at [1537, 377] on button "»" at bounding box center [1522, 391] width 29 height 29
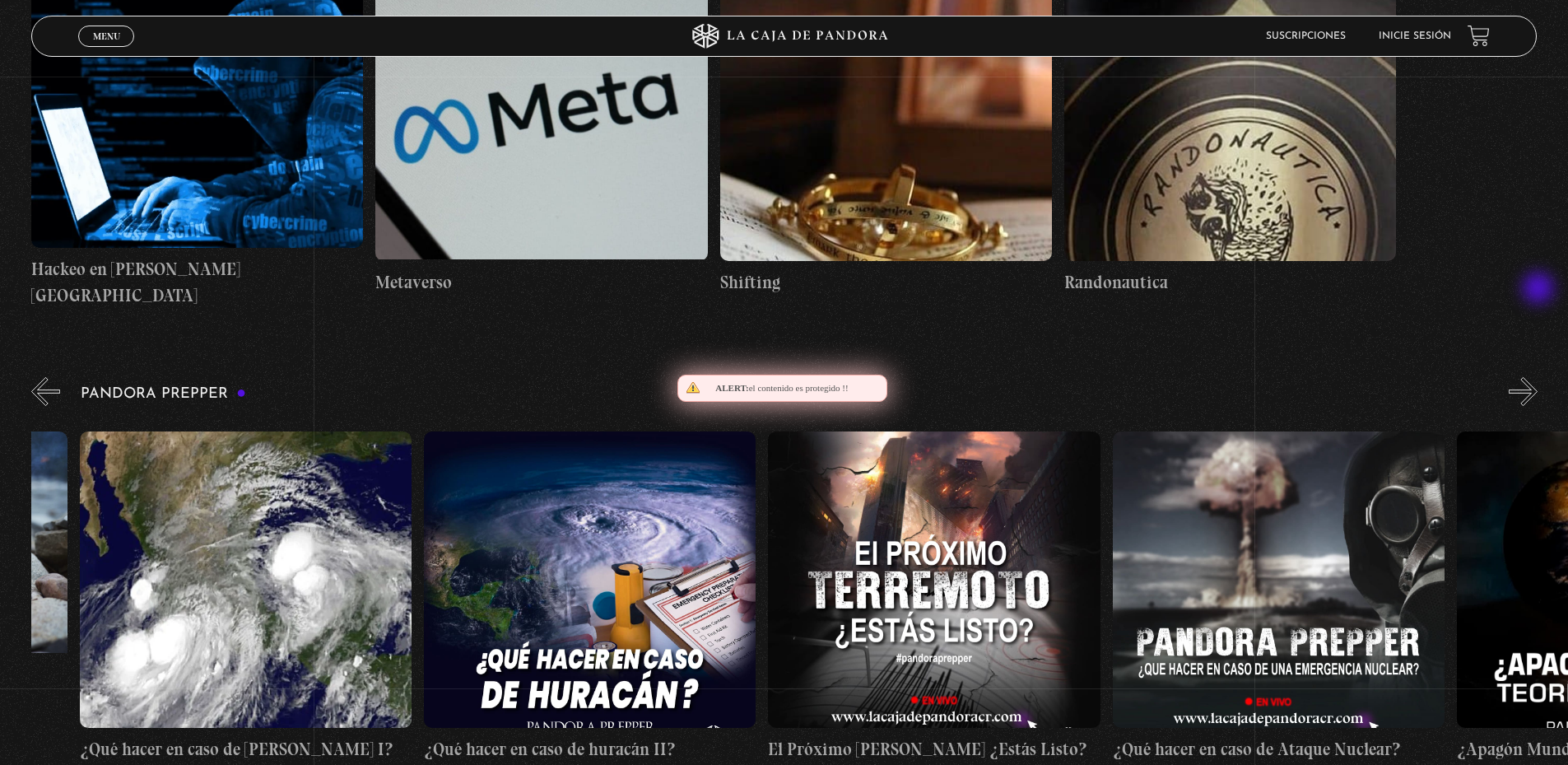
click at [1537, 377] on button "»" at bounding box center [1522, 391] width 29 height 29
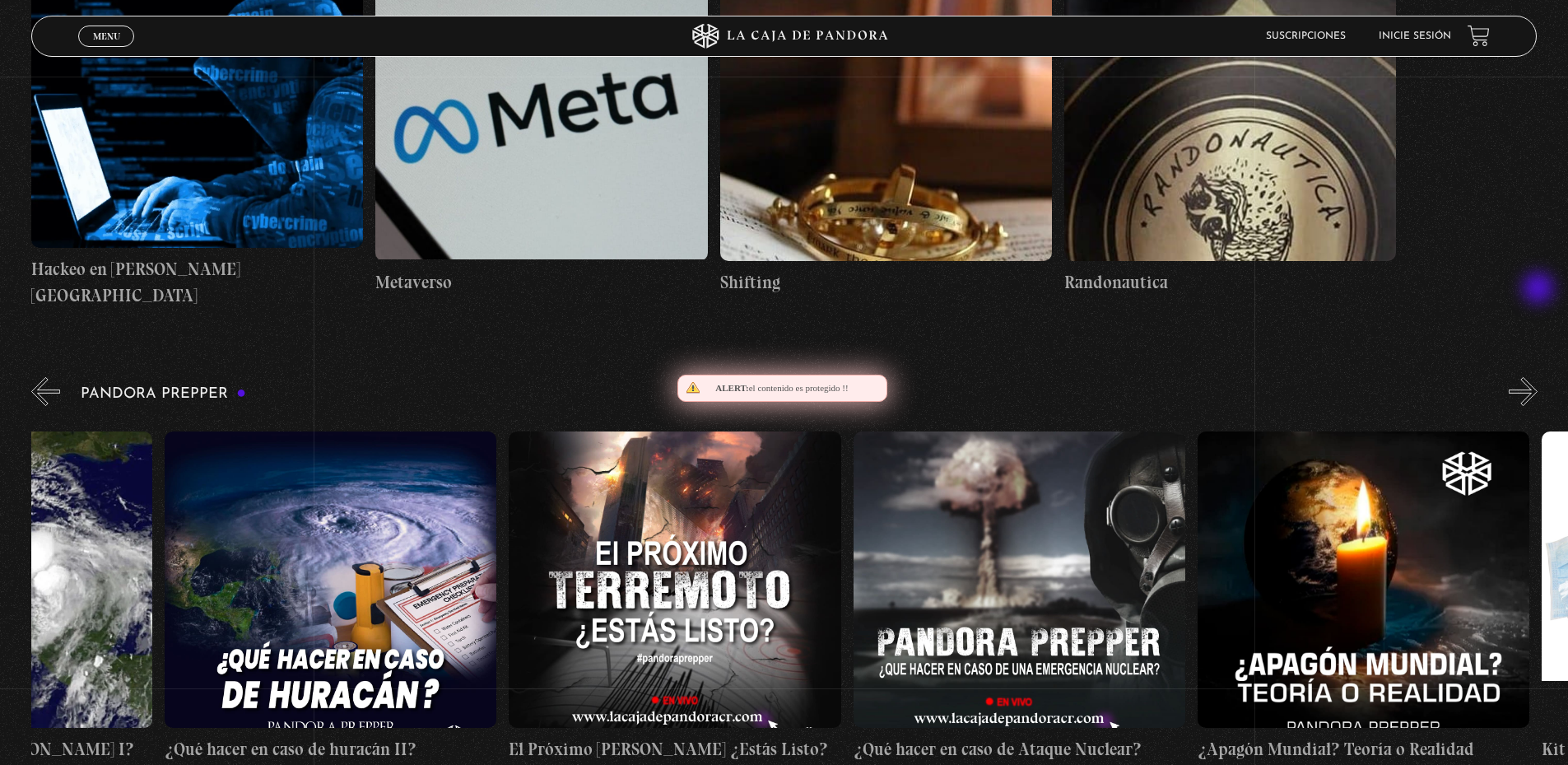
click at [1537, 377] on button "»" at bounding box center [1522, 391] width 29 height 29
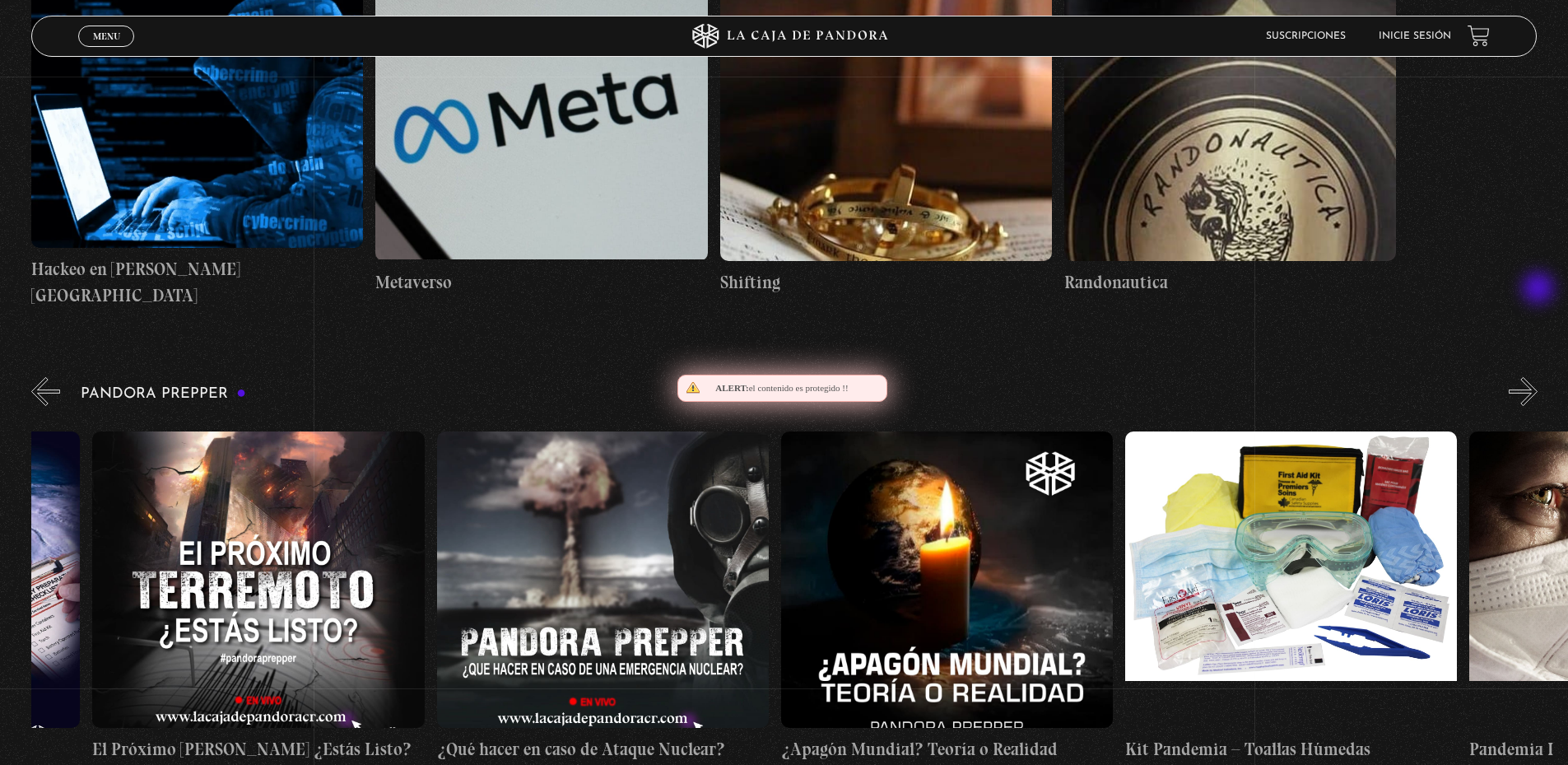
click at [1537, 377] on button "»" at bounding box center [1522, 391] width 29 height 29
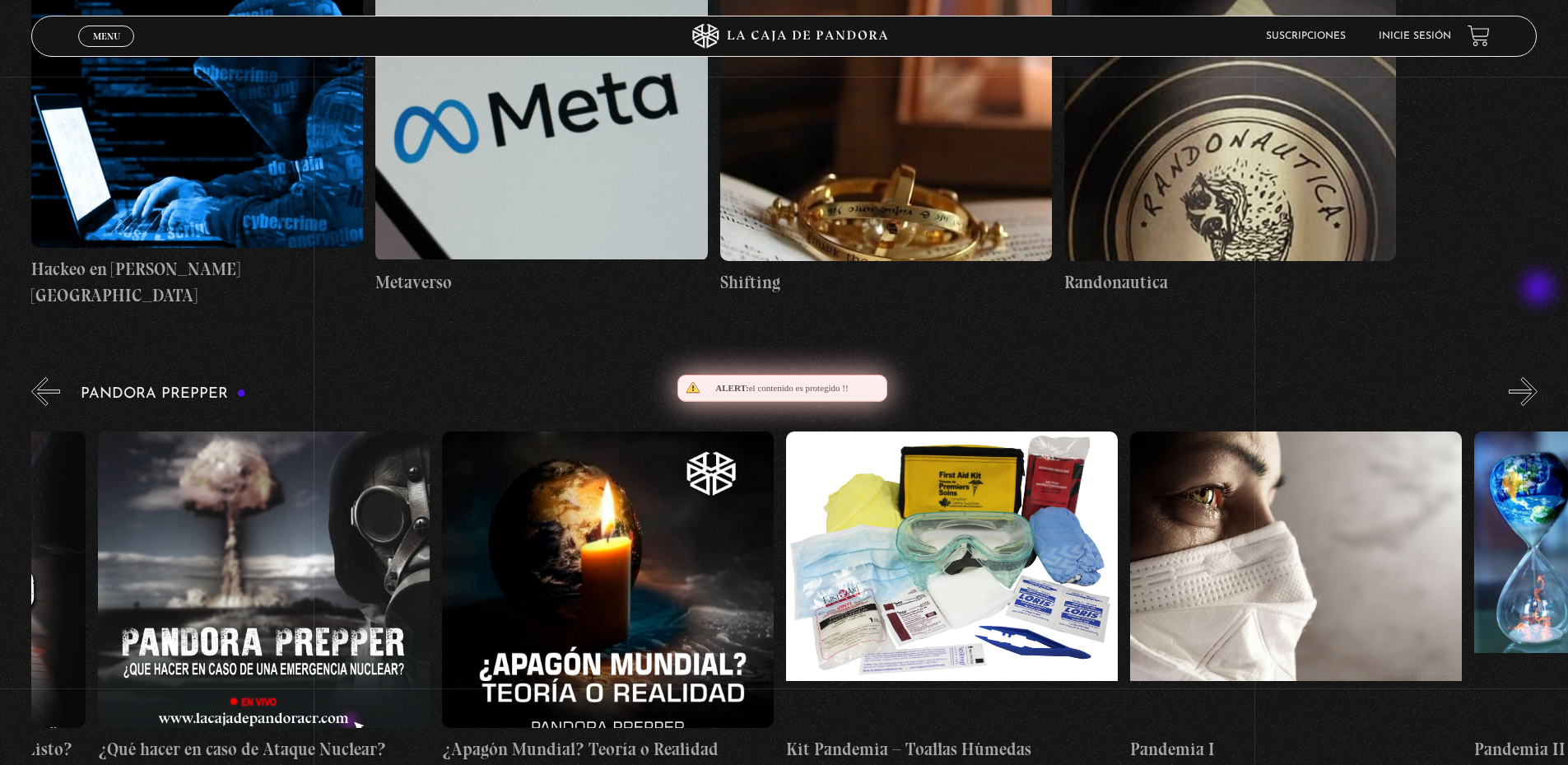
click at [1537, 377] on button "»" at bounding box center [1522, 391] width 29 height 29
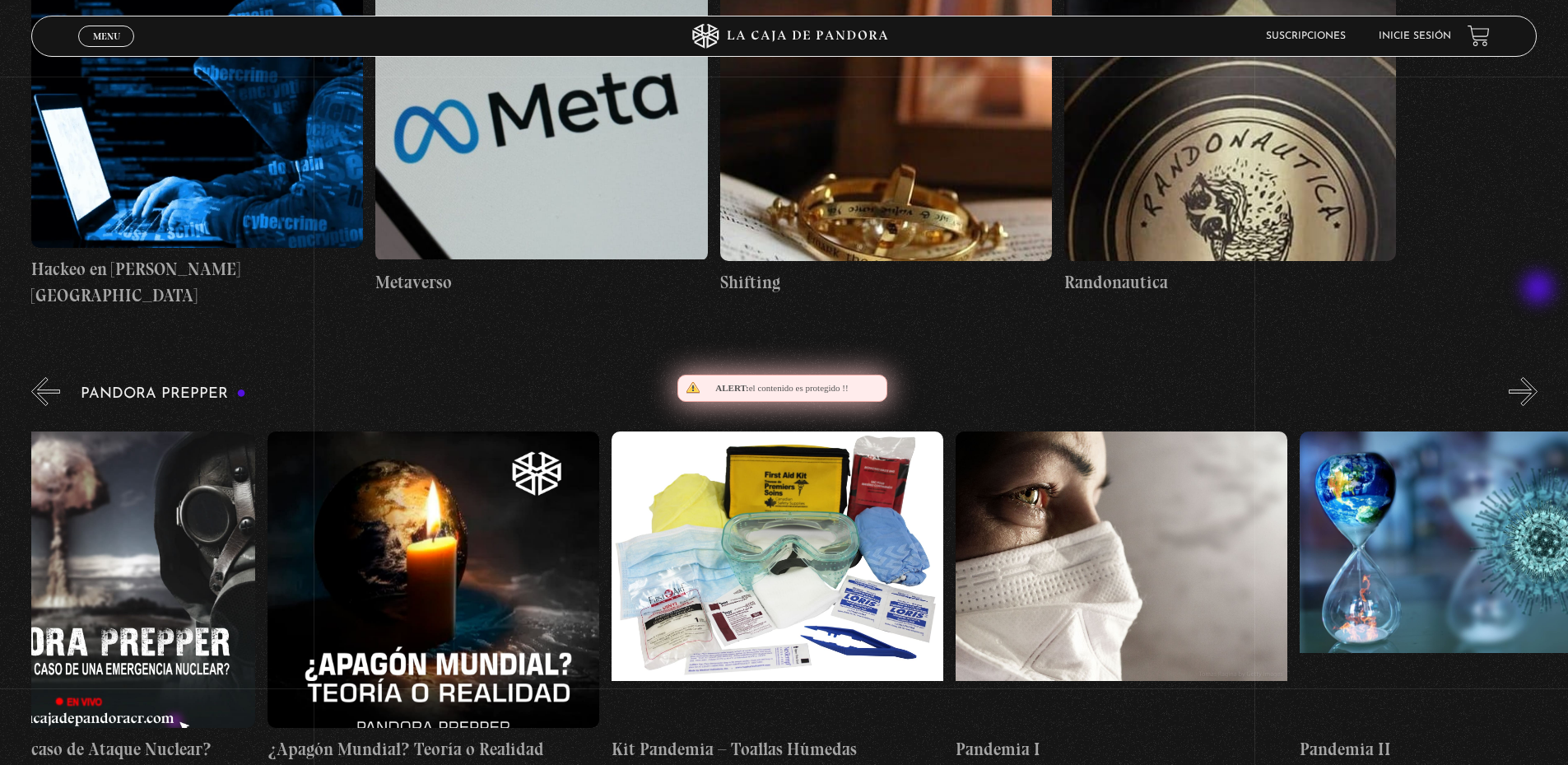
click at [1537, 377] on button "»" at bounding box center [1522, 391] width 29 height 29
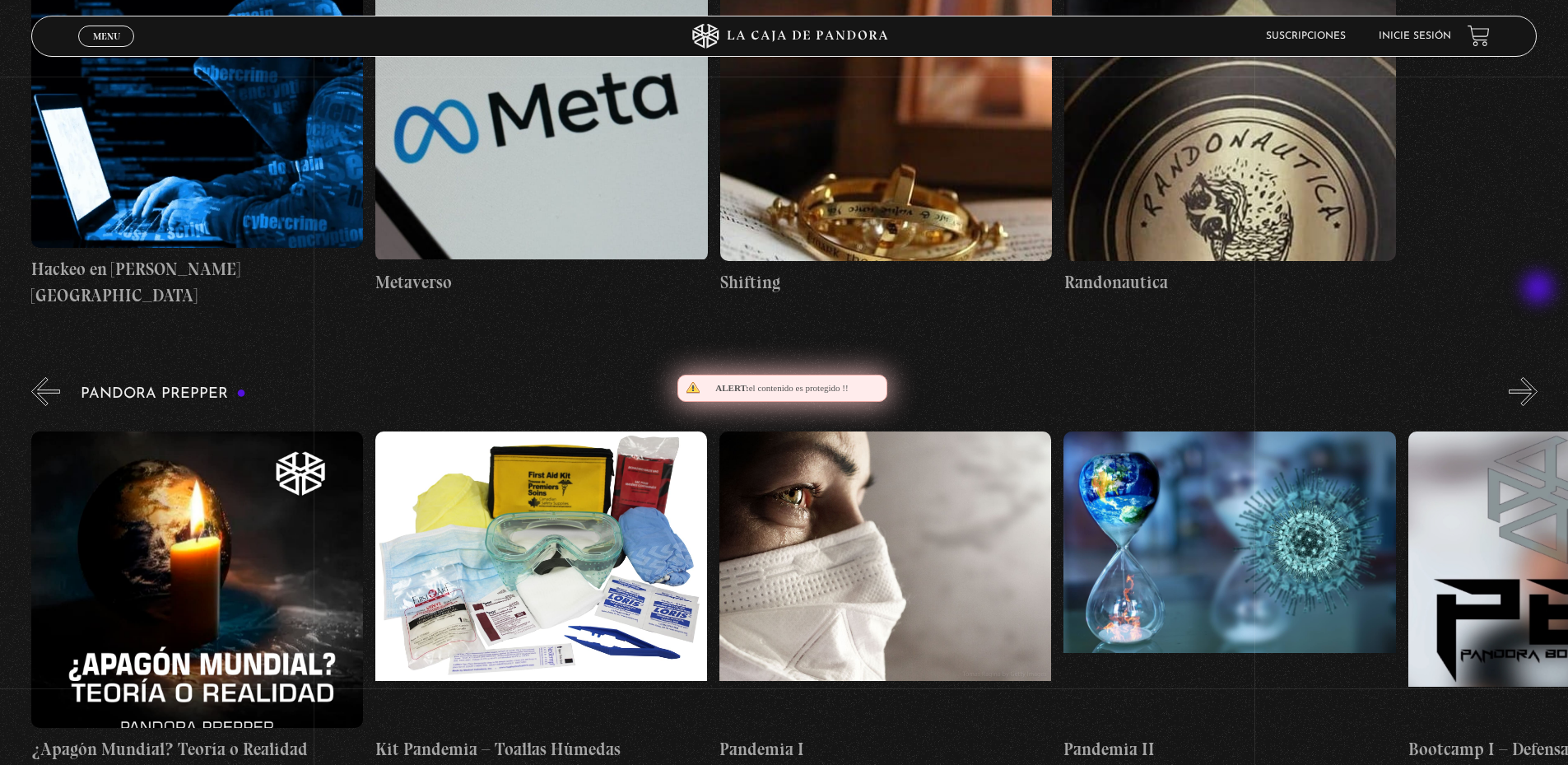
click at [1537, 377] on button "»" at bounding box center [1522, 391] width 29 height 29
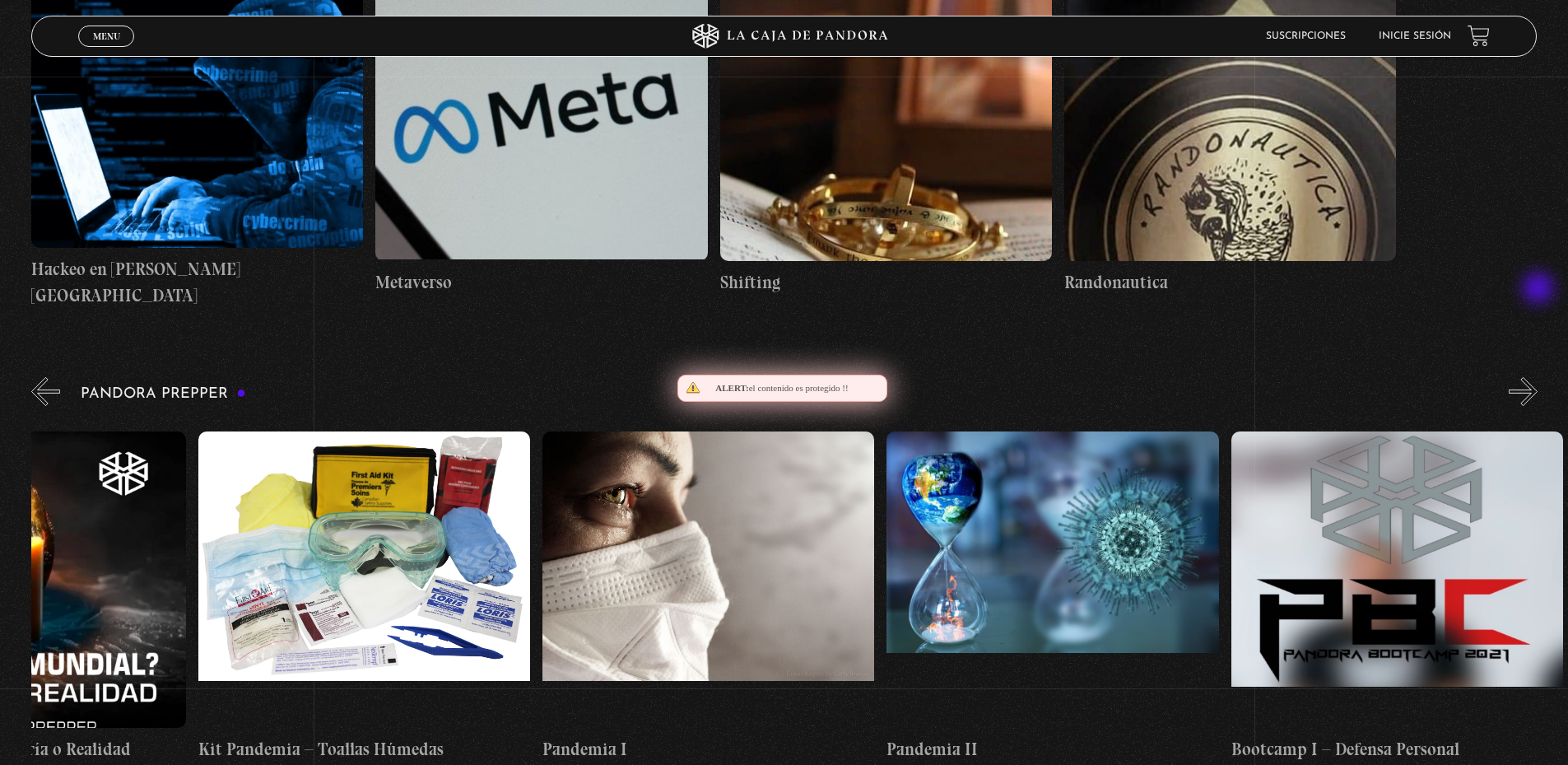
click at [1537, 377] on button "»" at bounding box center [1522, 391] width 29 height 29
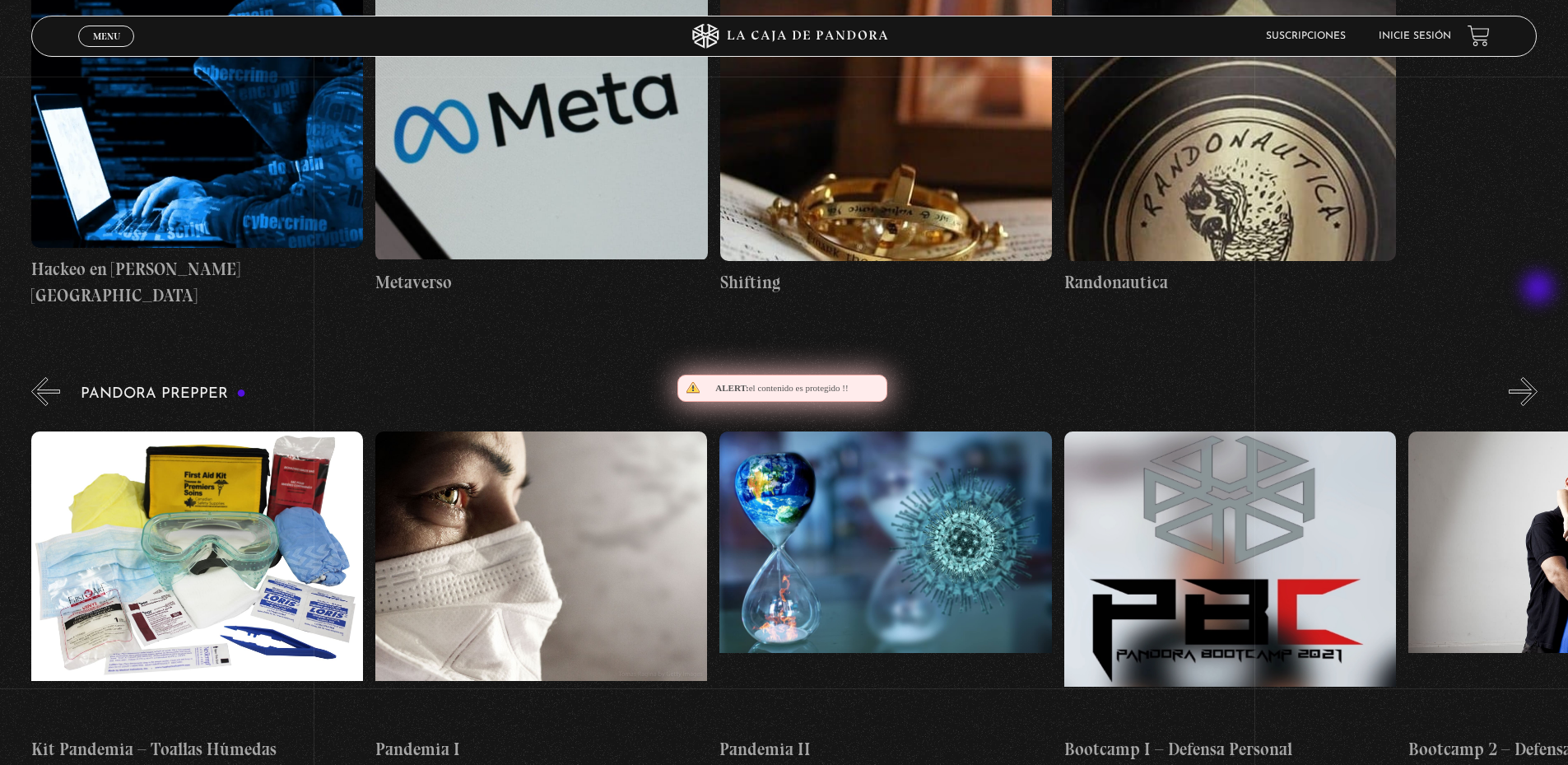
click at [1537, 377] on button "»" at bounding box center [1522, 391] width 29 height 29
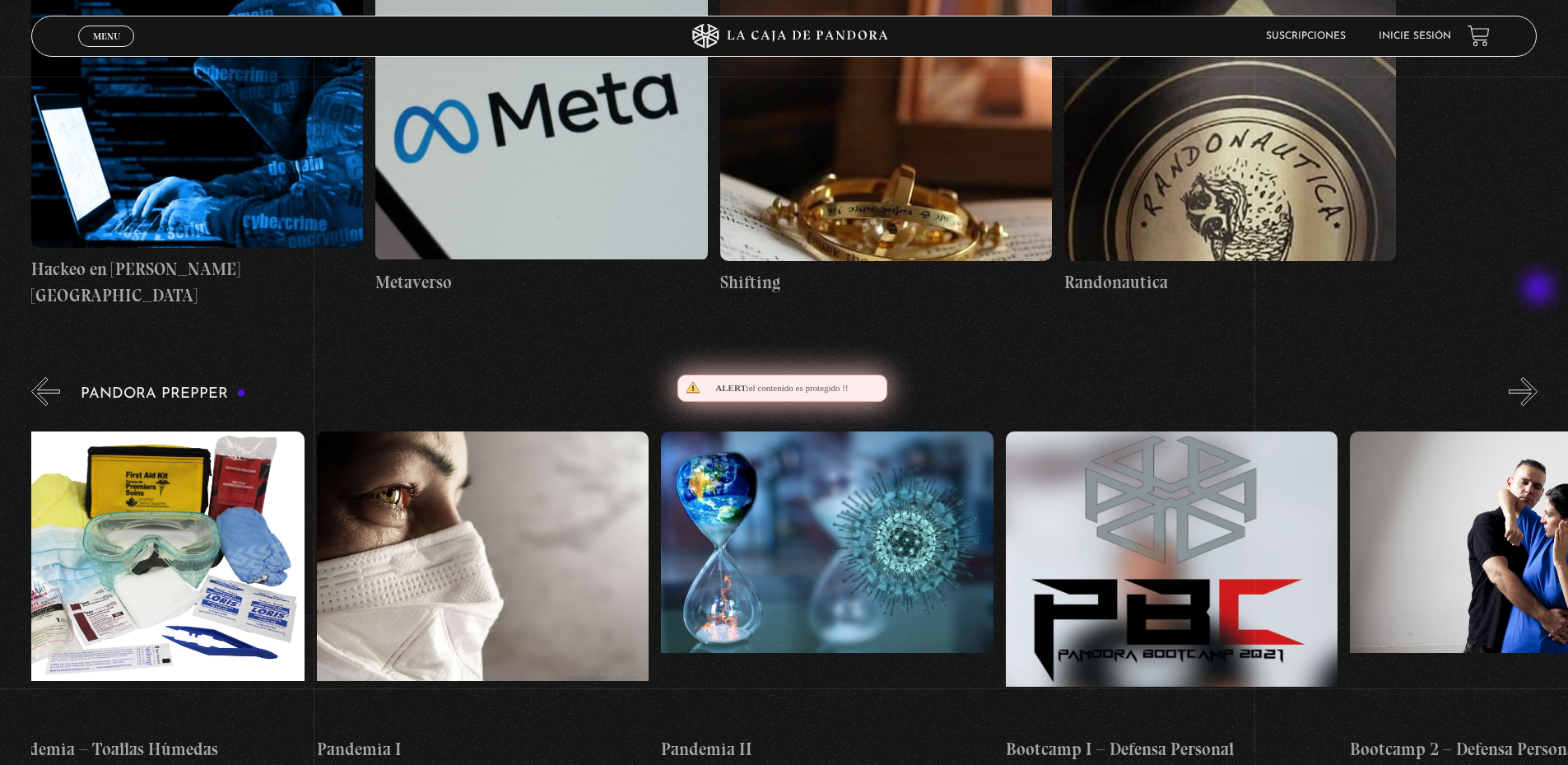
click at [1537, 377] on button "»" at bounding box center [1522, 391] width 29 height 29
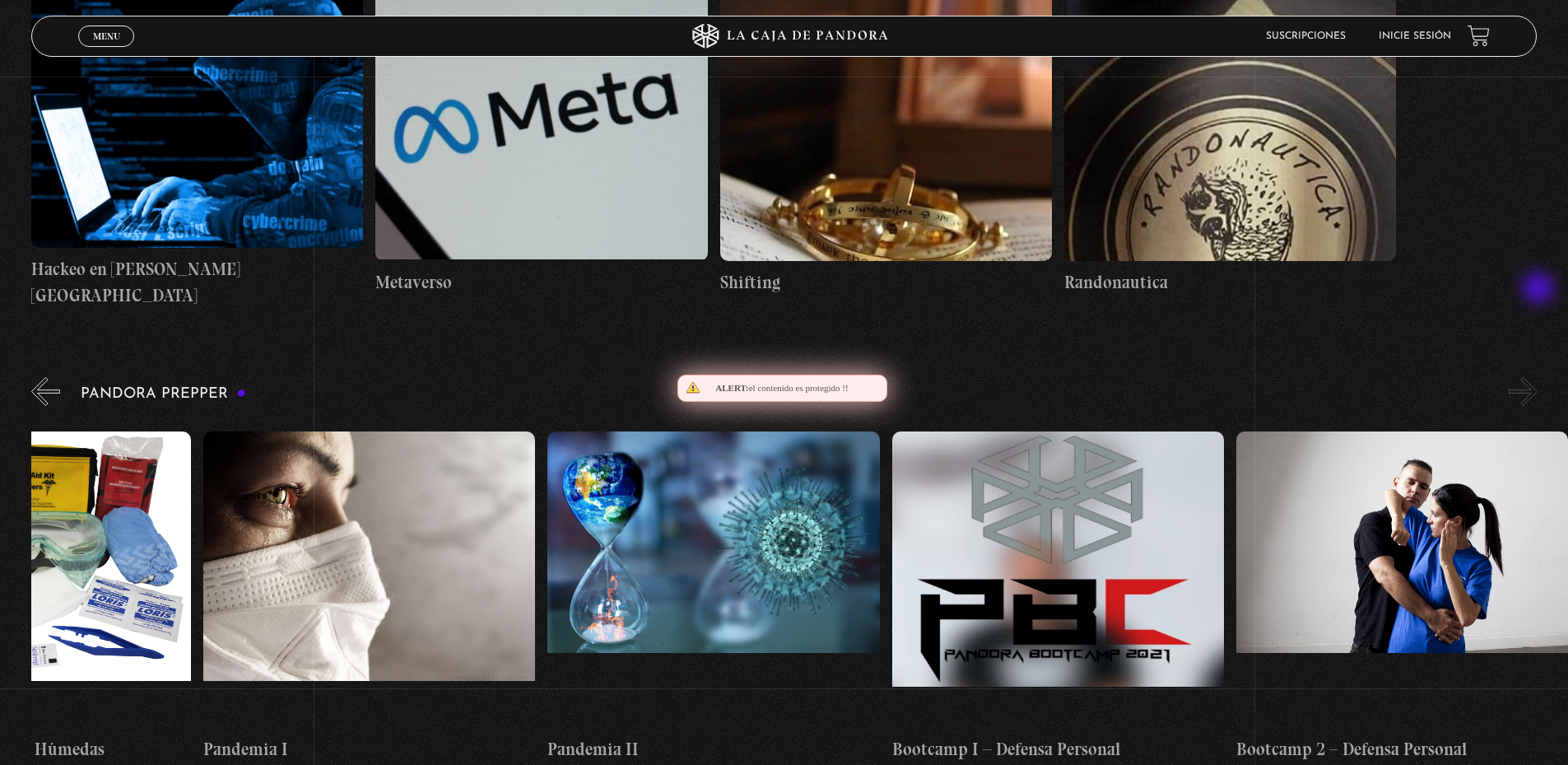
click at [1537, 377] on button "»" at bounding box center [1522, 391] width 29 height 29
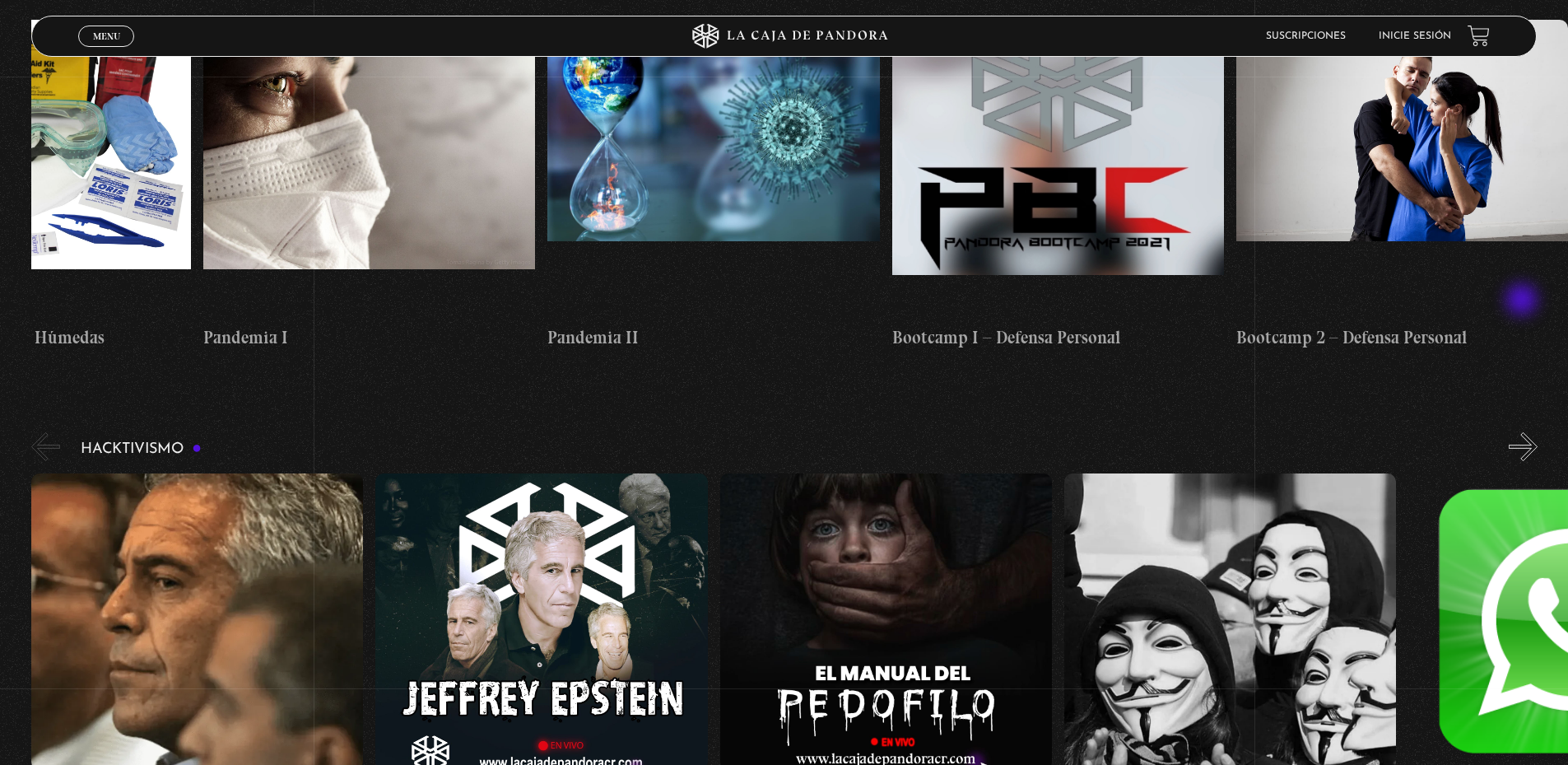
scroll to position [3704, 0]
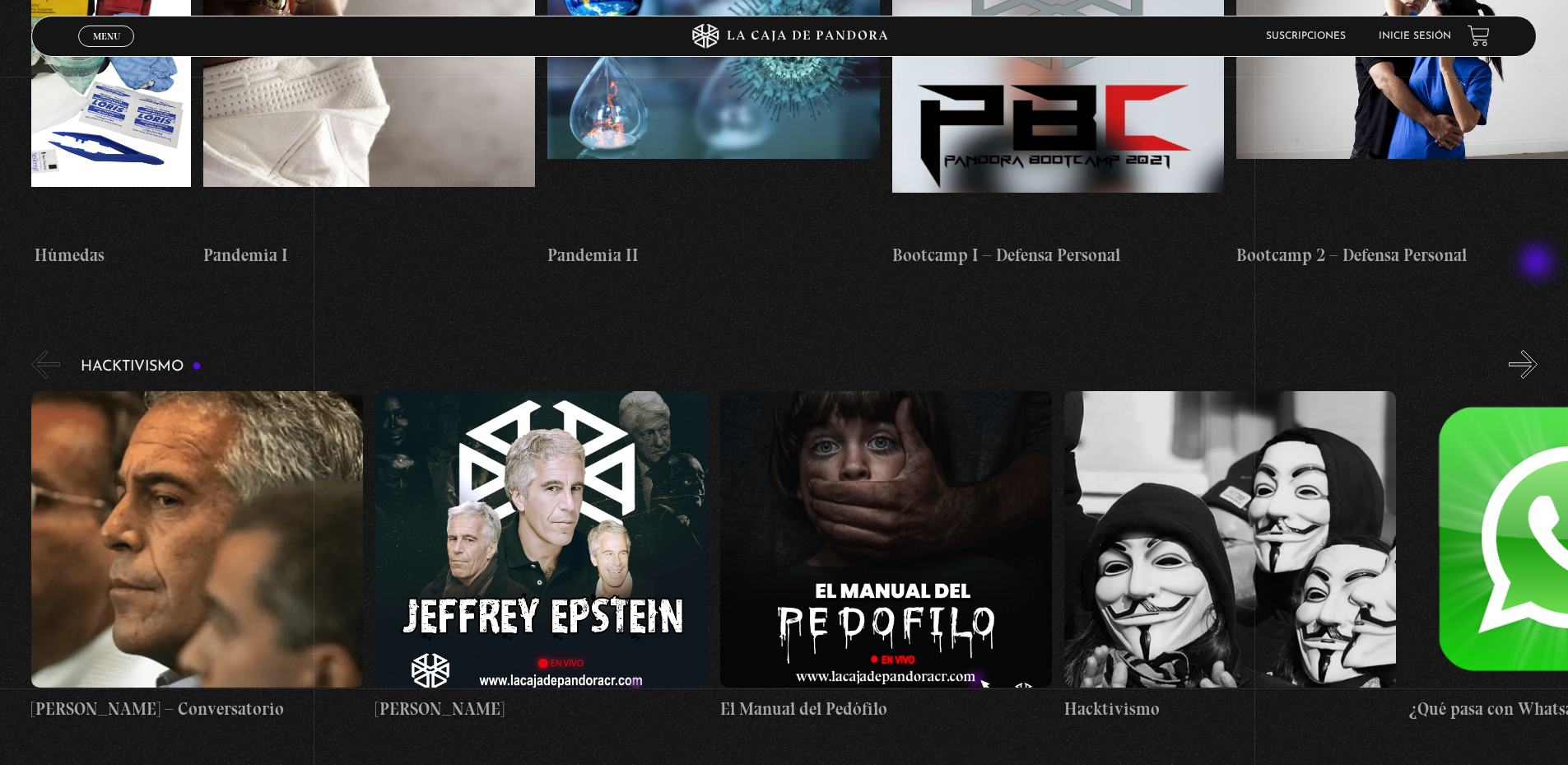
click at [1537, 350] on button "»" at bounding box center [1522, 364] width 29 height 29
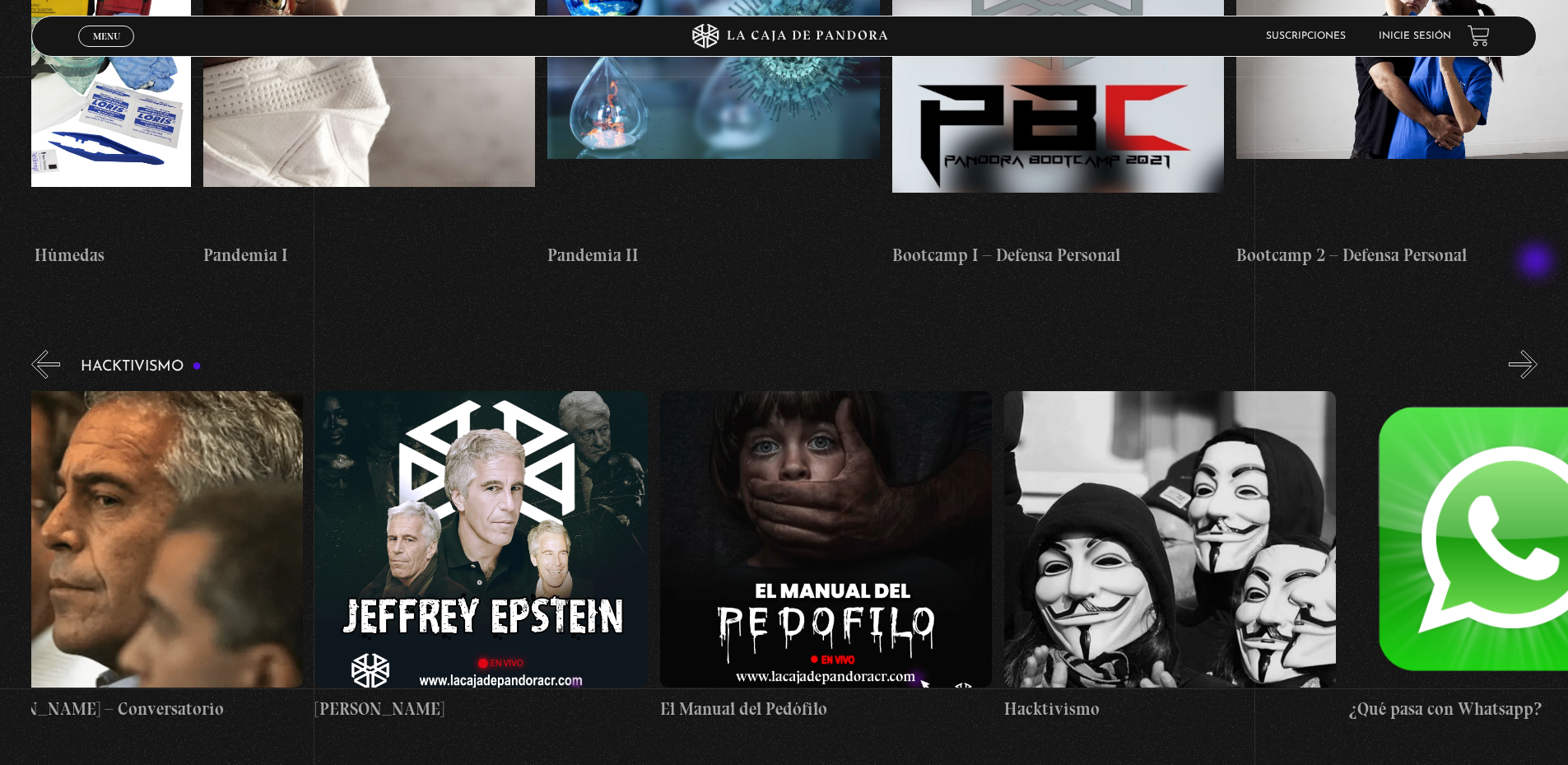
scroll to position [0, 172]
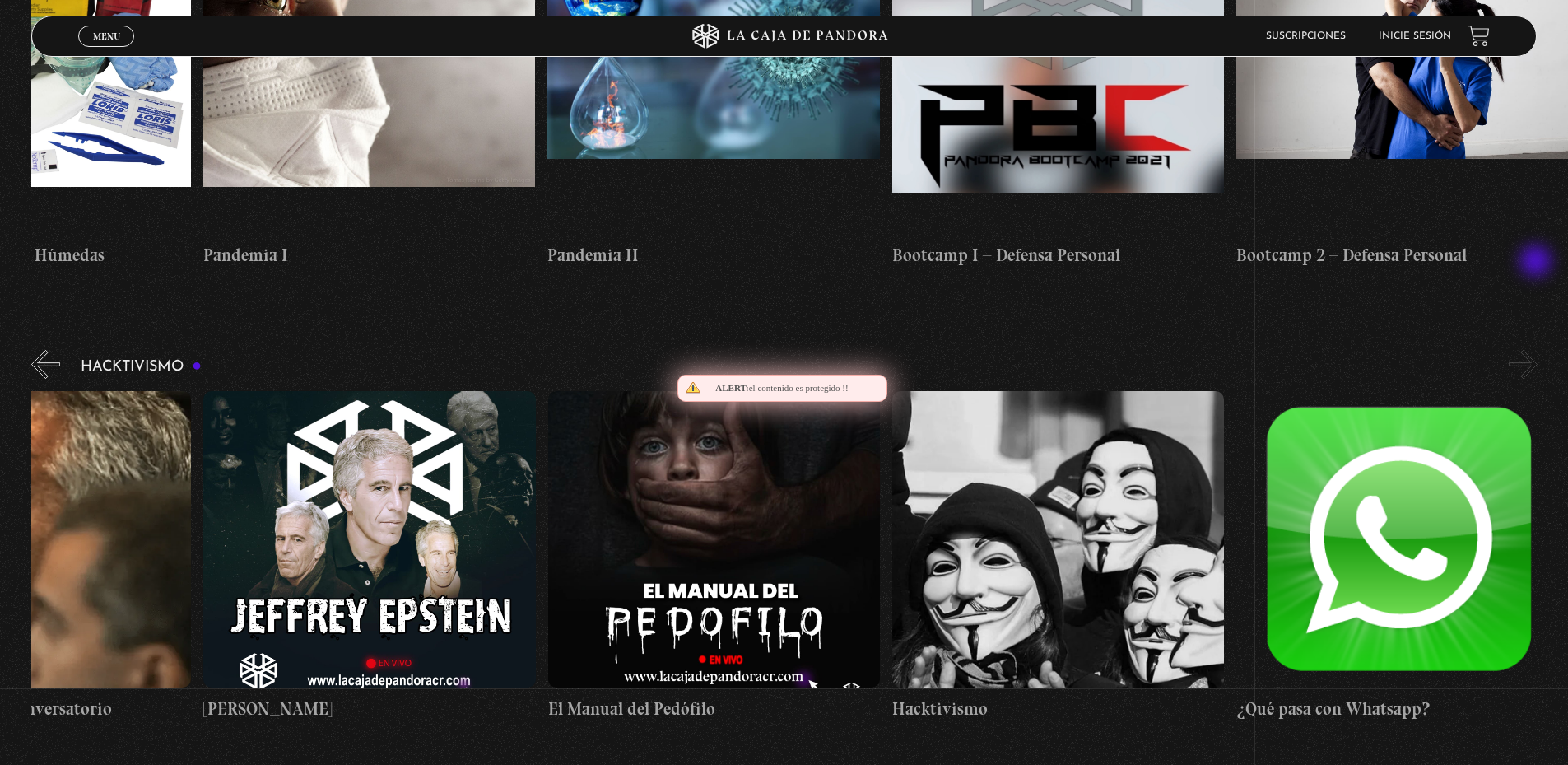
click at [1537, 350] on button "»" at bounding box center [1522, 364] width 29 height 29
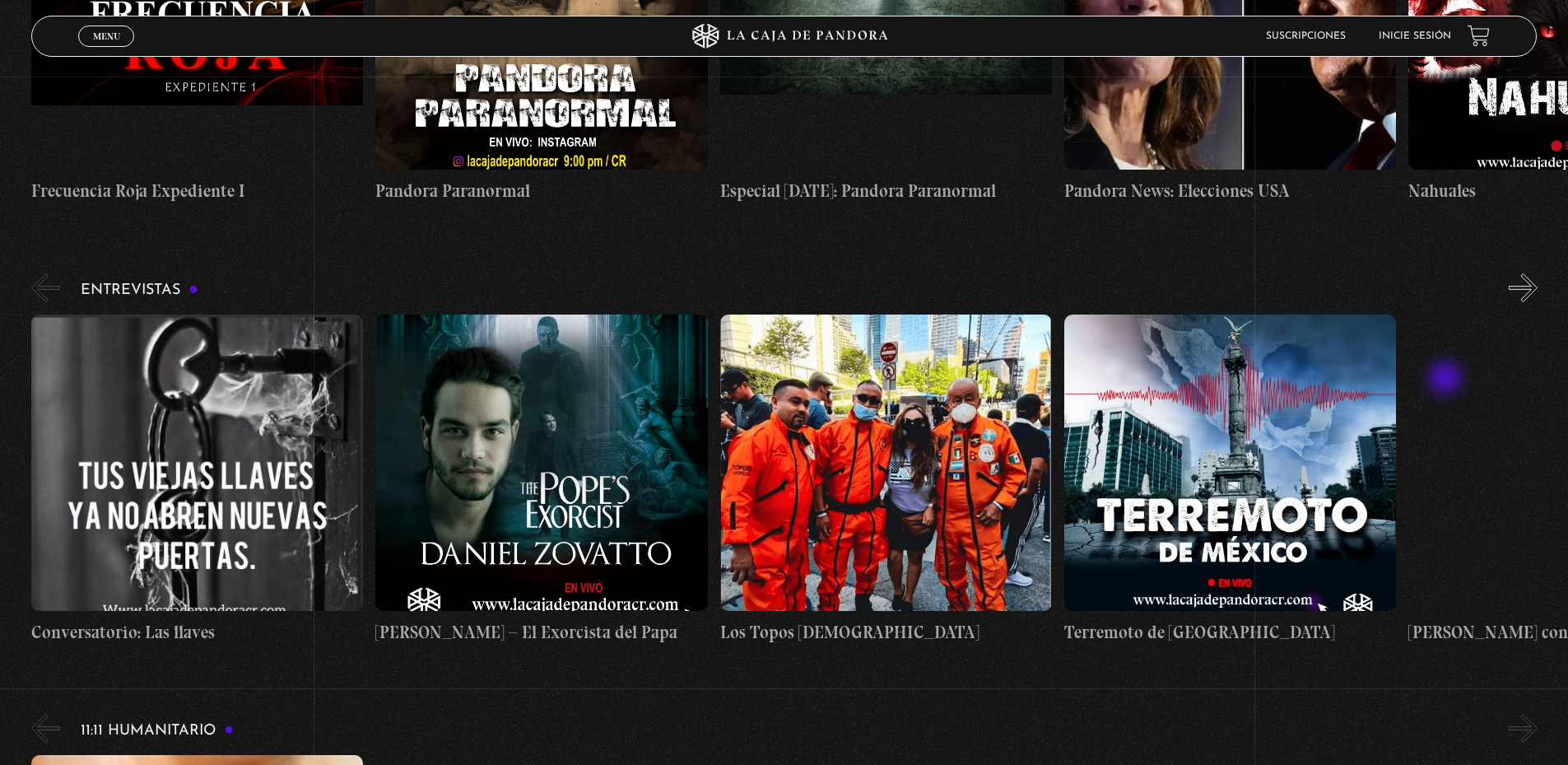
scroll to position [5021, 0]
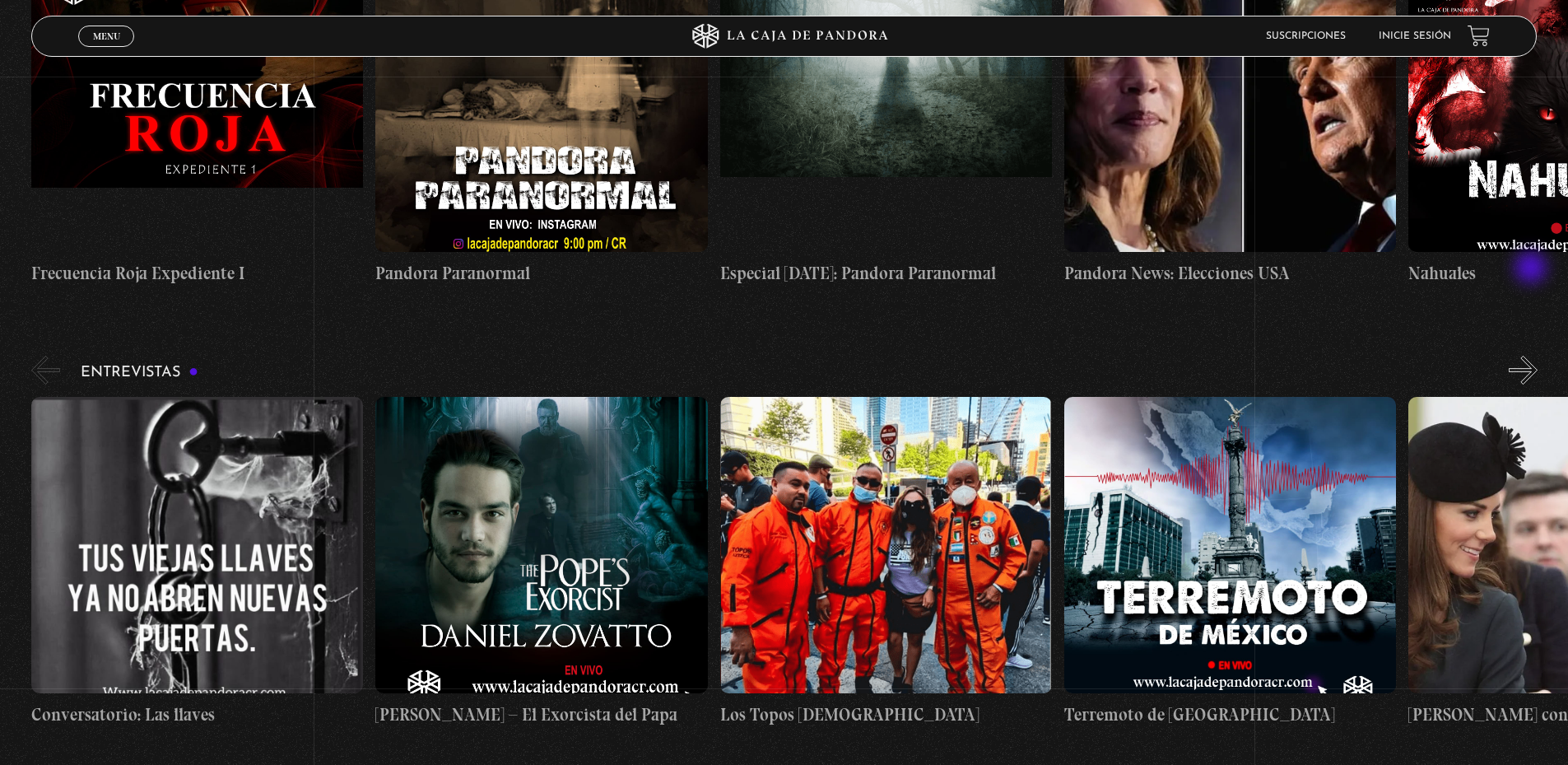
click at [1533, 356] on button "»" at bounding box center [1522, 370] width 29 height 29
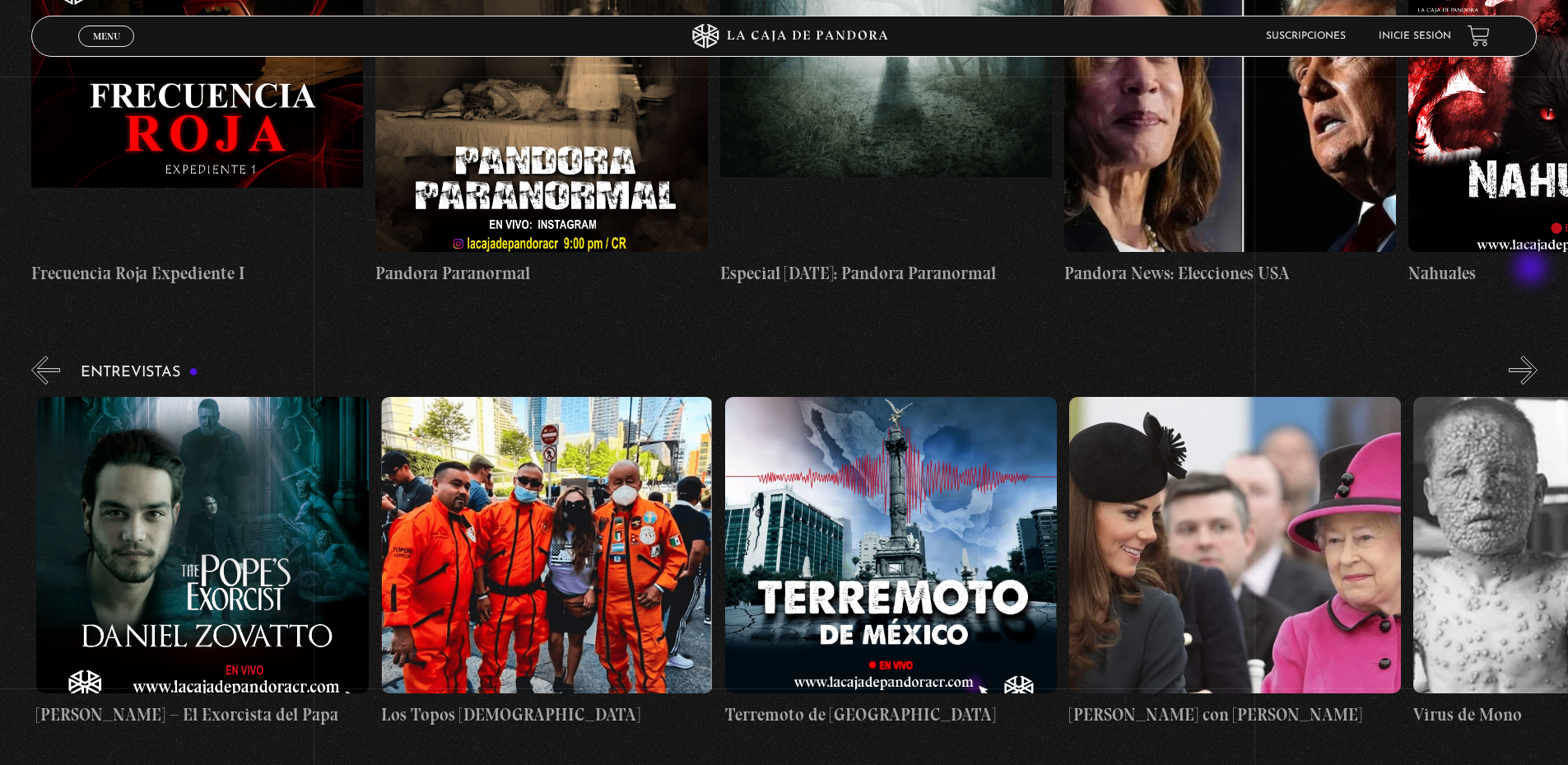
click at [1533, 356] on button "»" at bounding box center [1522, 370] width 29 height 29
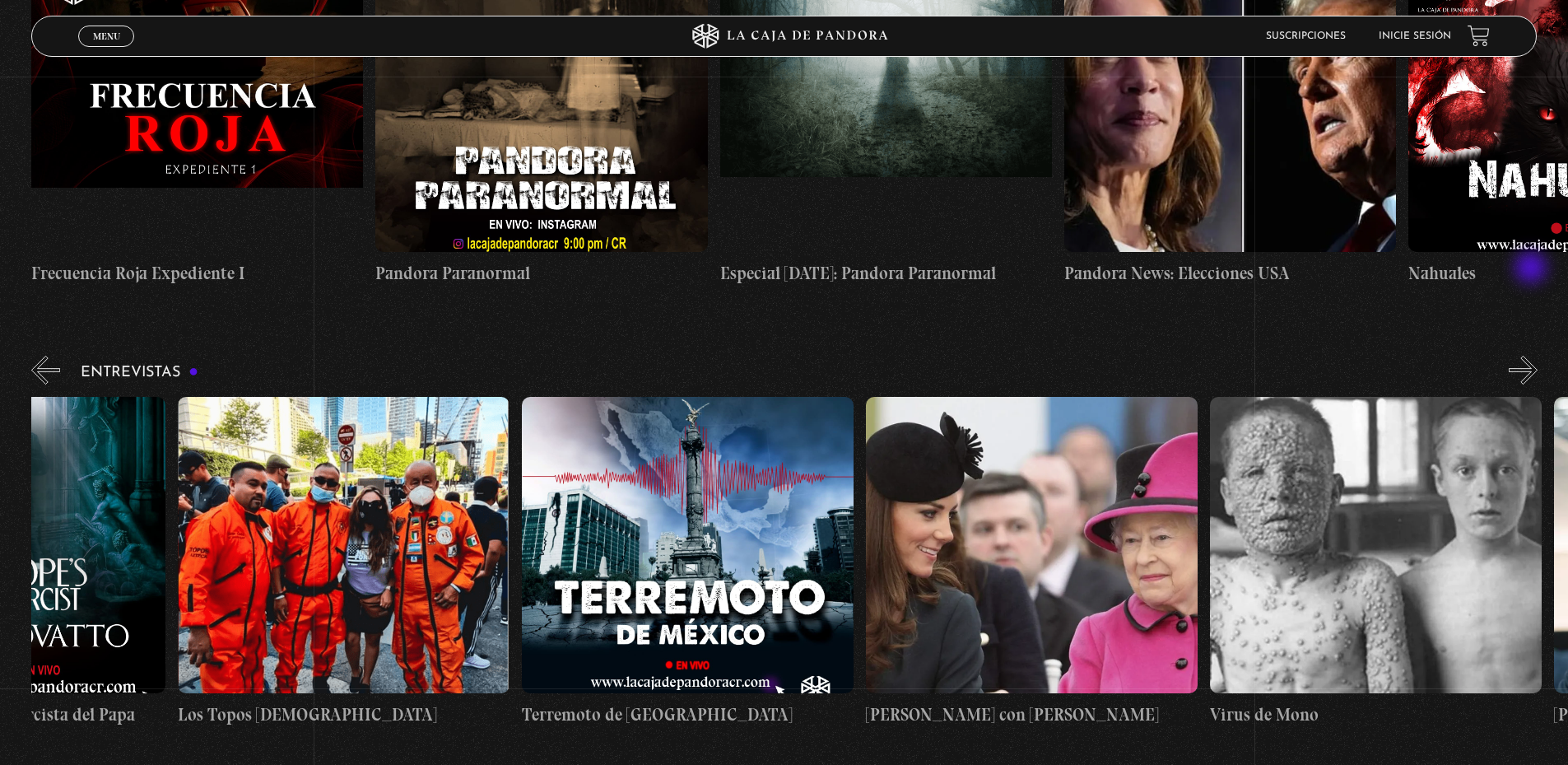
click at [1533, 356] on button "»" at bounding box center [1522, 370] width 29 height 29
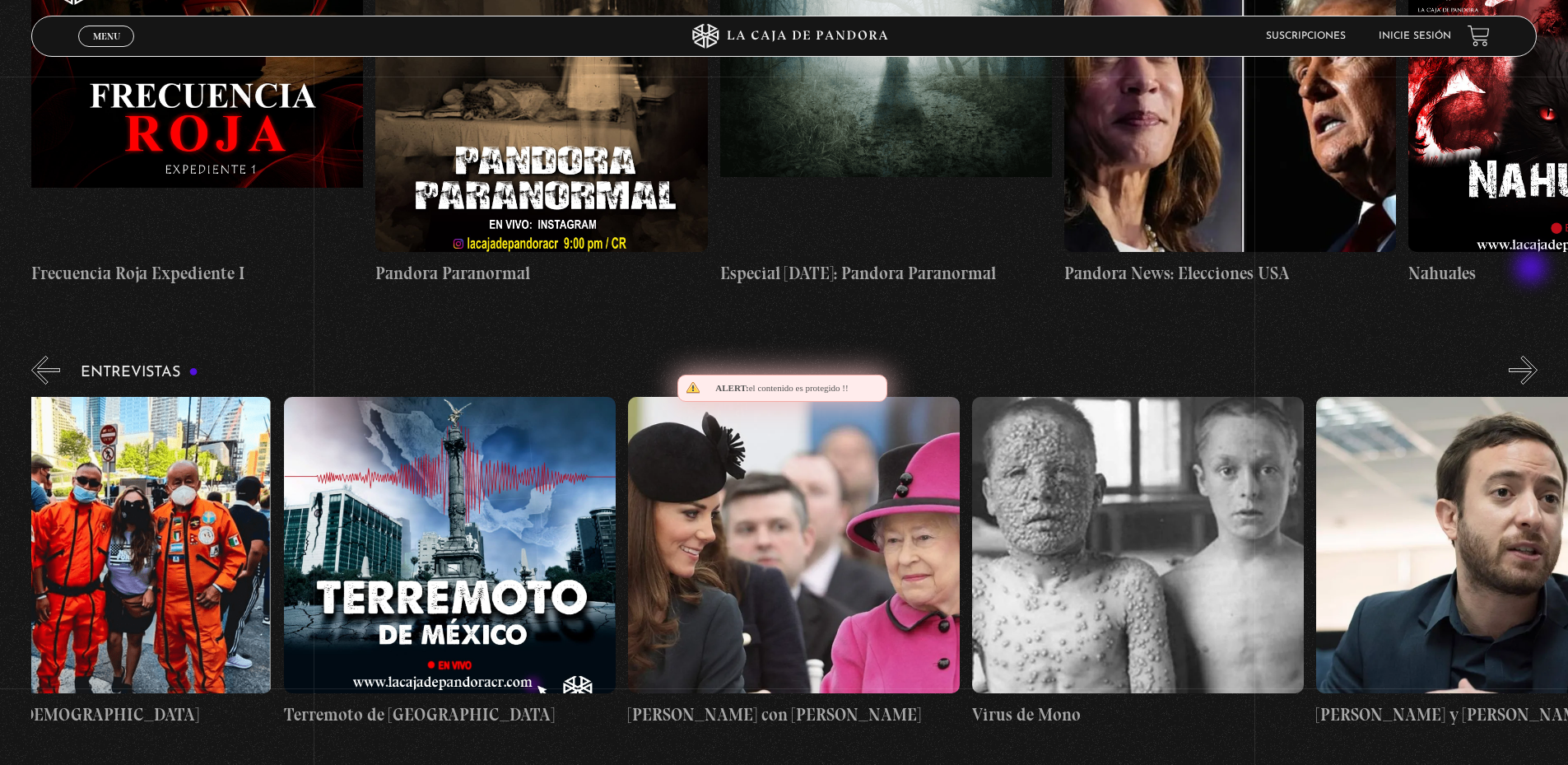
scroll to position [0, 861]
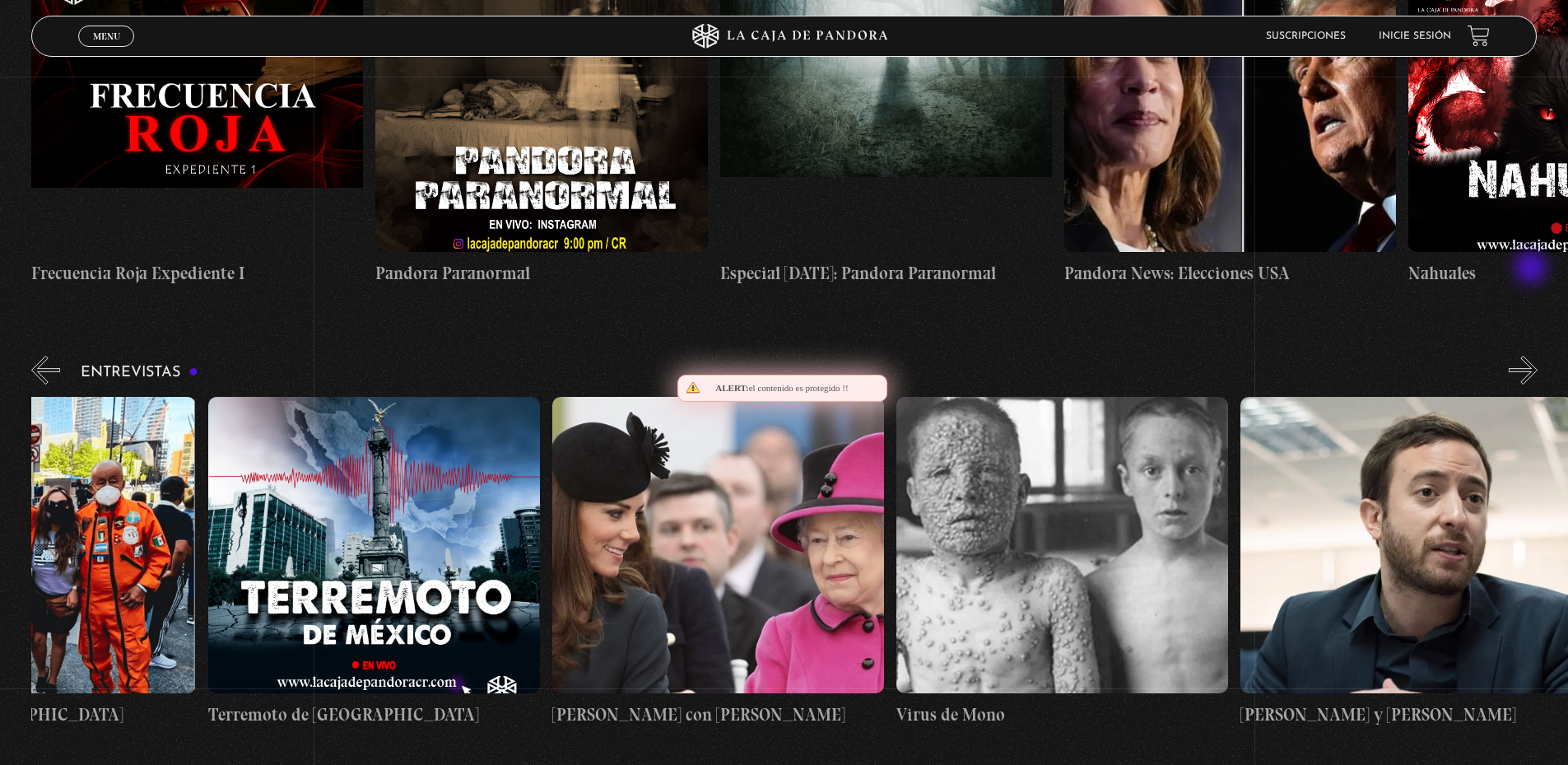
click at [1533, 356] on button "»" at bounding box center [1522, 370] width 29 height 29
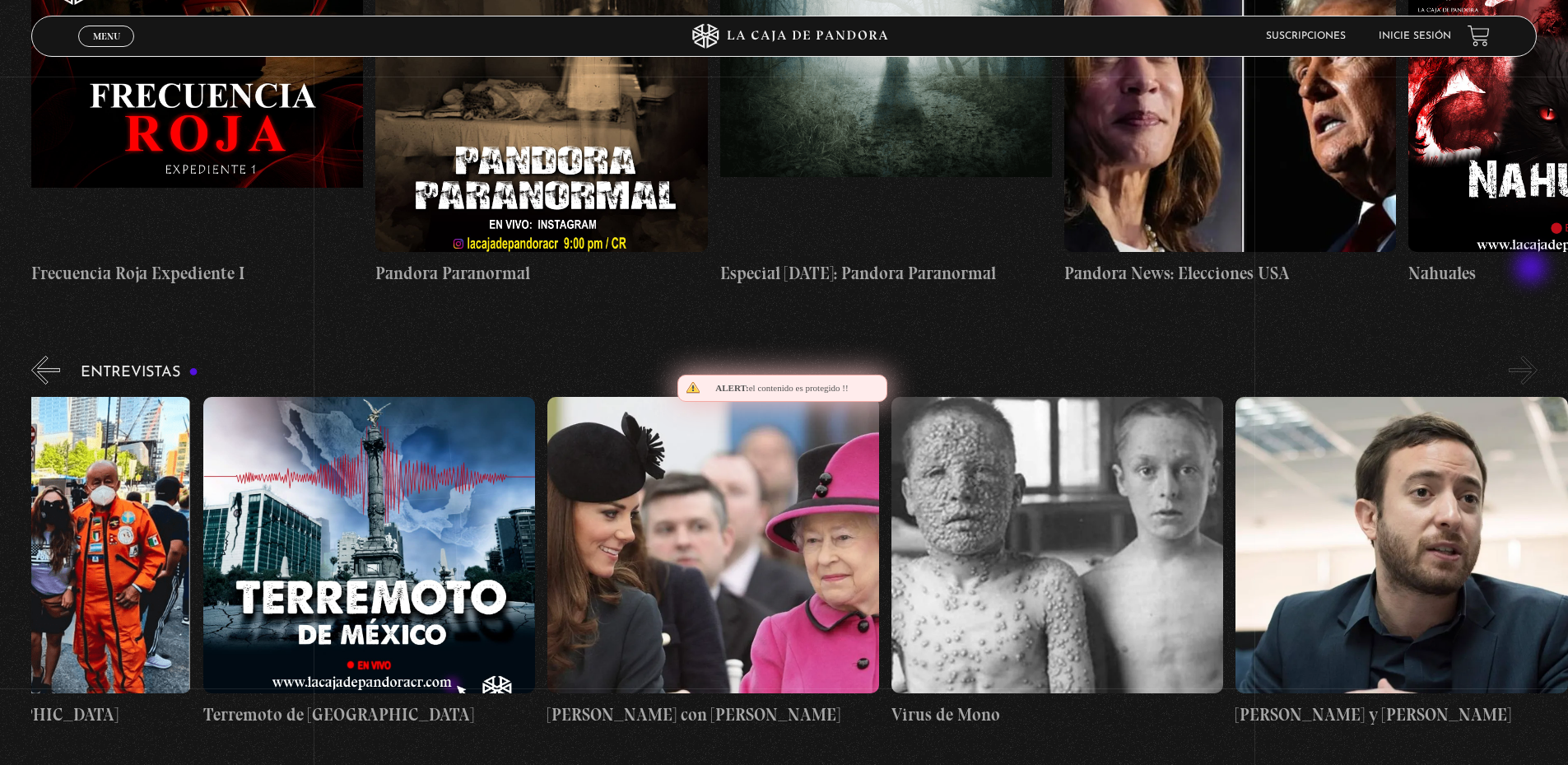
click at [1533, 356] on button "»" at bounding box center [1522, 370] width 29 height 29
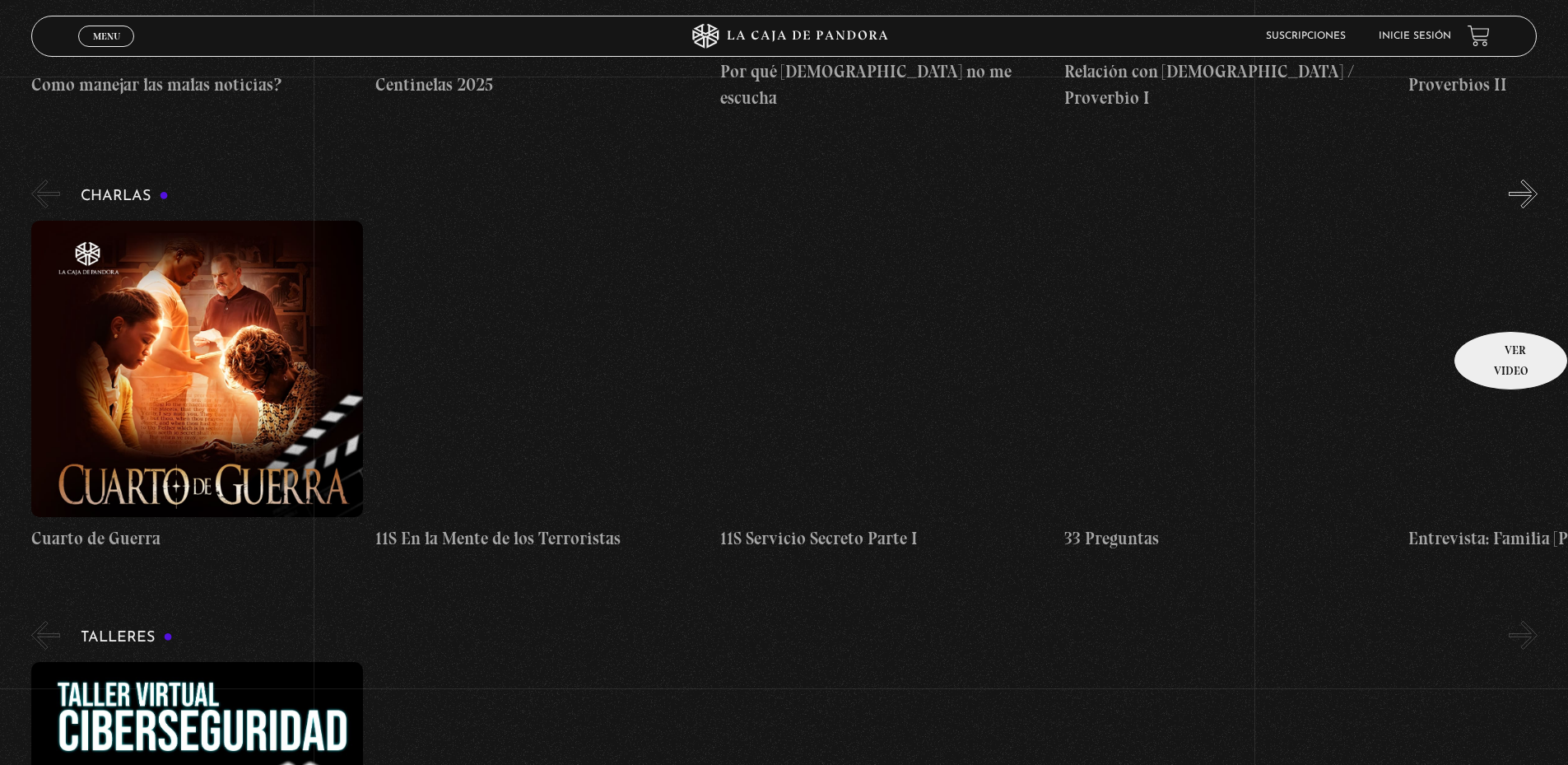
scroll to position [6821, 0]
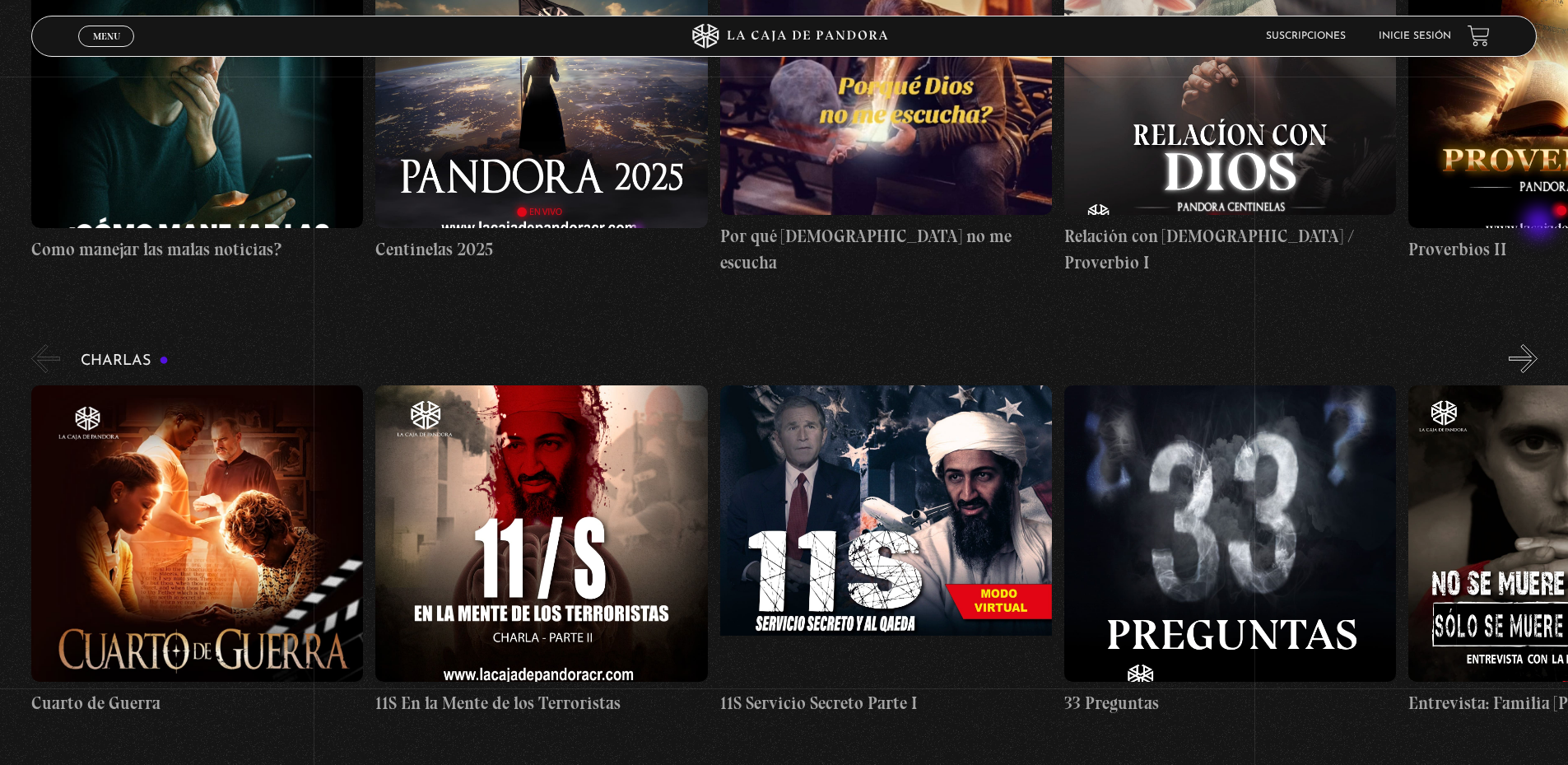
click at [1537, 344] on button "»" at bounding box center [1522, 358] width 29 height 29
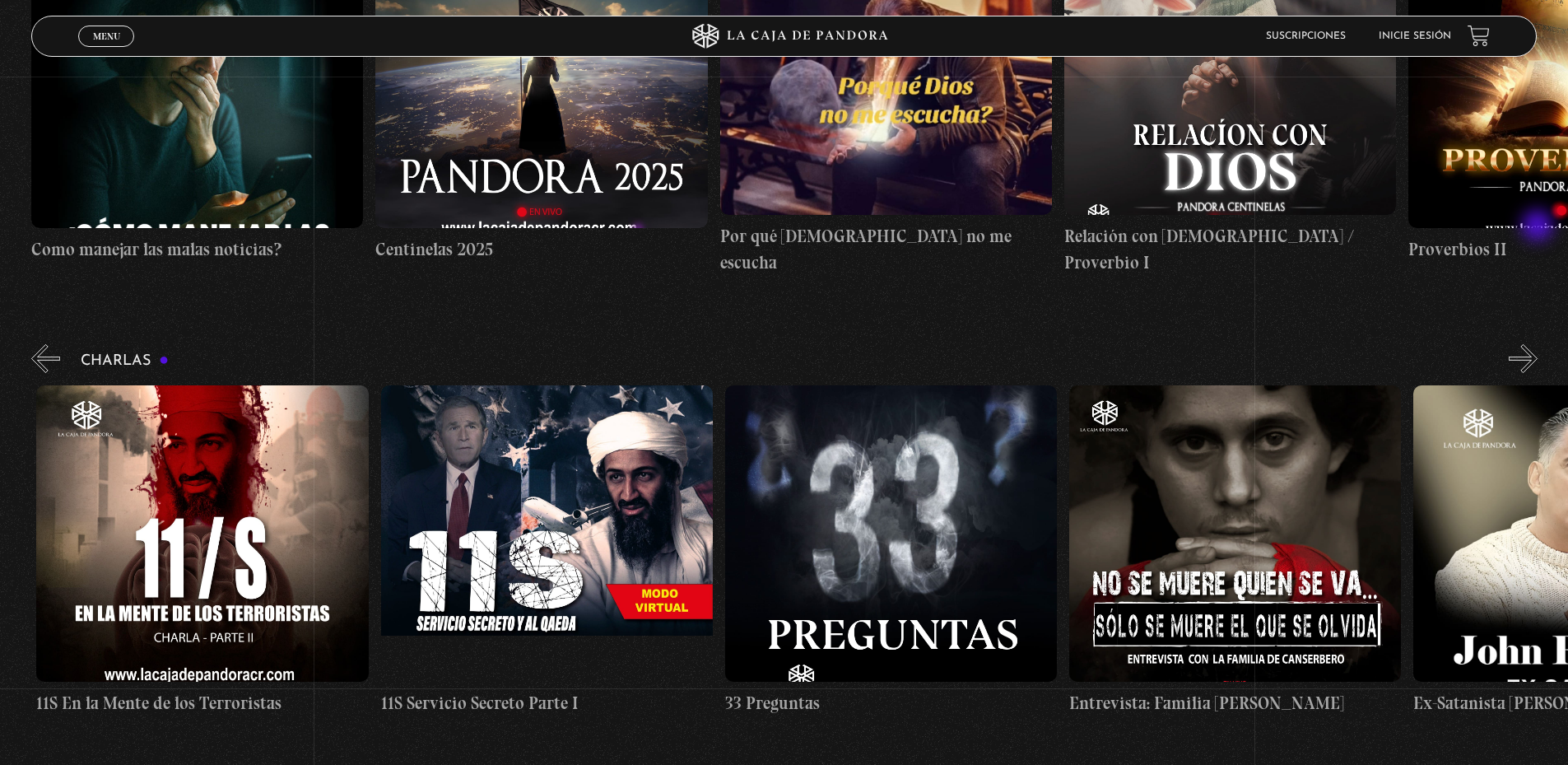
click at [1537, 344] on button "»" at bounding box center [1522, 358] width 29 height 29
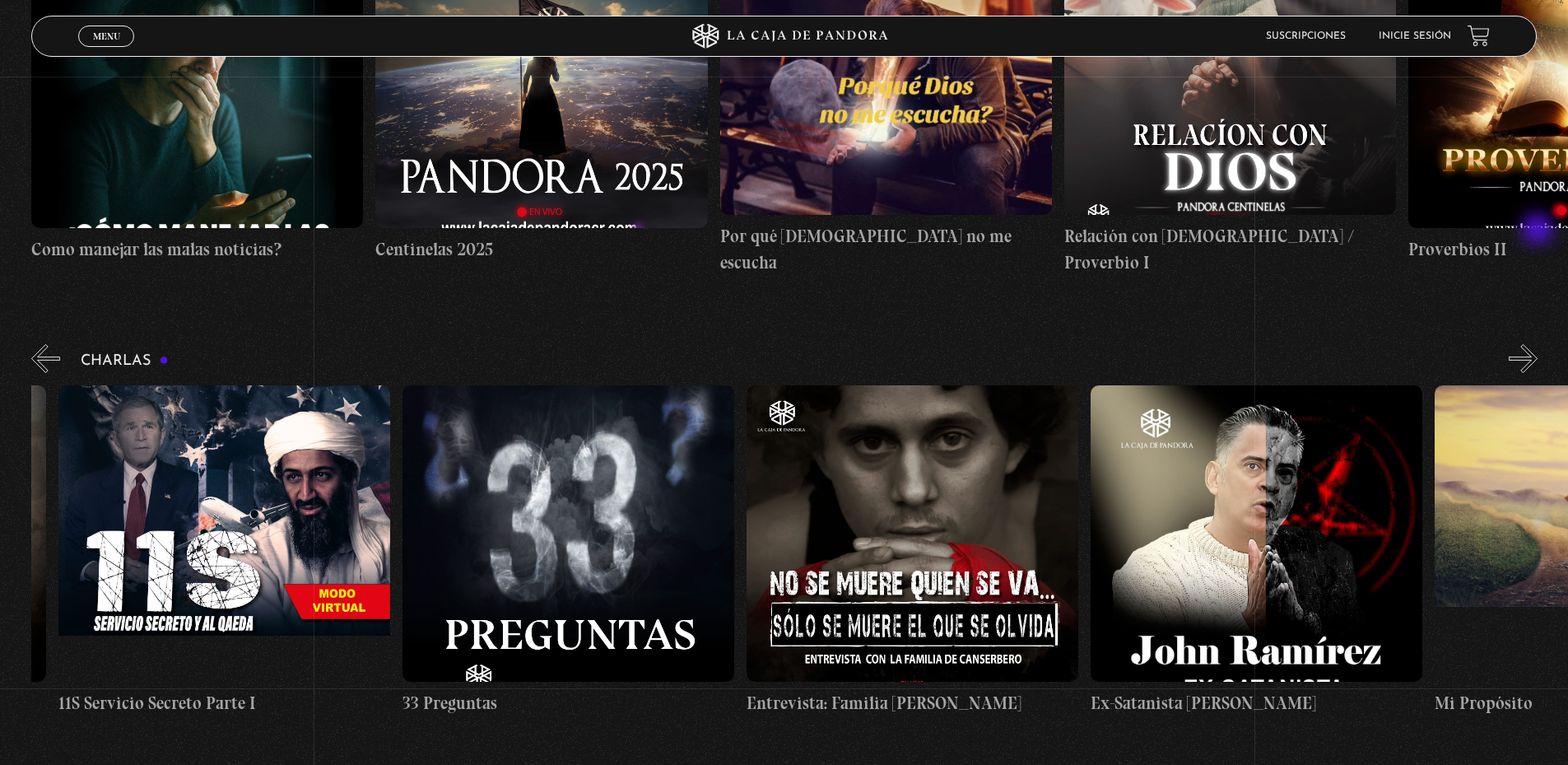
click at [1537, 344] on button "»" at bounding box center [1522, 358] width 29 height 29
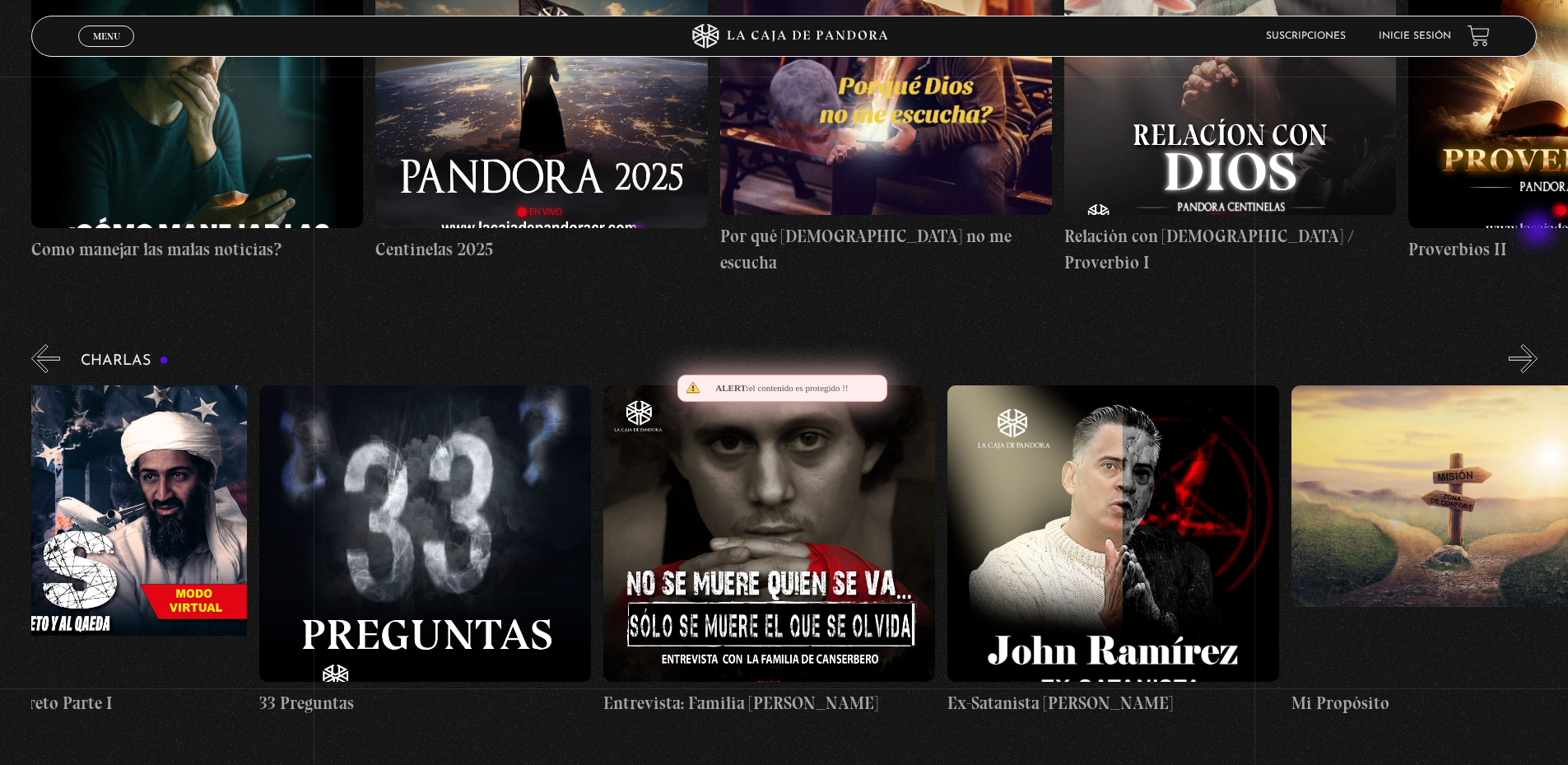
click at [1537, 344] on button "»" at bounding box center [1522, 358] width 29 height 29
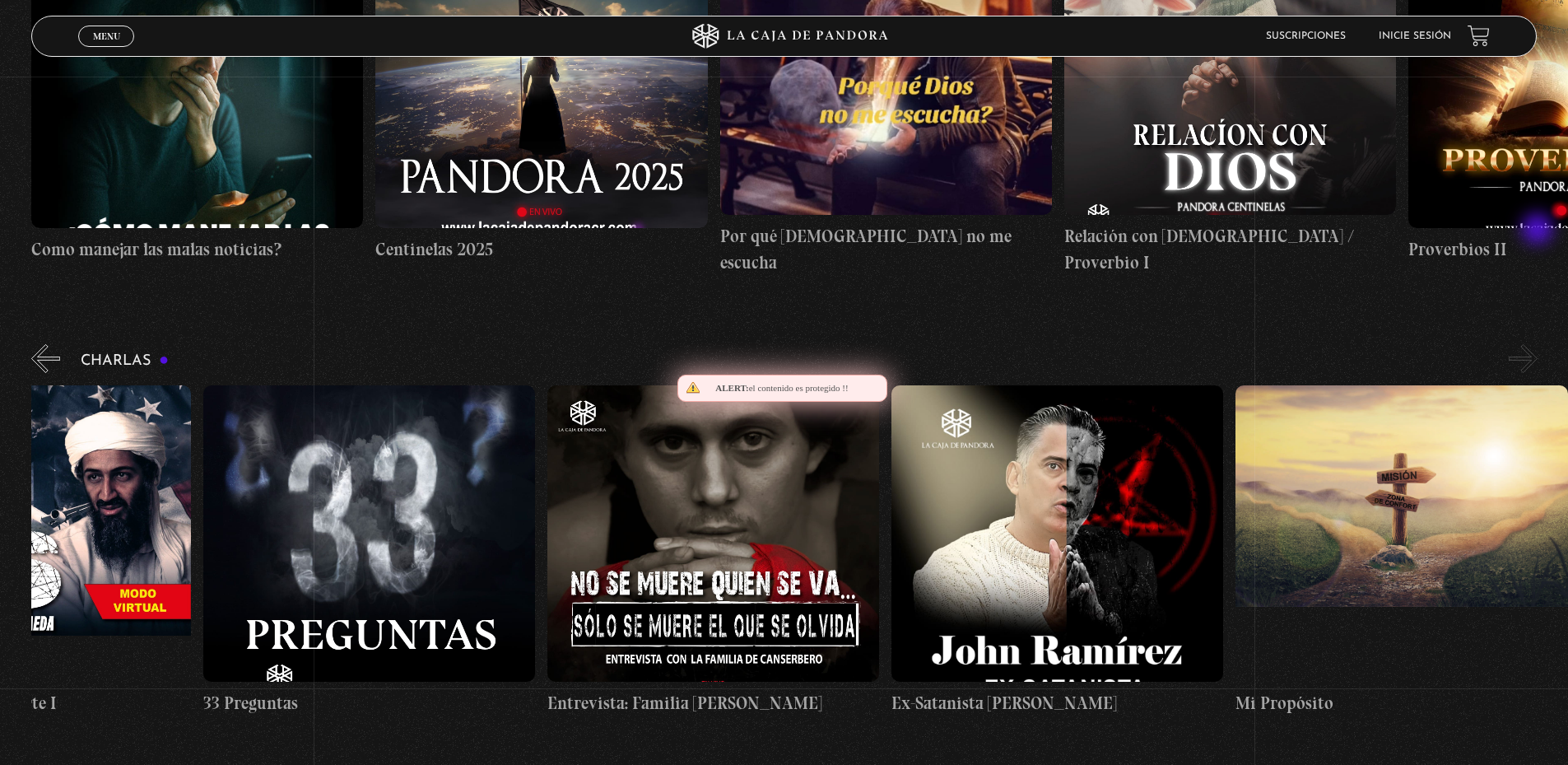
click at [1537, 344] on button "»" at bounding box center [1522, 358] width 29 height 29
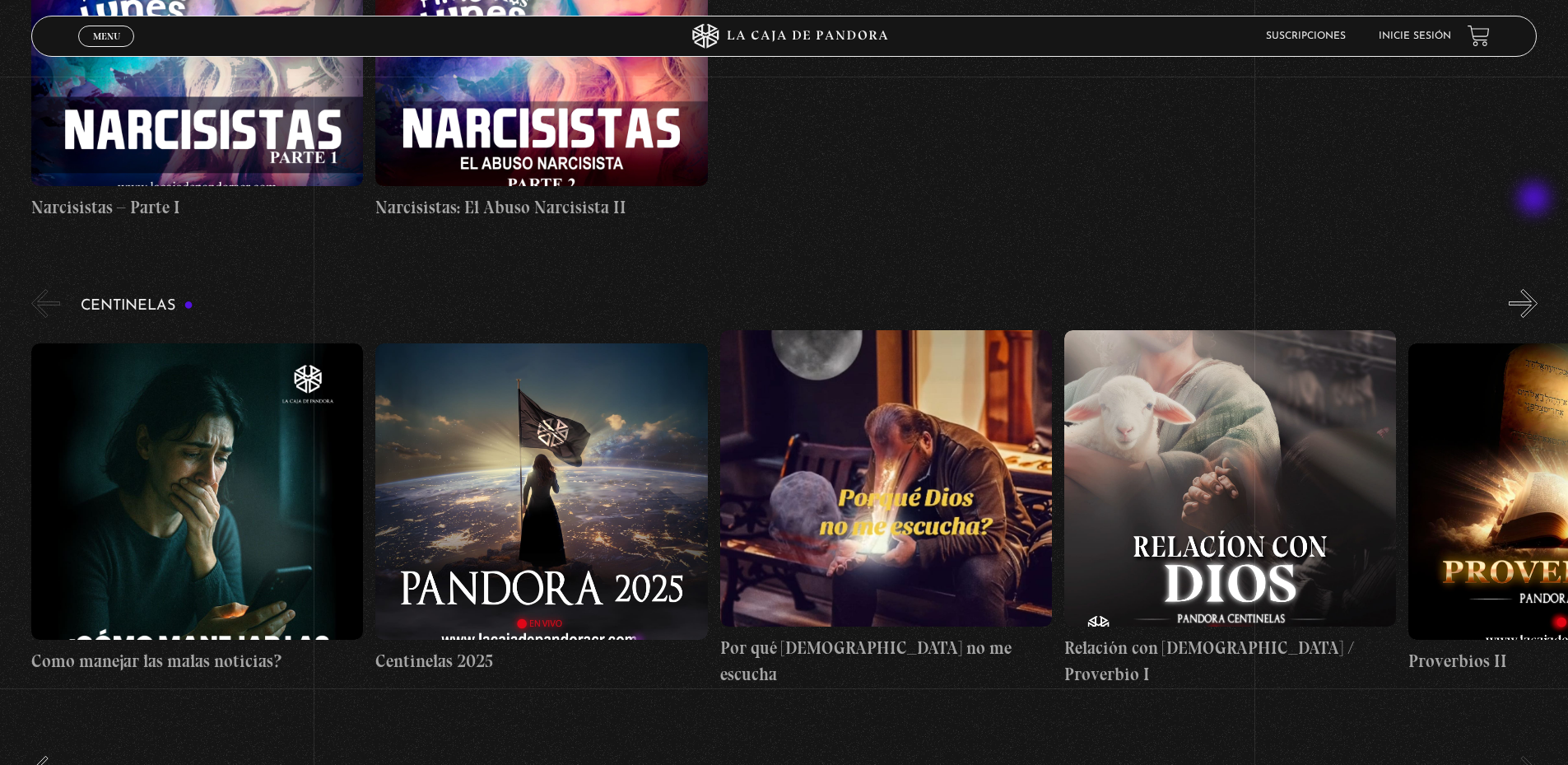
click at [1535, 289] on button "»" at bounding box center [1522, 303] width 29 height 29
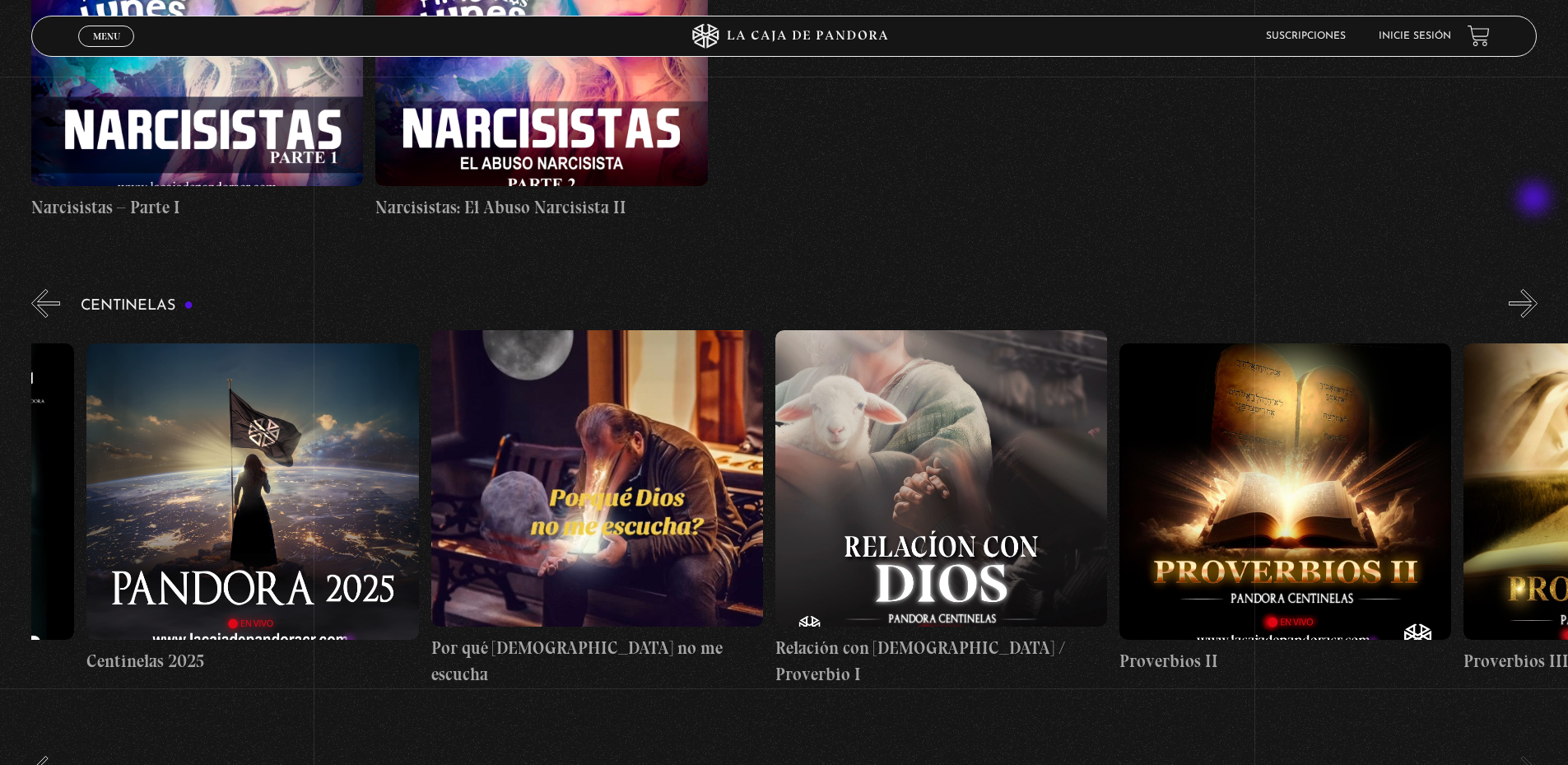
click at [1535, 289] on button "»" at bounding box center [1522, 303] width 29 height 29
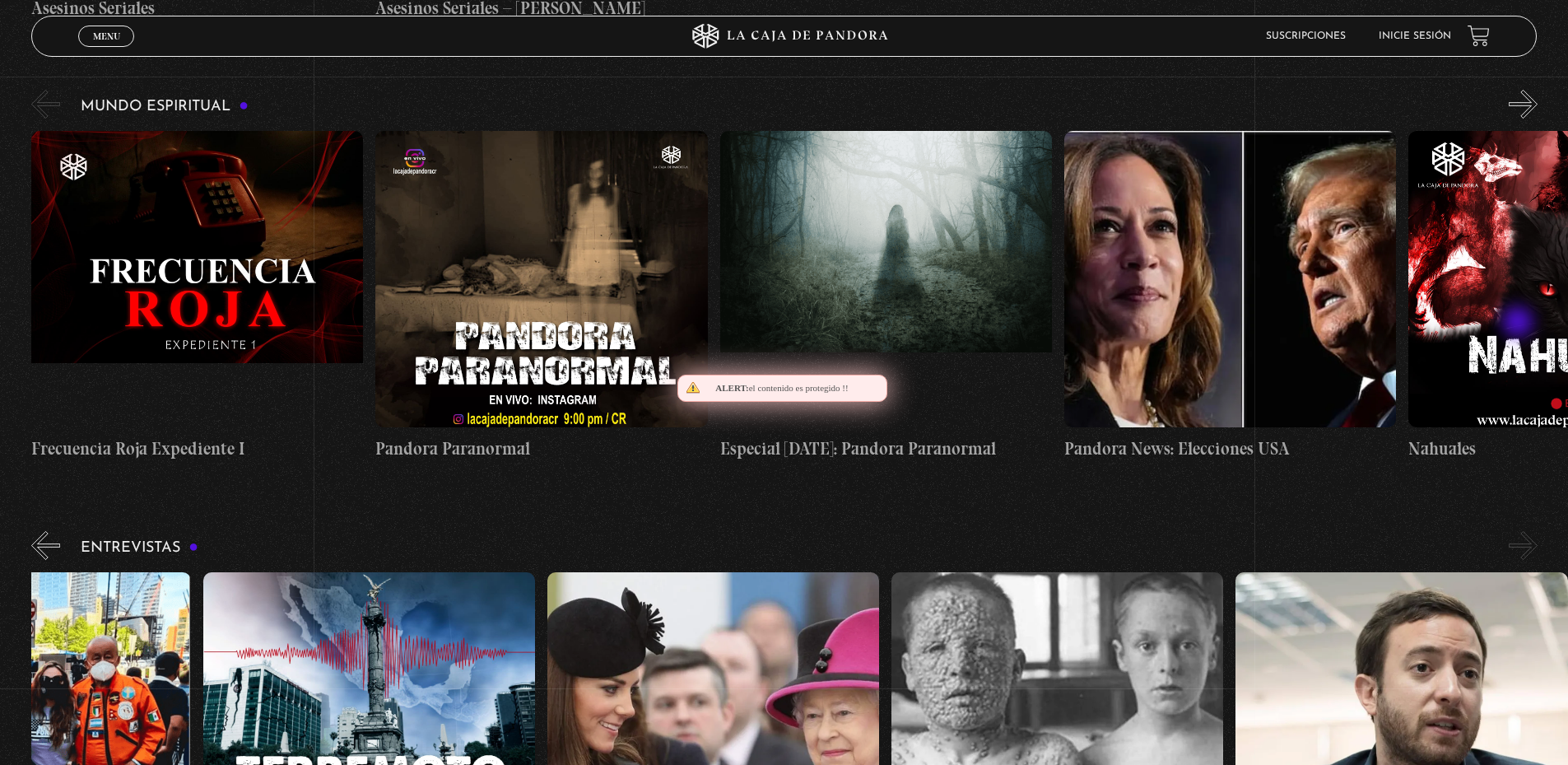
scroll to position [4681, 0]
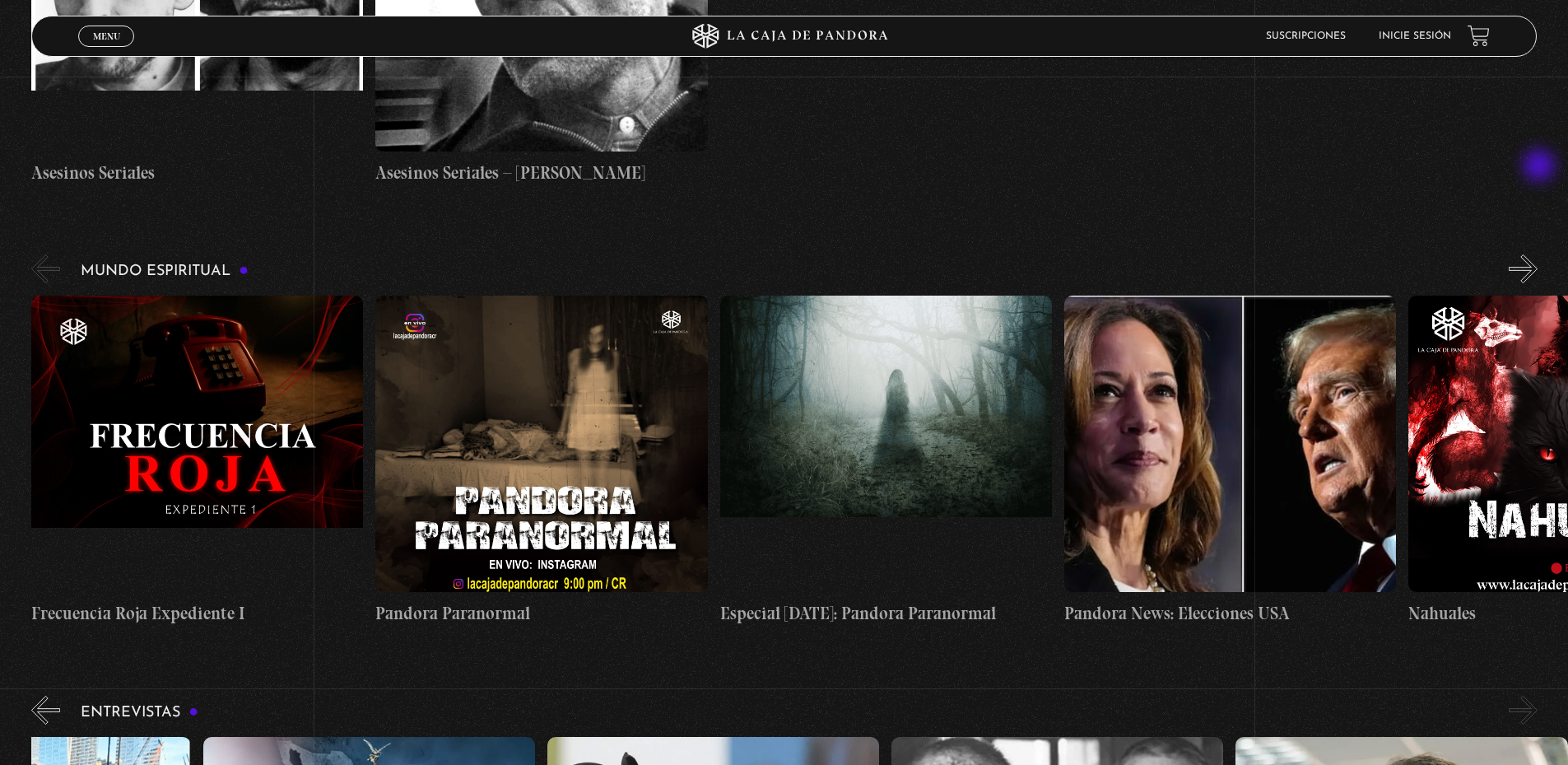
click at [1537, 254] on button "»" at bounding box center [1522, 268] width 29 height 29
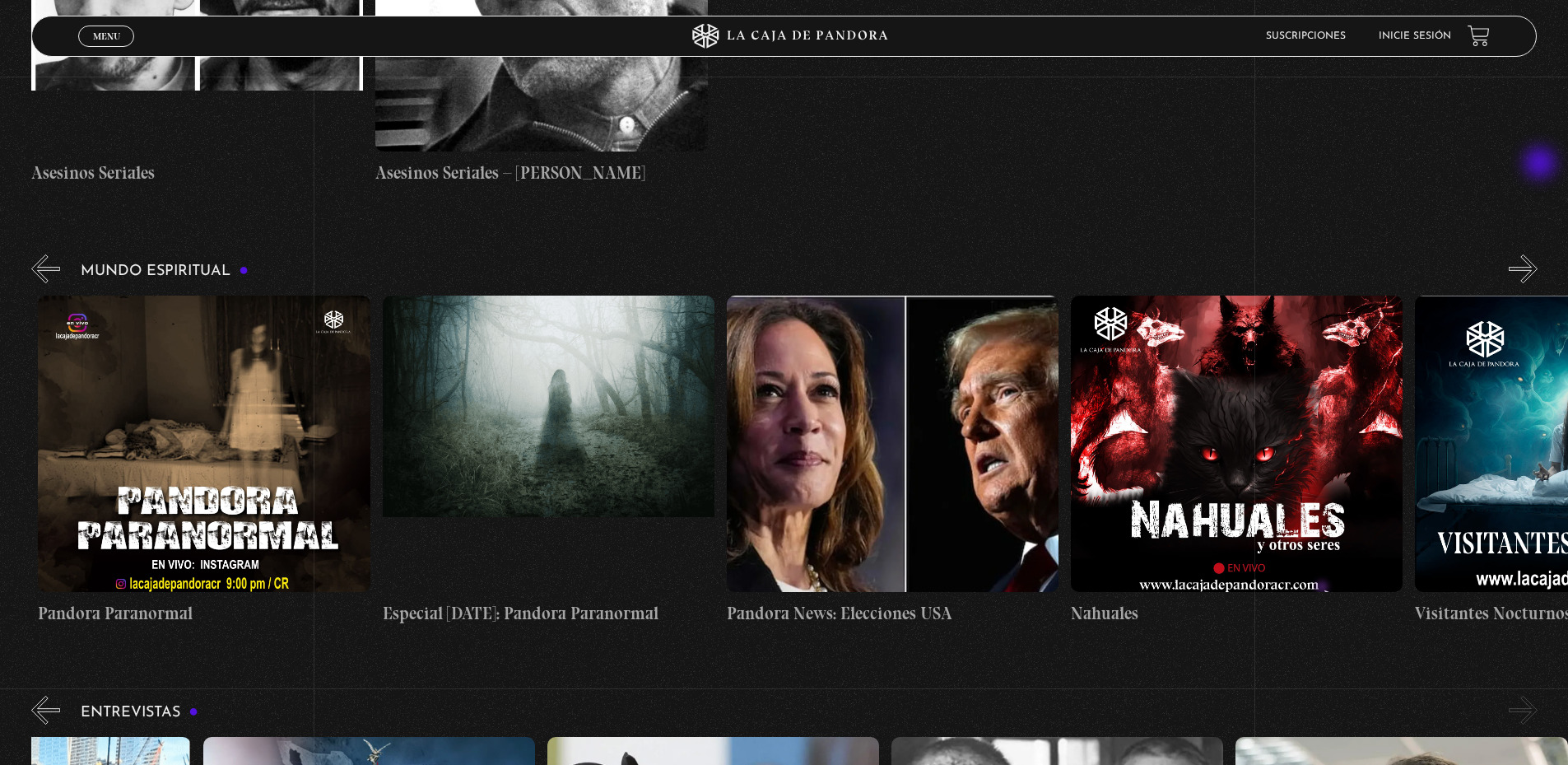
click at [1537, 254] on button "»" at bounding box center [1522, 268] width 29 height 29
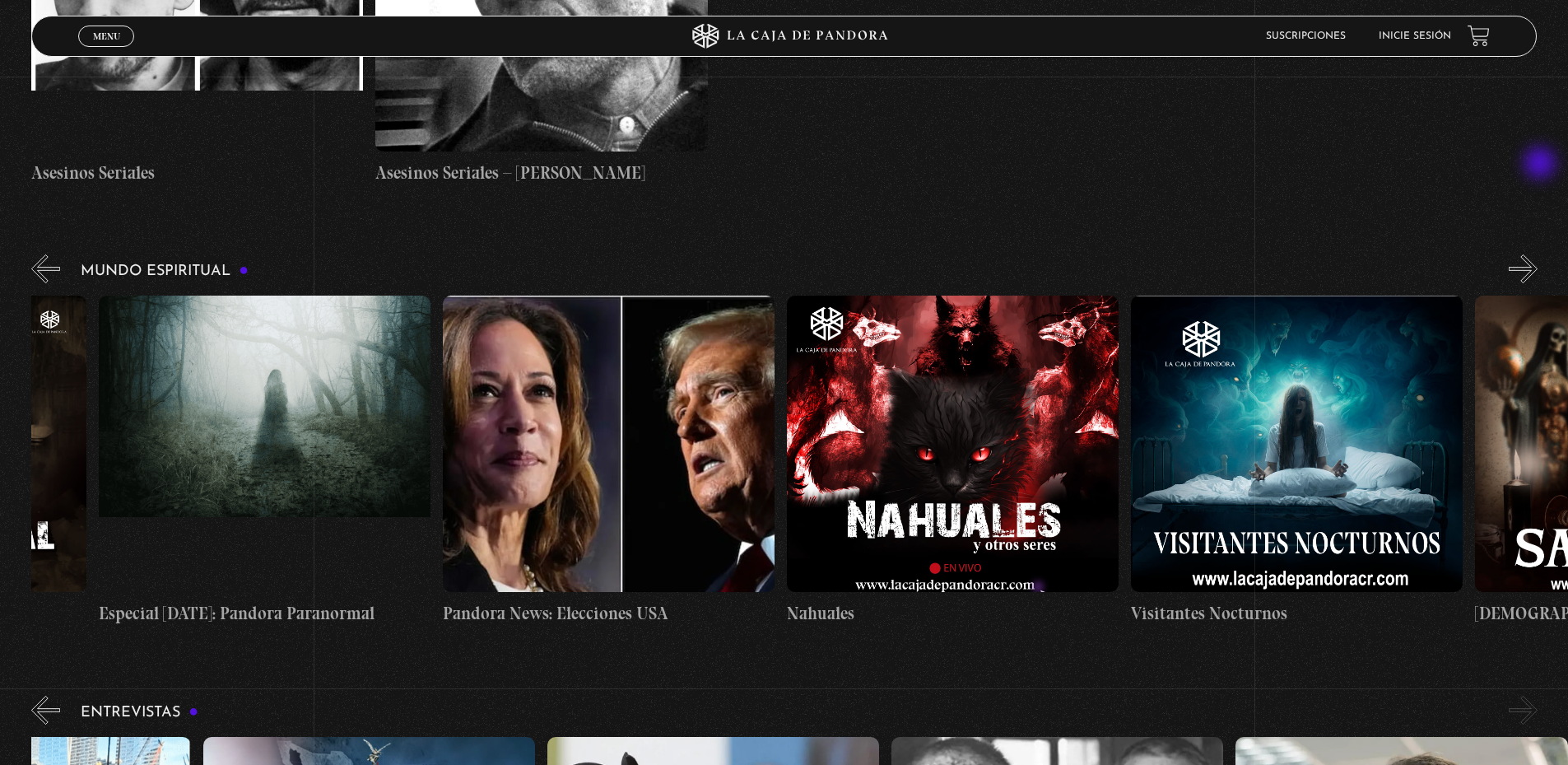
click at [1537, 254] on button "»" at bounding box center [1522, 268] width 29 height 29
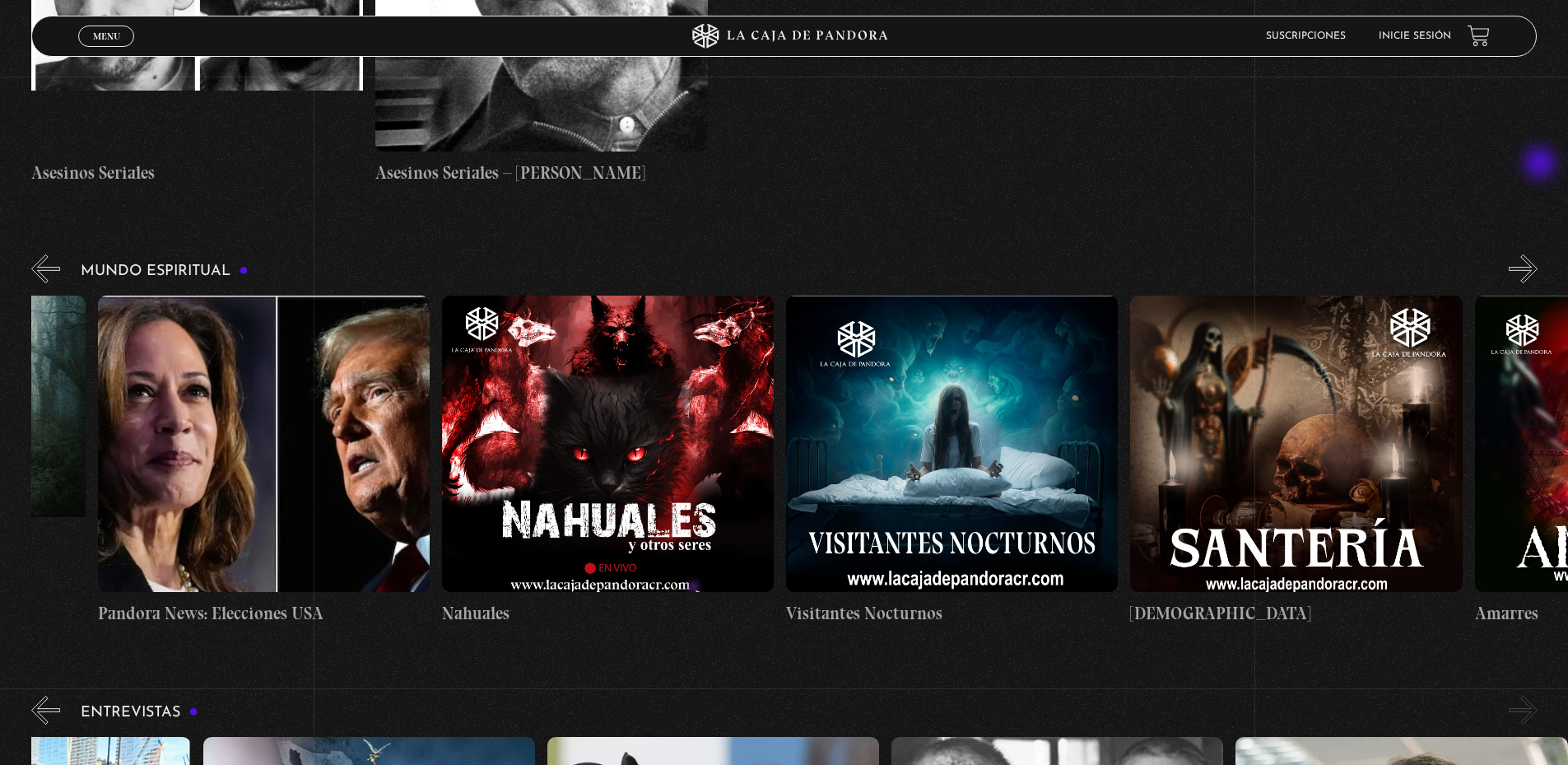
click at [1537, 254] on button "»" at bounding box center [1522, 268] width 29 height 29
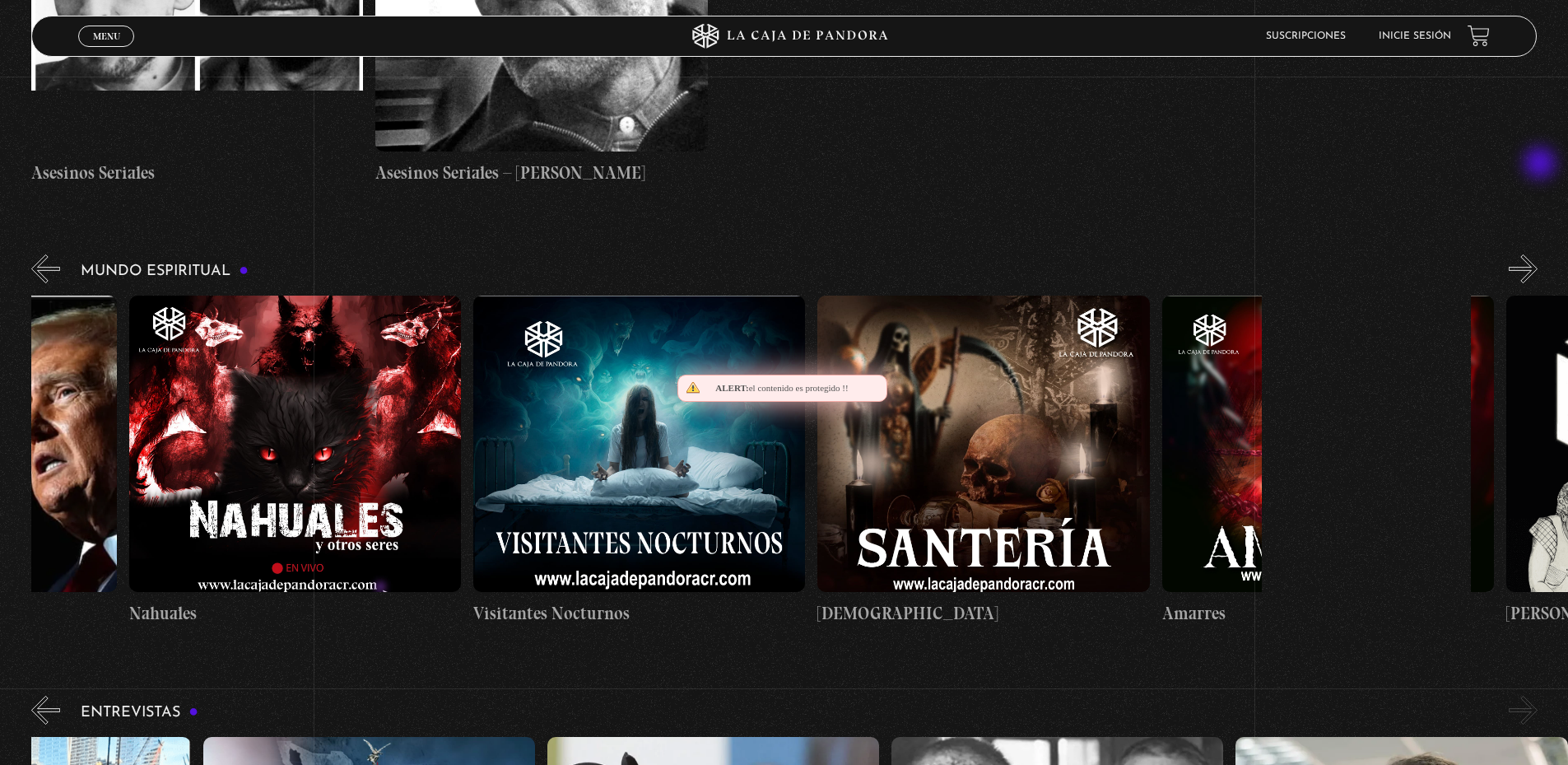
click at [1537, 254] on button "»" at bounding box center [1522, 268] width 29 height 29
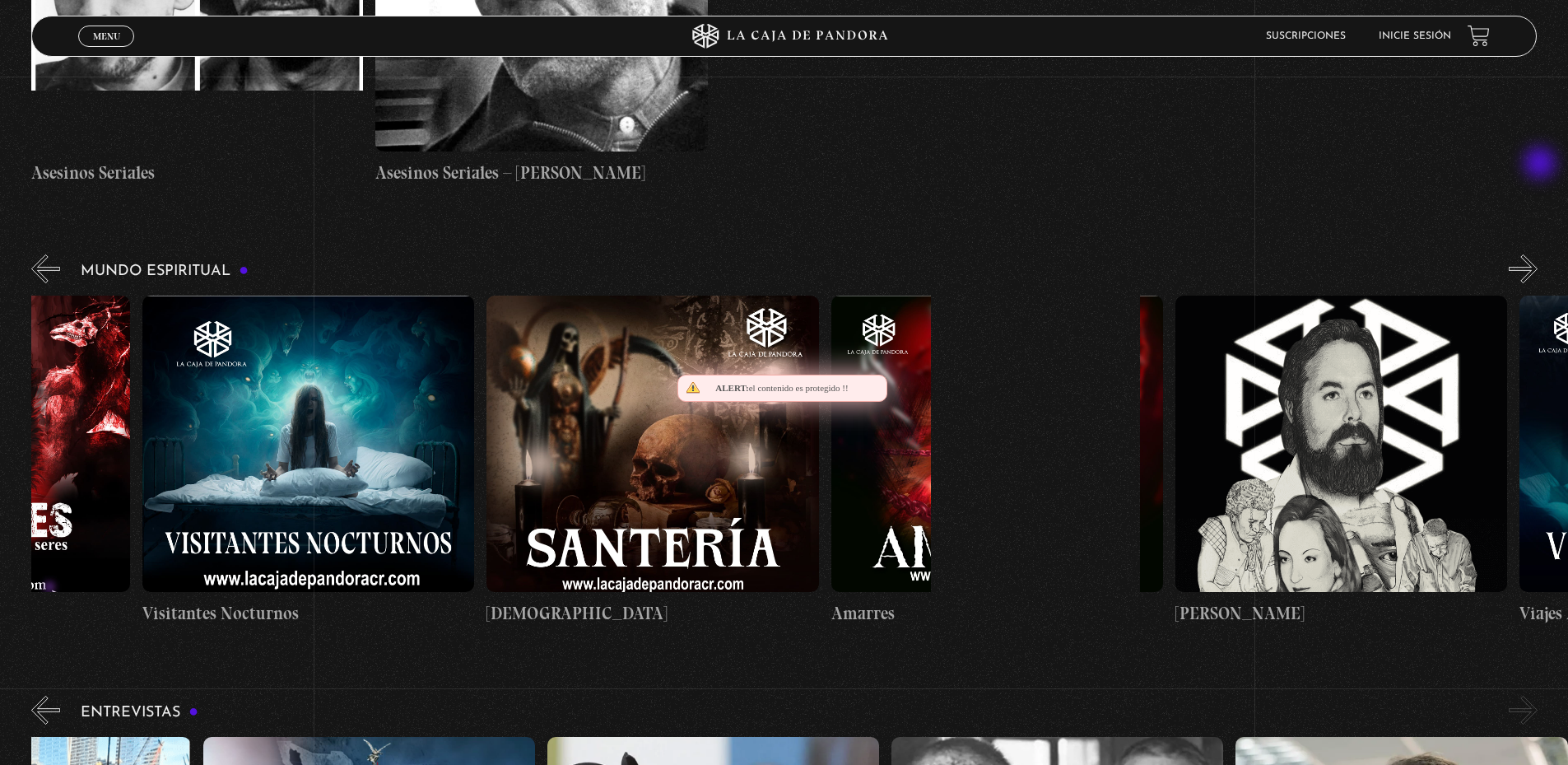
click at [1537, 254] on button "»" at bounding box center [1522, 268] width 29 height 29
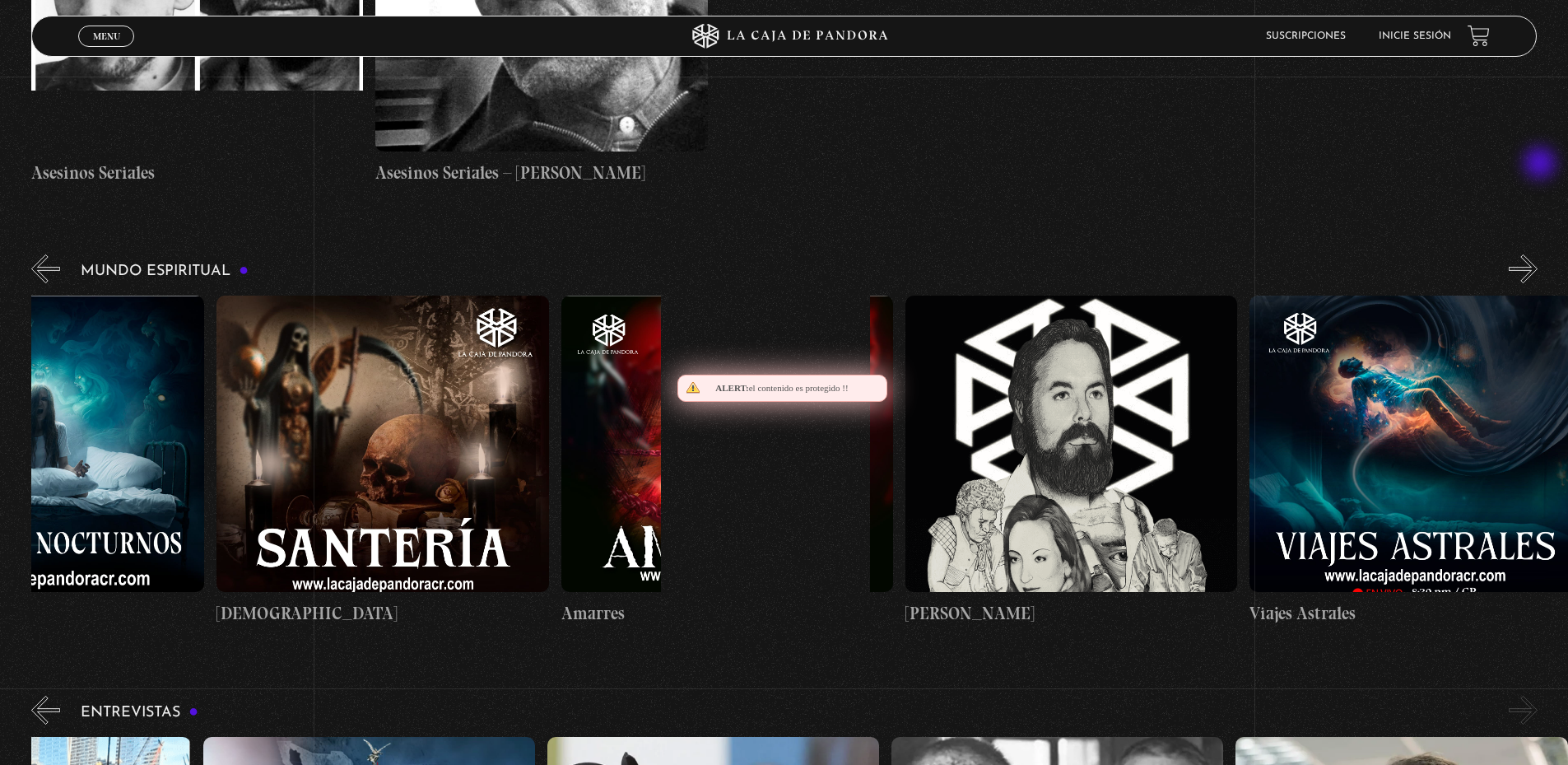
click at [1537, 254] on button "»" at bounding box center [1522, 268] width 29 height 29
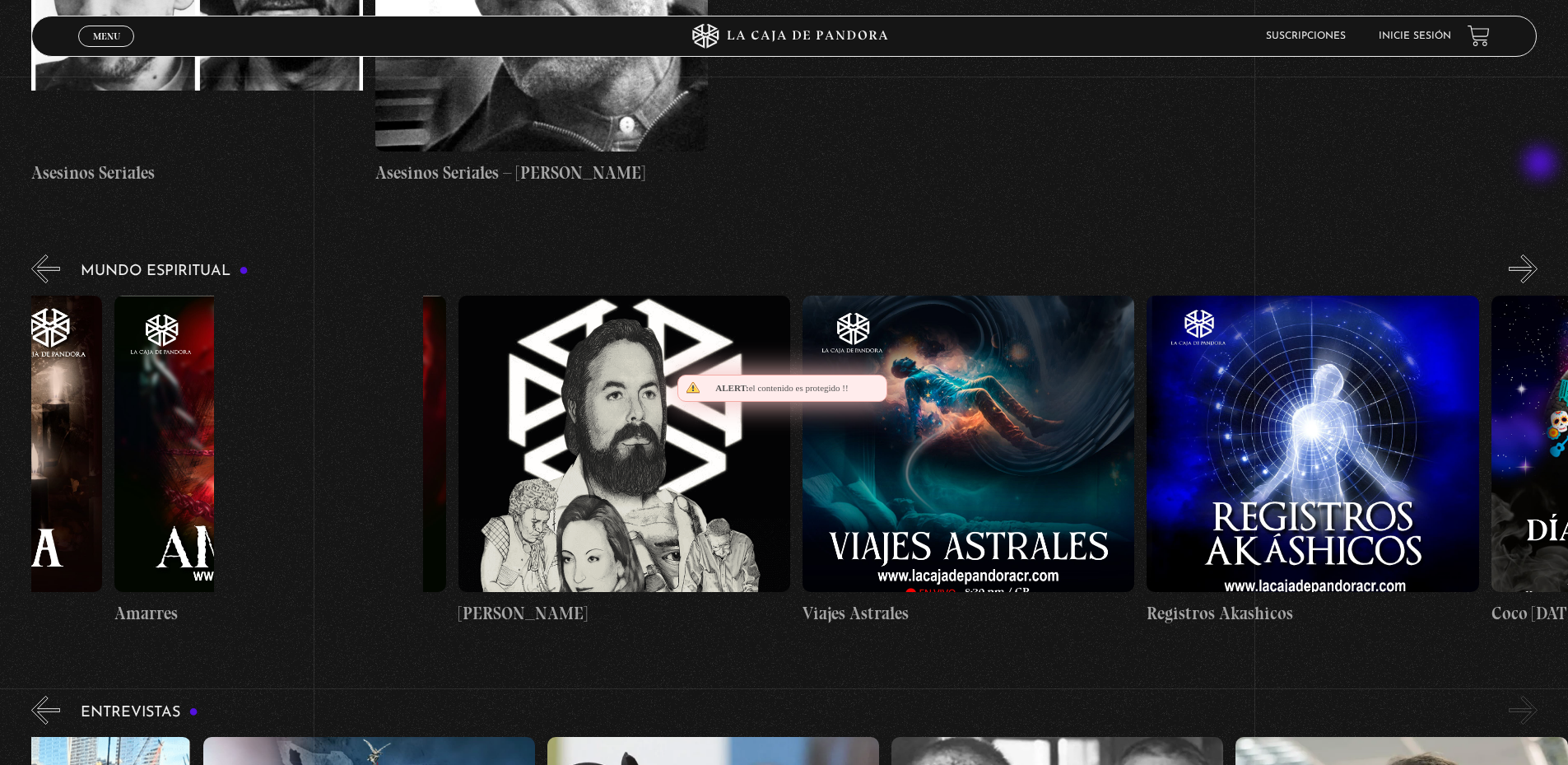
click at [1537, 254] on button "»" at bounding box center [1522, 268] width 29 height 29
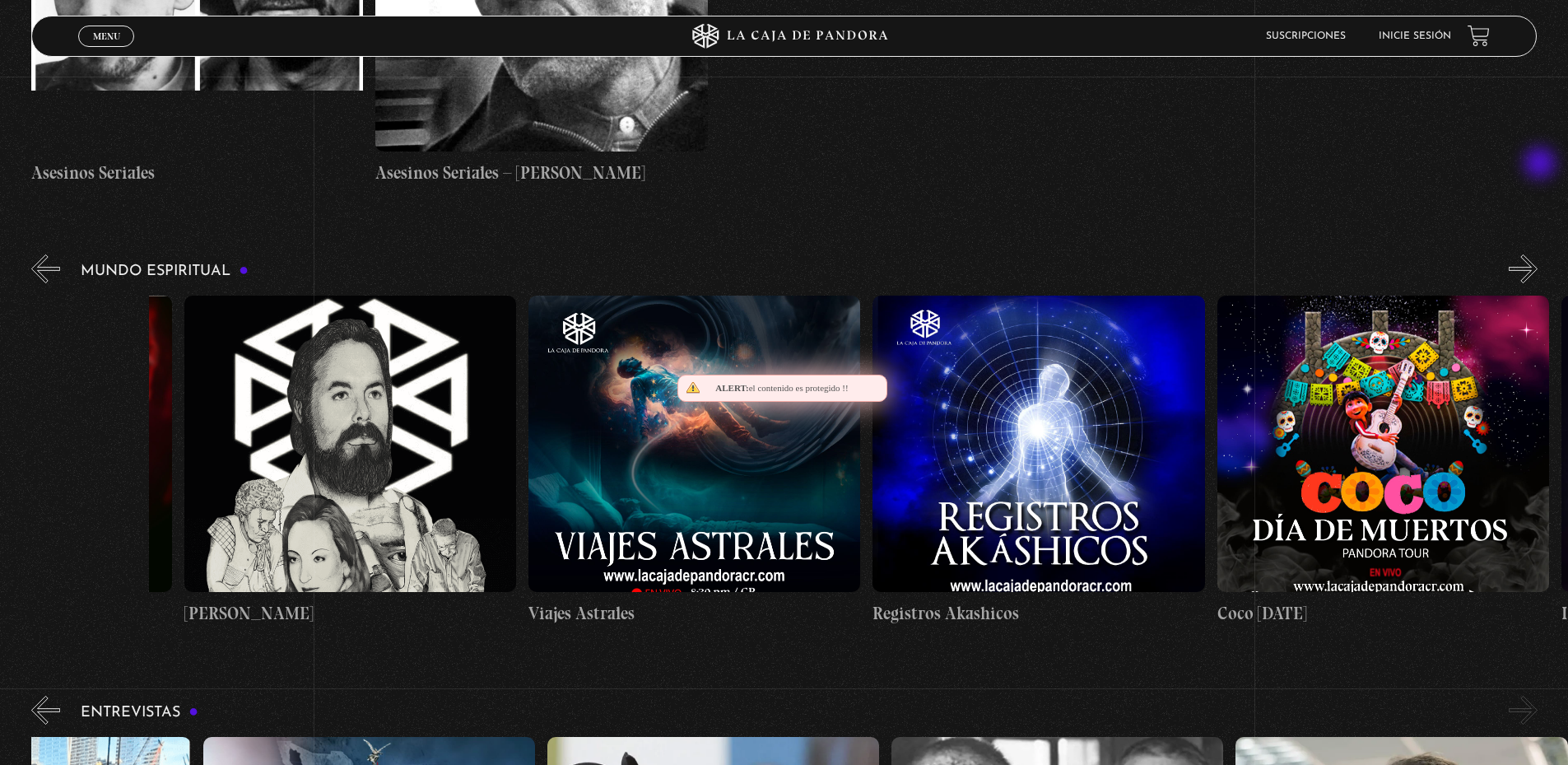
click at [1537, 254] on button "»" at bounding box center [1522, 268] width 29 height 29
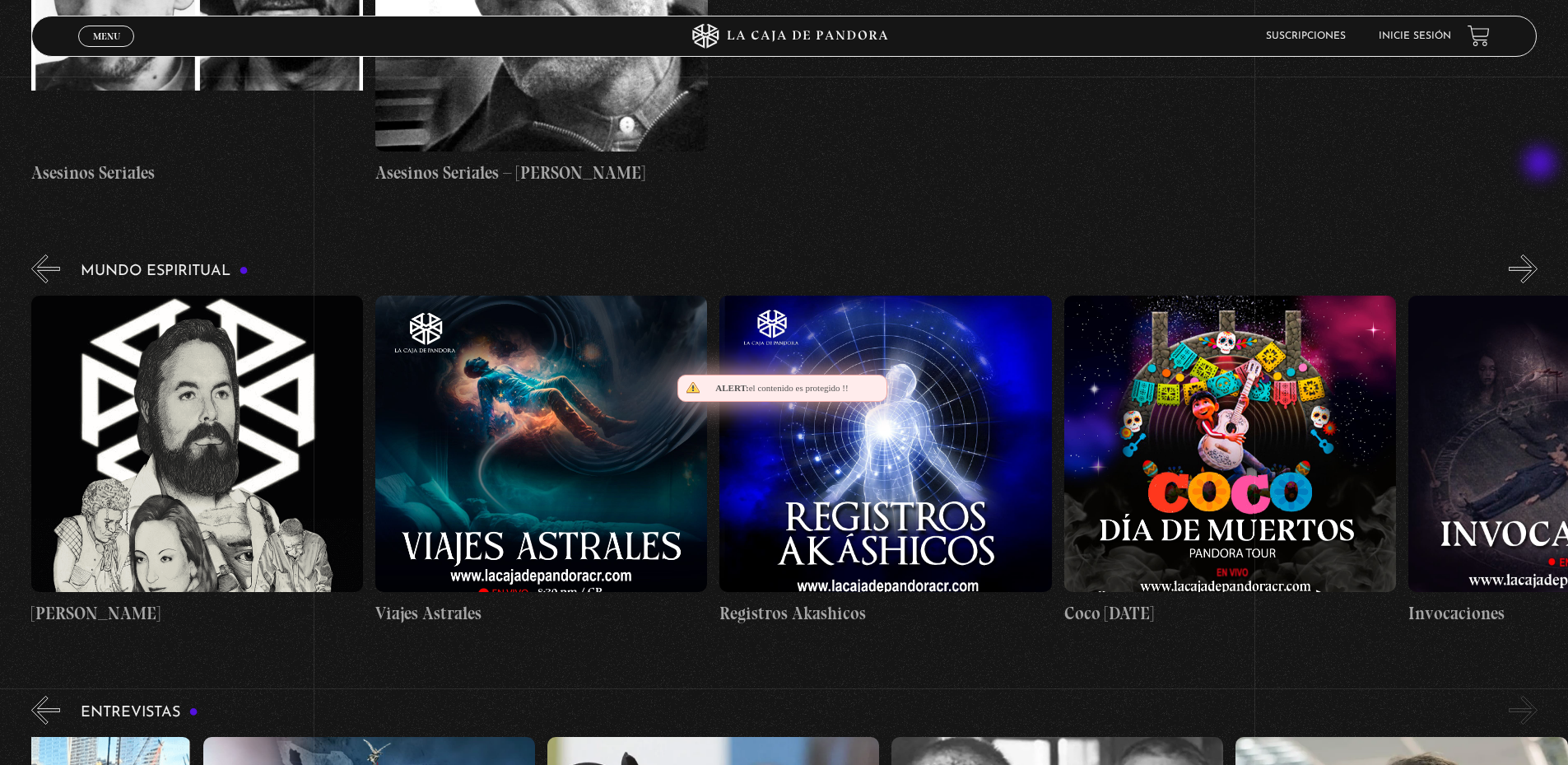
click at [1537, 254] on button "»" at bounding box center [1522, 268] width 29 height 29
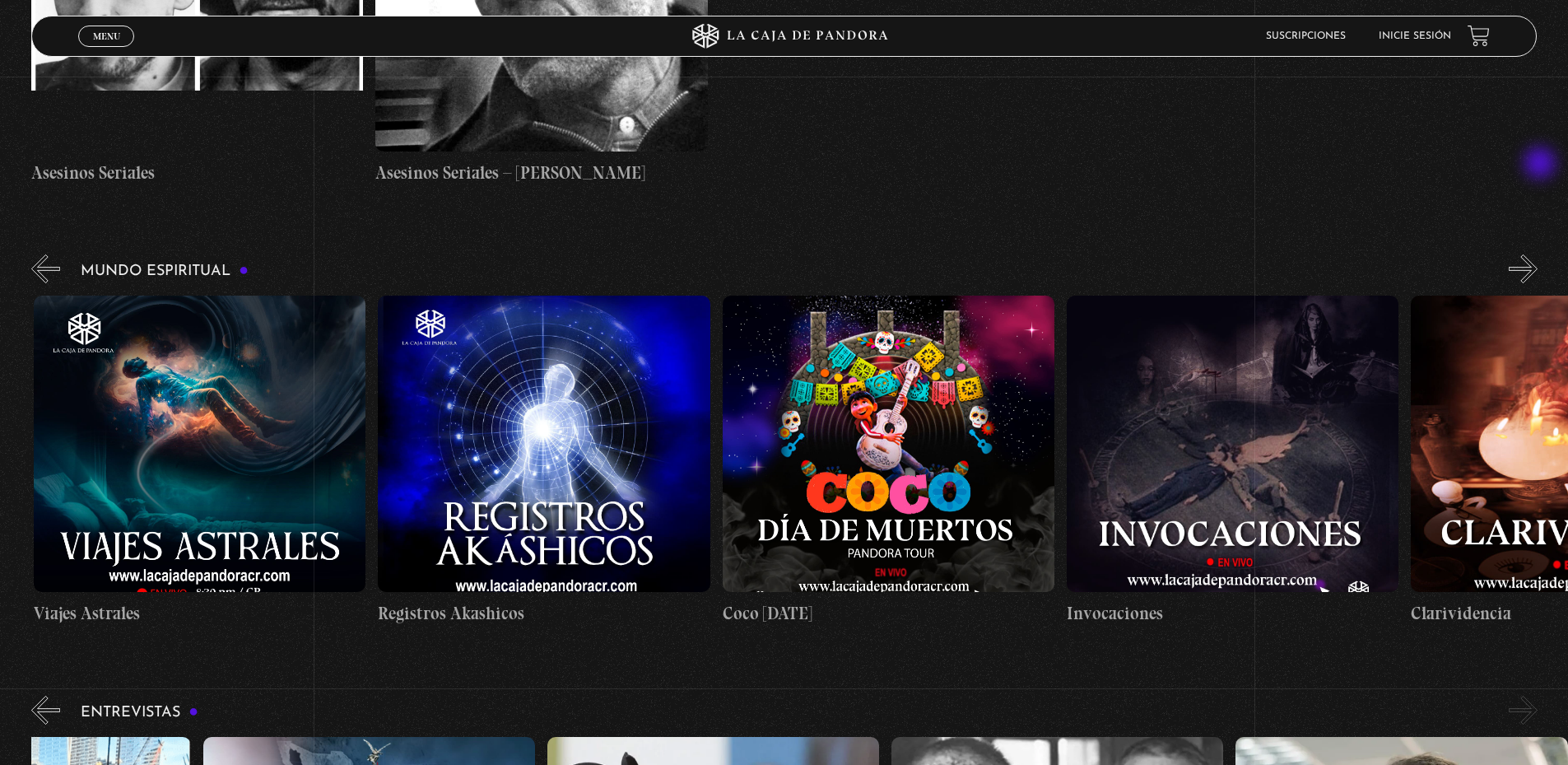
click at [1537, 254] on button "»" at bounding box center [1522, 268] width 29 height 29
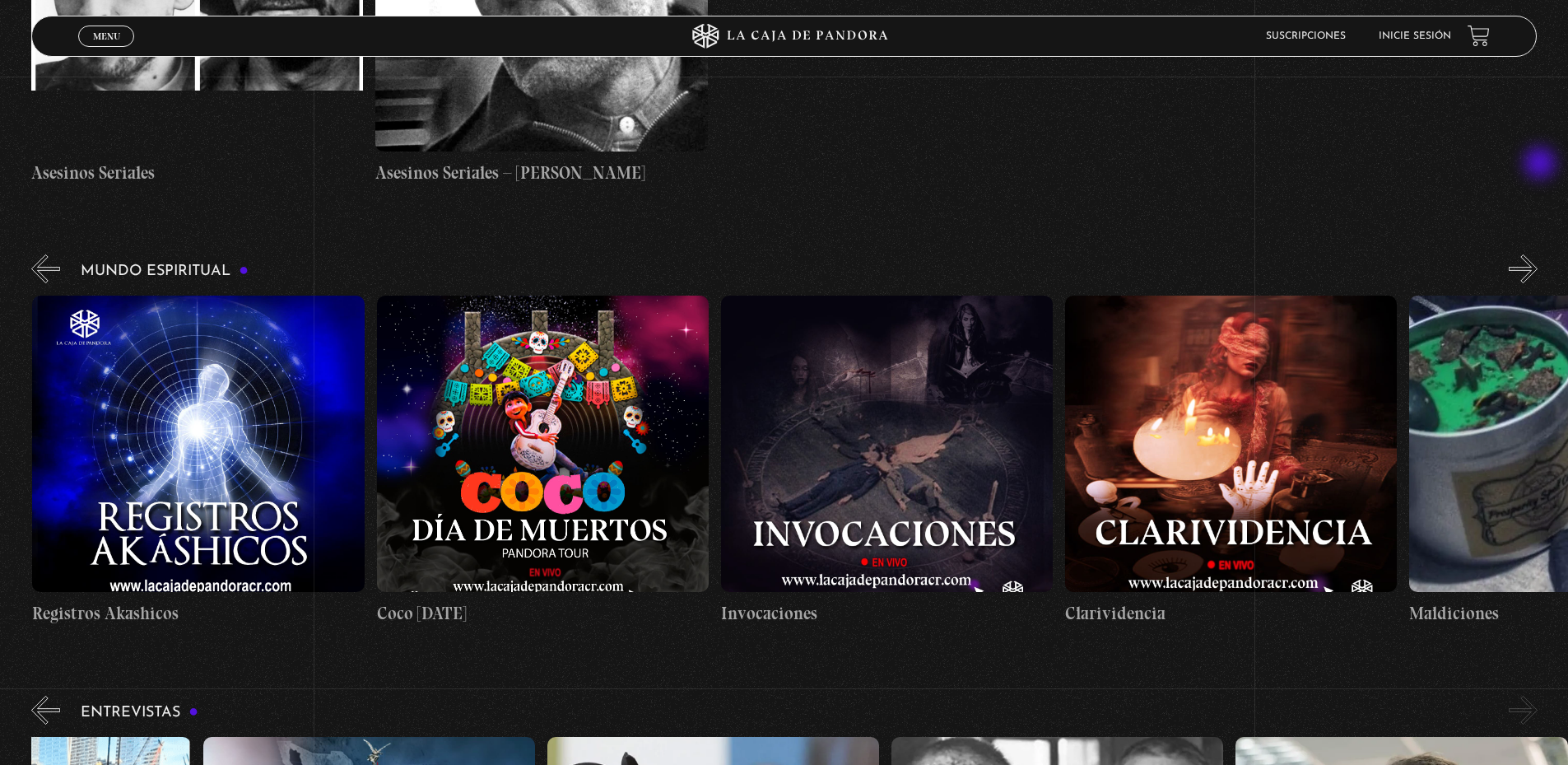
click at [1537, 254] on button "»" at bounding box center [1522, 268] width 29 height 29
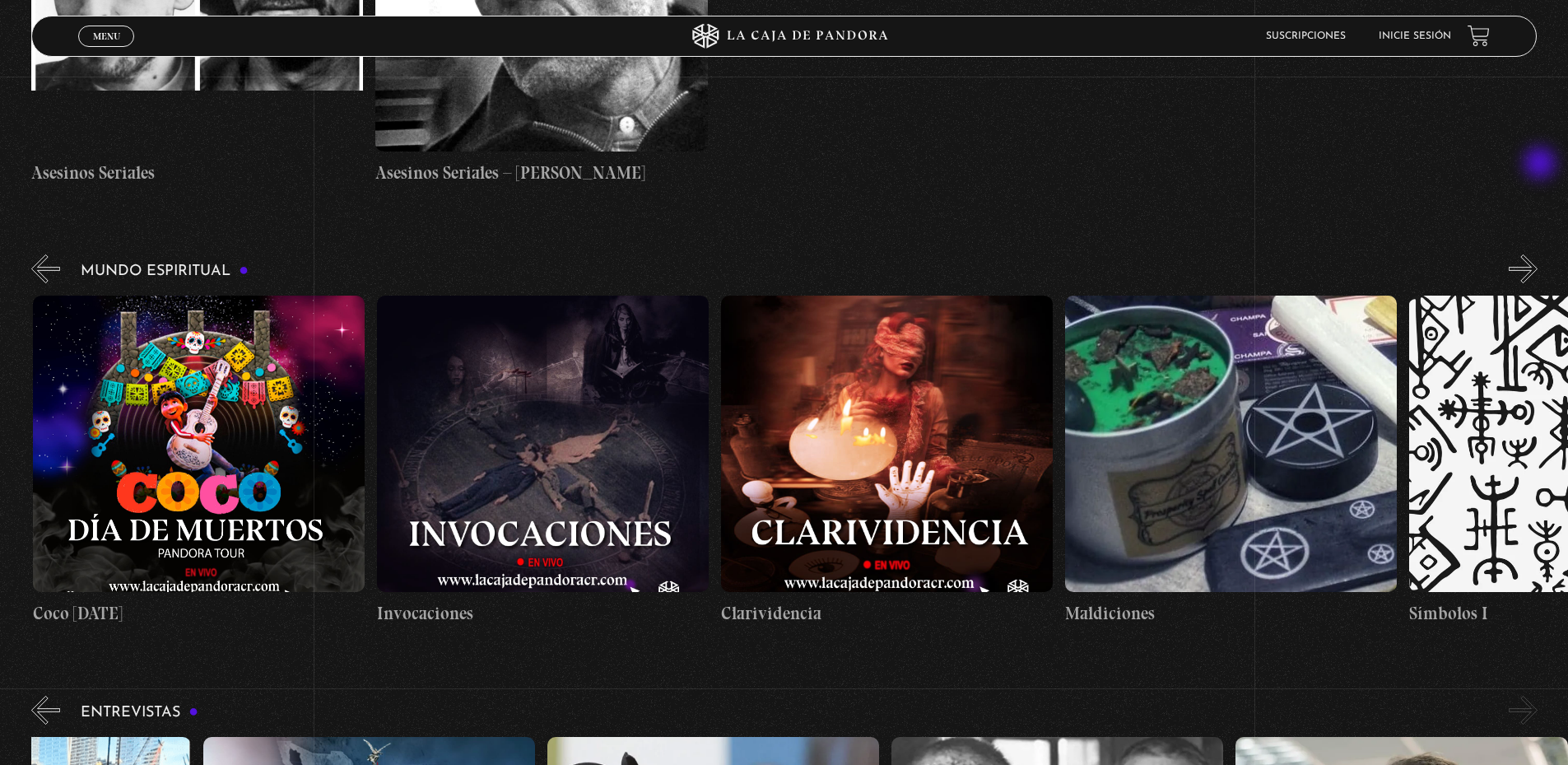
scroll to position [0, 3786]
click at [1537, 254] on button "»" at bounding box center [1522, 268] width 29 height 29
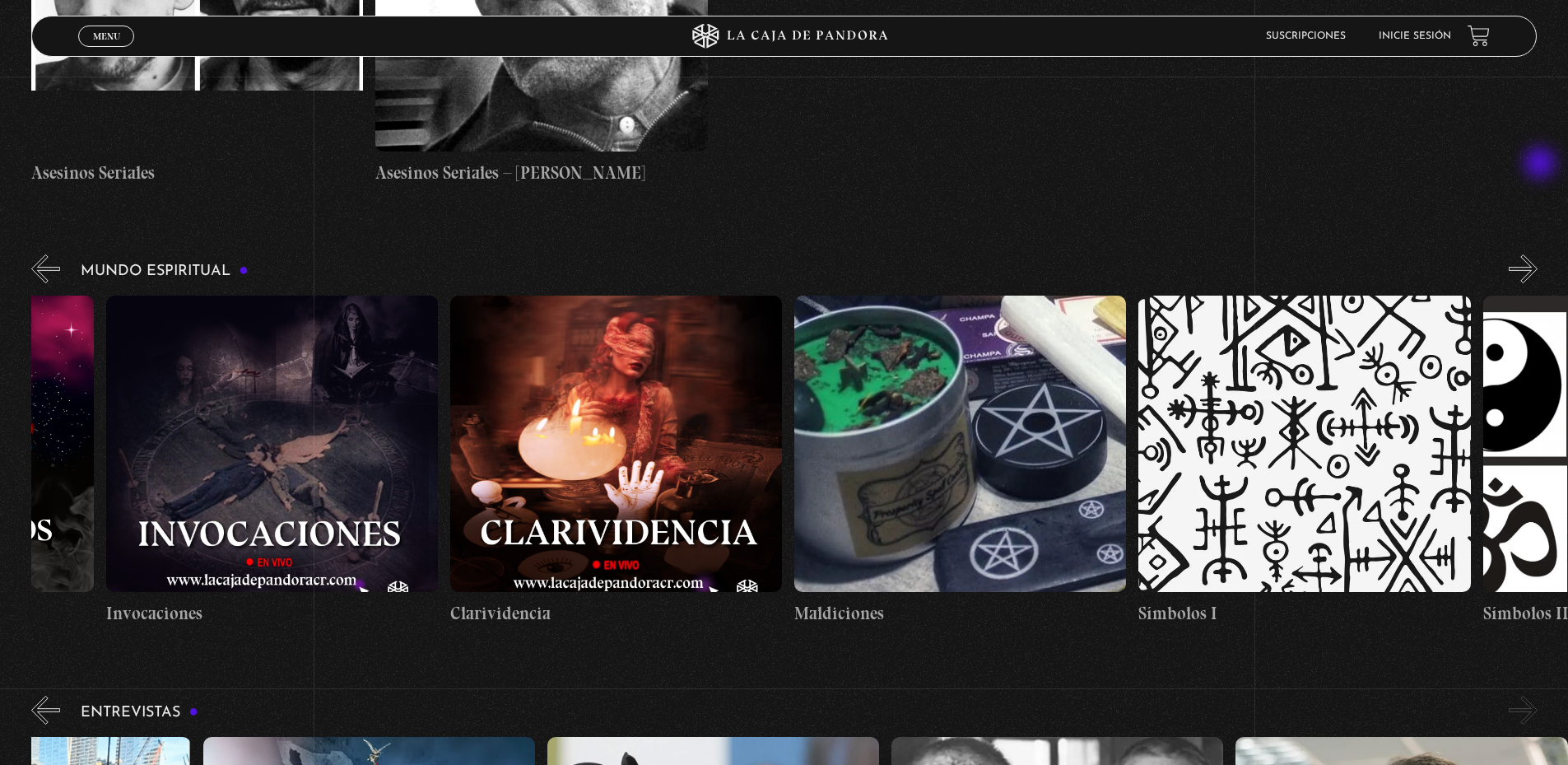
click at [1537, 254] on button "»" at bounding box center [1522, 268] width 29 height 29
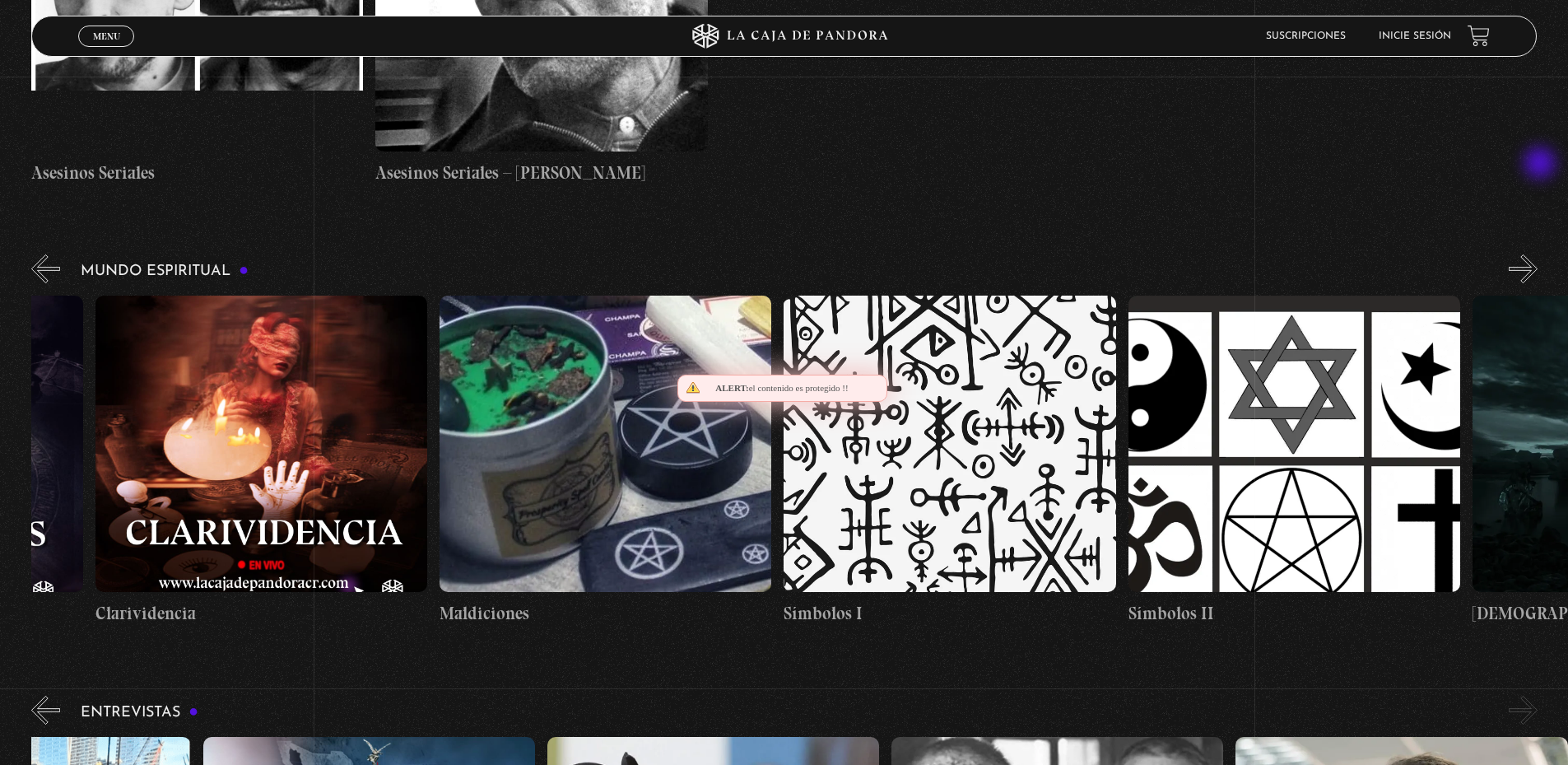
click at [1537, 254] on button "»" at bounding box center [1522, 268] width 29 height 29
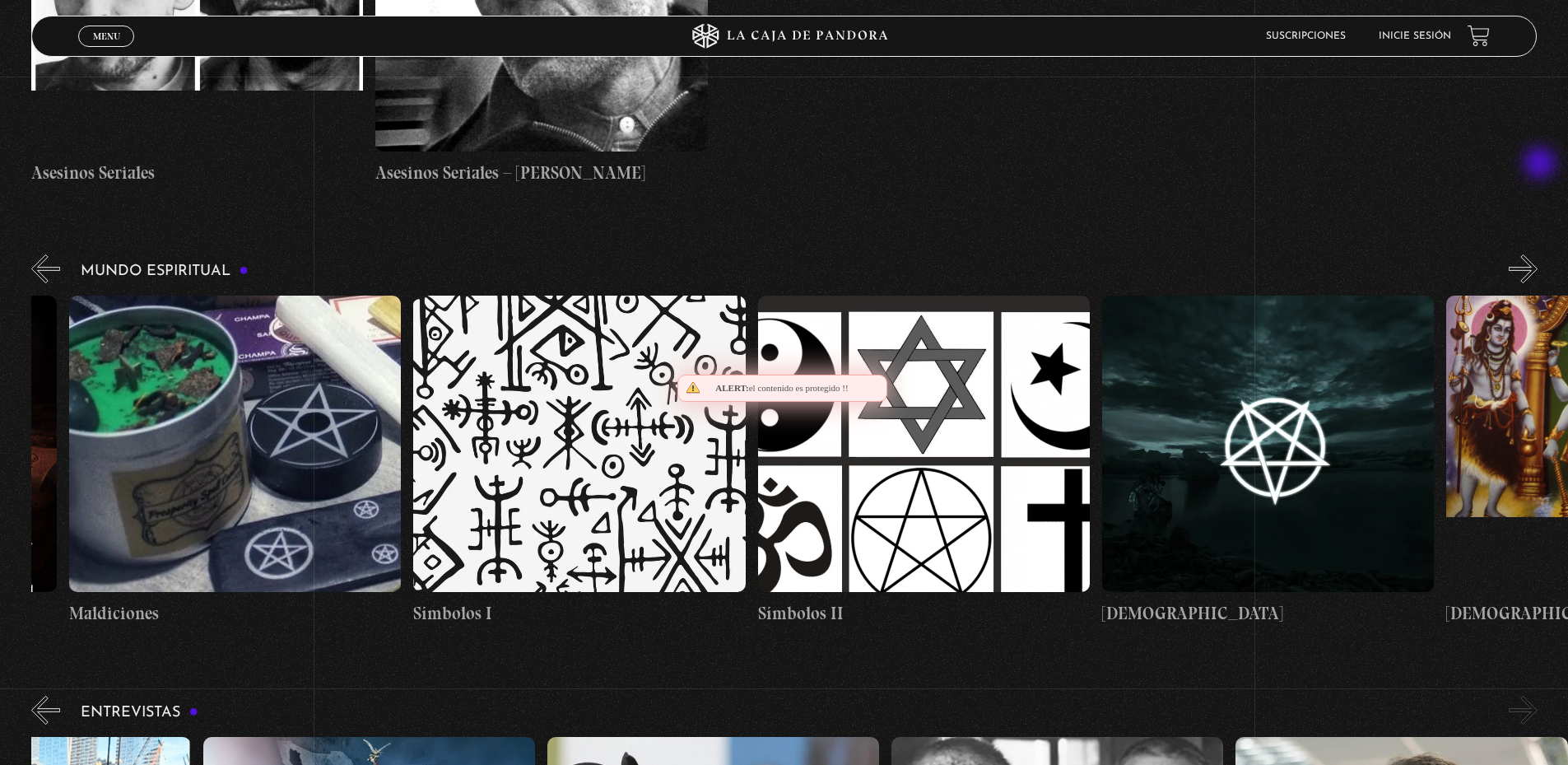
click at [1537, 254] on button "»" at bounding box center [1522, 268] width 29 height 29
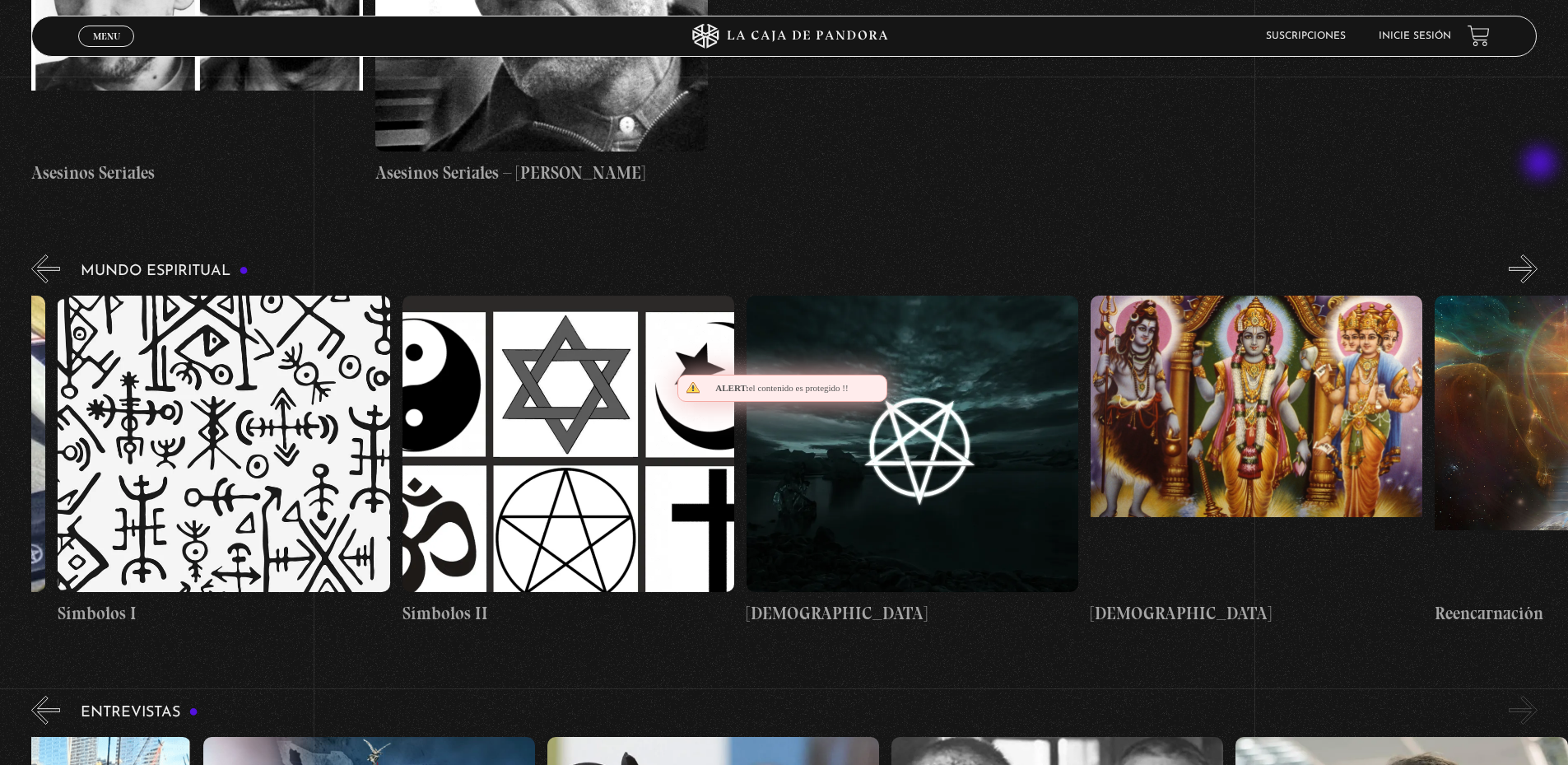
click at [1537, 254] on button "»" at bounding box center [1522, 268] width 29 height 29
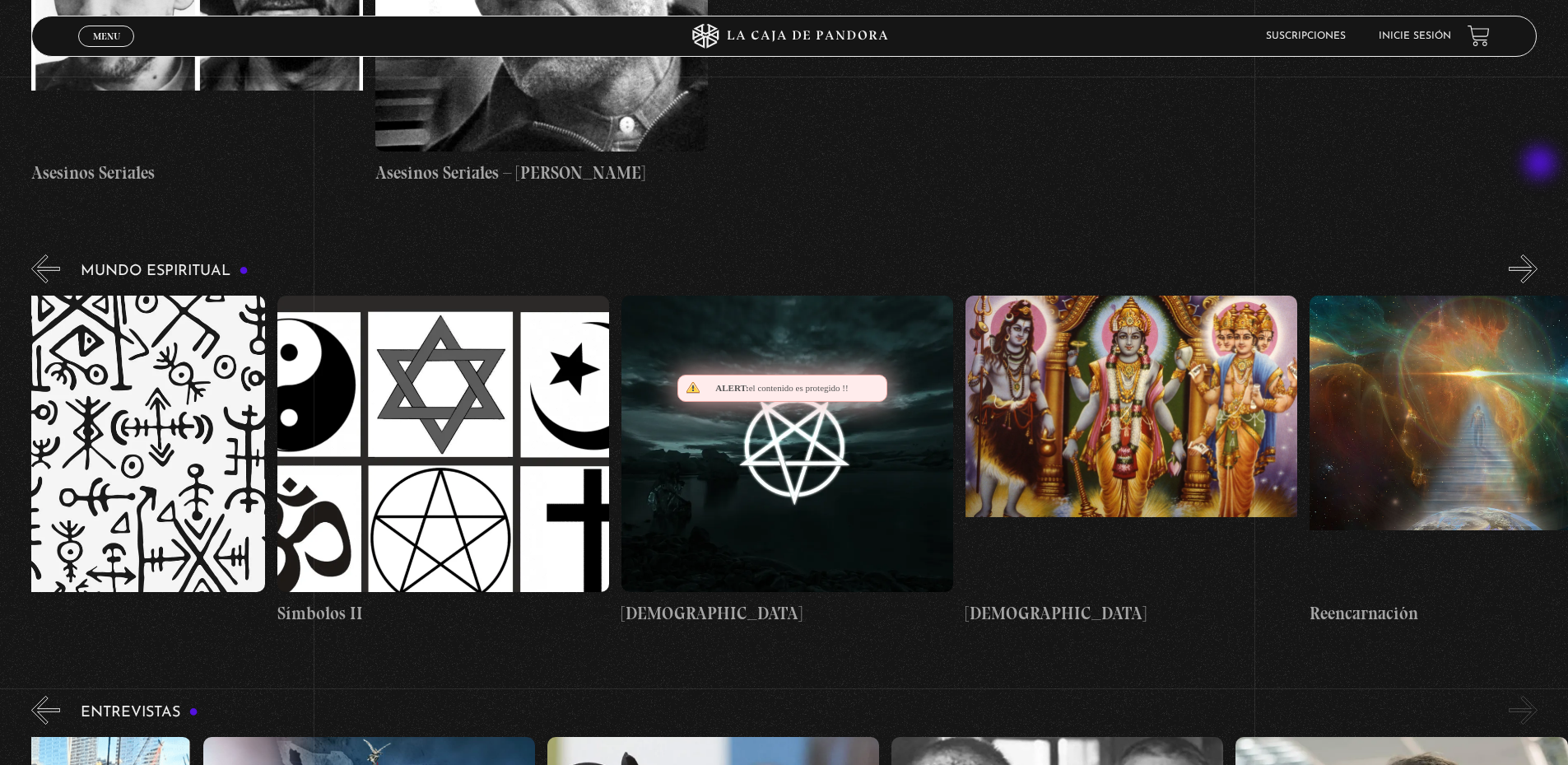
scroll to position [0, 5334]
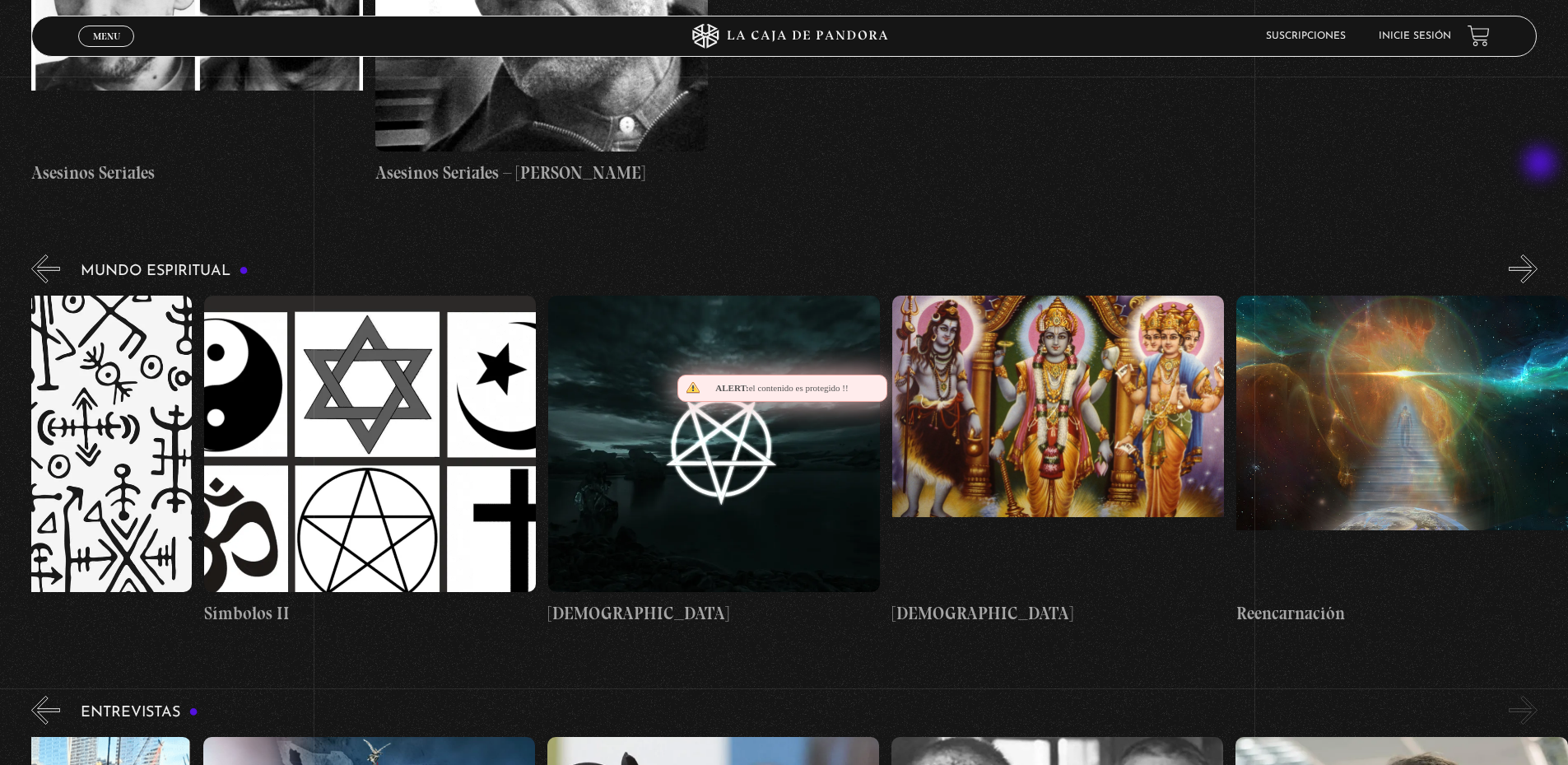
click at [1537, 254] on button "»" at bounding box center [1522, 268] width 29 height 29
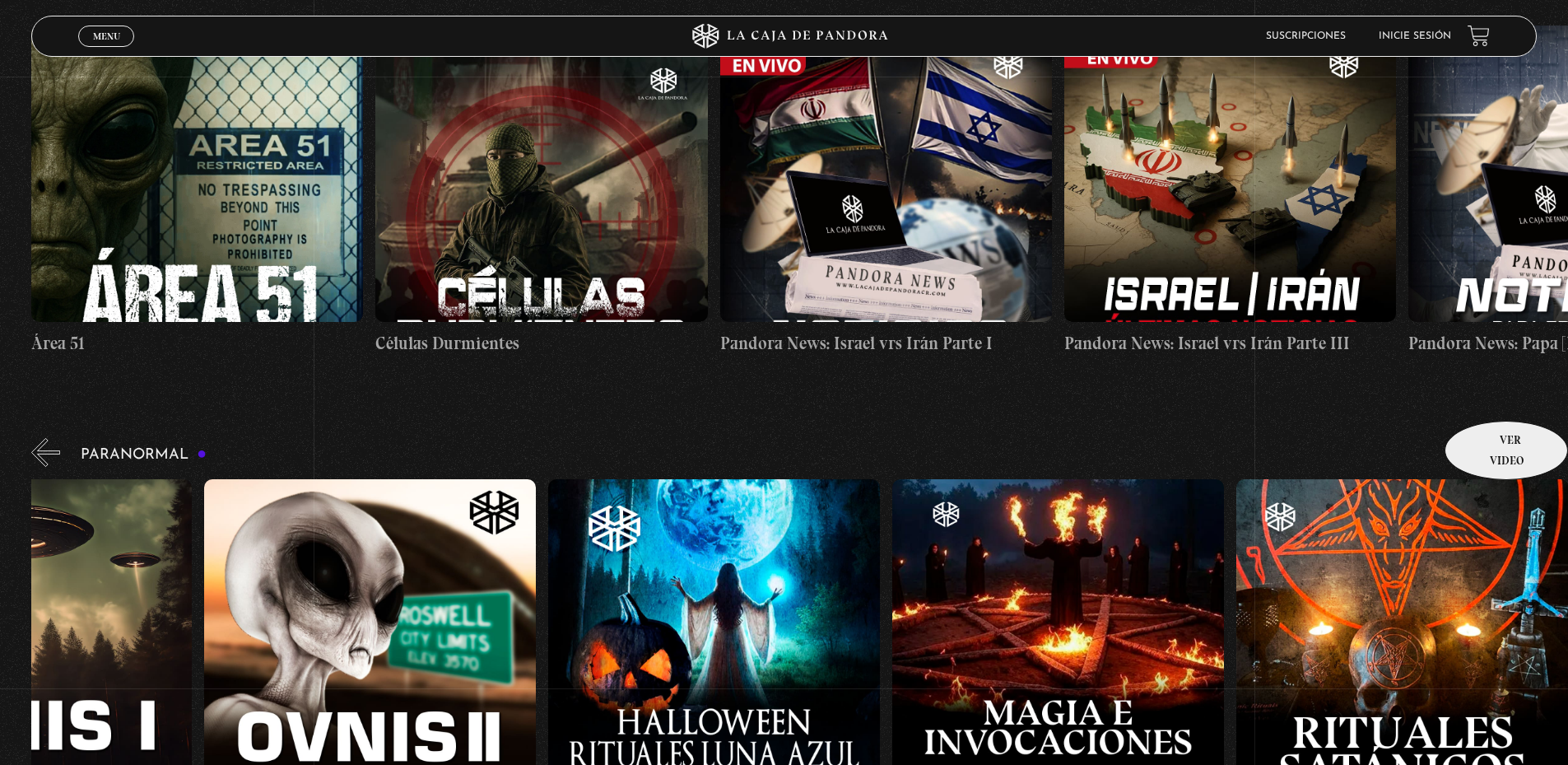
scroll to position [0, 0]
